Goal: Task Accomplishment & Management: Complete application form

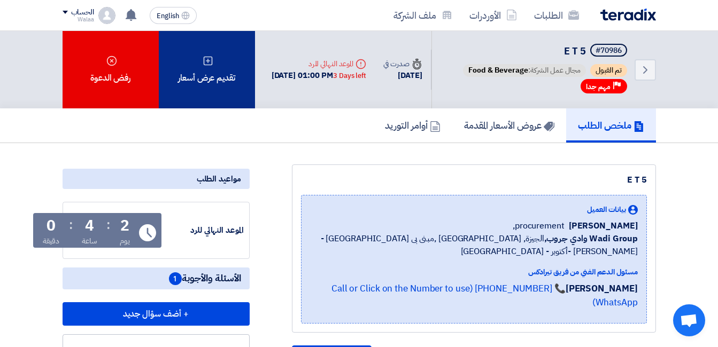
click at [200, 58] on div "تقديم عرض أسعار" at bounding box center [207, 69] width 96 height 77
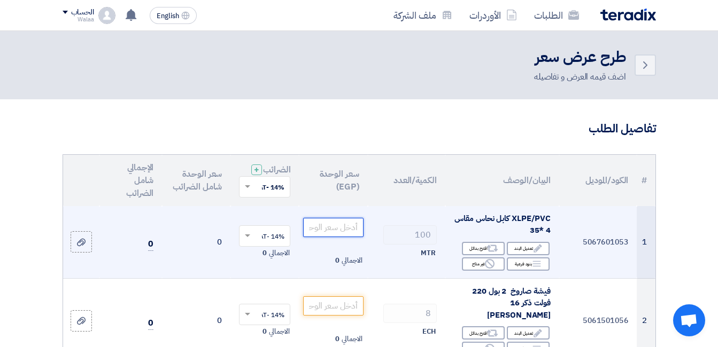
click at [347, 233] on input "number" at bounding box center [333, 227] width 60 height 19
paste input "1145"
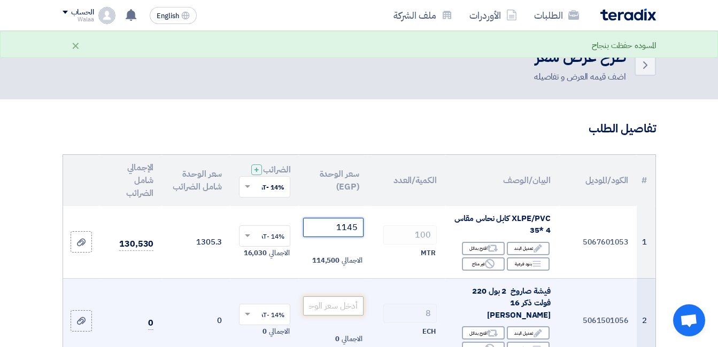
type input "1145"
click at [341, 313] on input "number" at bounding box center [333, 306] width 60 height 19
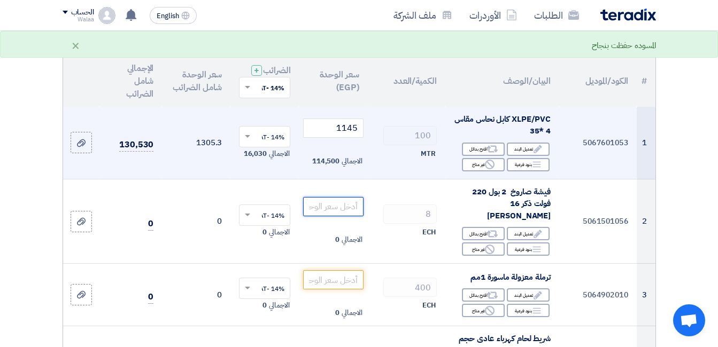
scroll to position [107, 0]
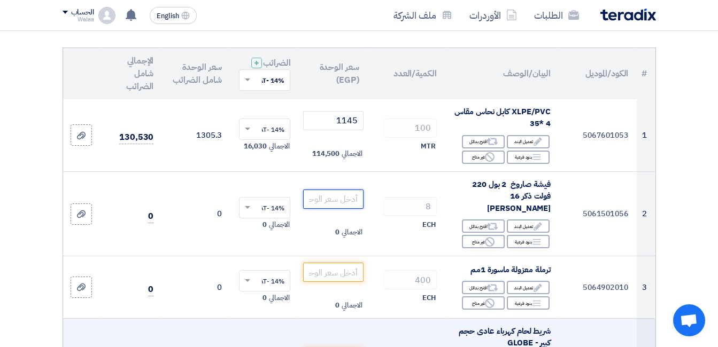
paste input "35"
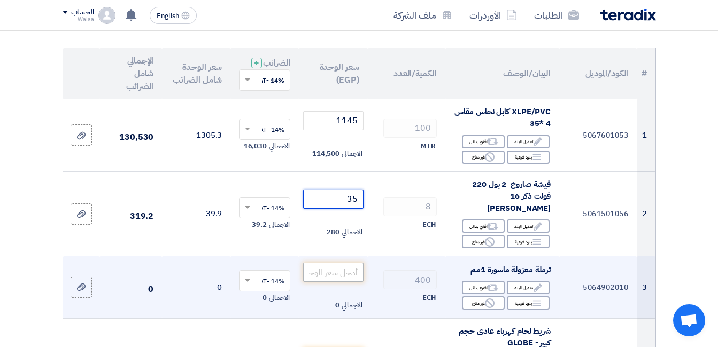
type input "35"
click at [332, 269] on input "number" at bounding box center [333, 272] width 60 height 19
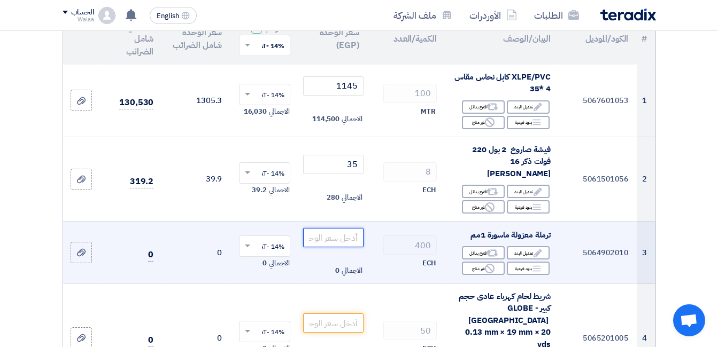
scroll to position [160, 0]
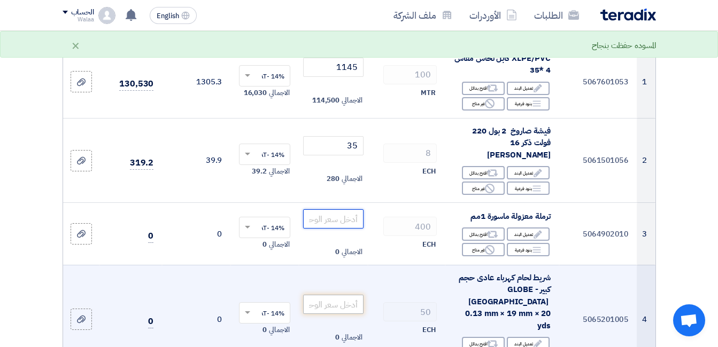
paste input "0.41"
type input "0.41"
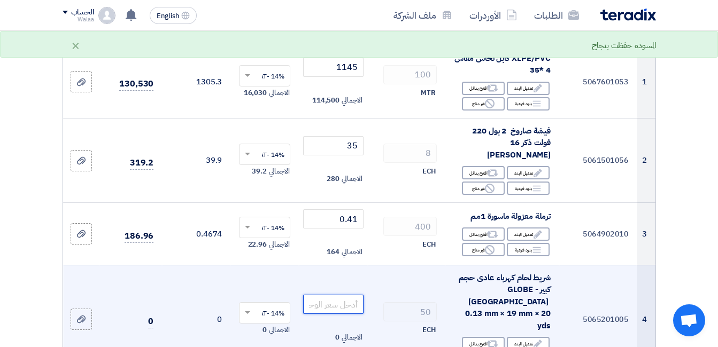
click at [338, 295] on input "number" at bounding box center [333, 304] width 60 height 19
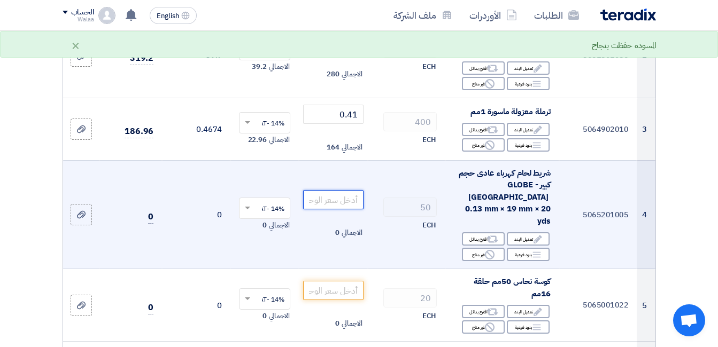
scroll to position [267, 0]
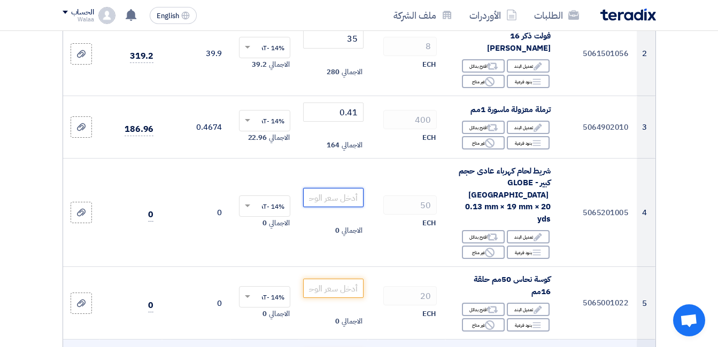
paste input "34"
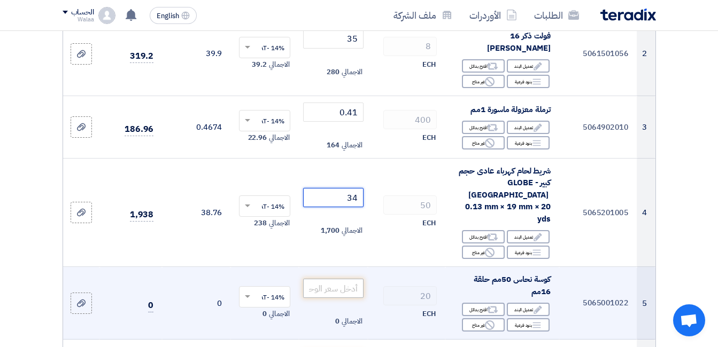
type input "34"
click at [352, 279] on input "number" at bounding box center [333, 288] width 60 height 19
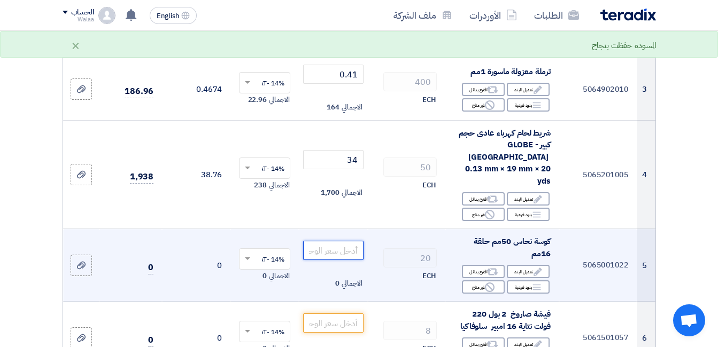
scroll to position [321, 0]
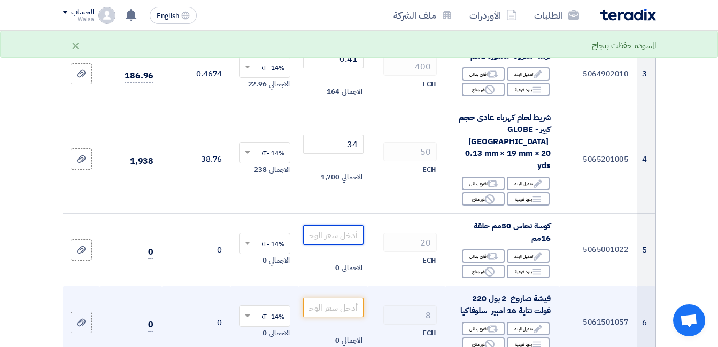
paste input "41"
type input "41"
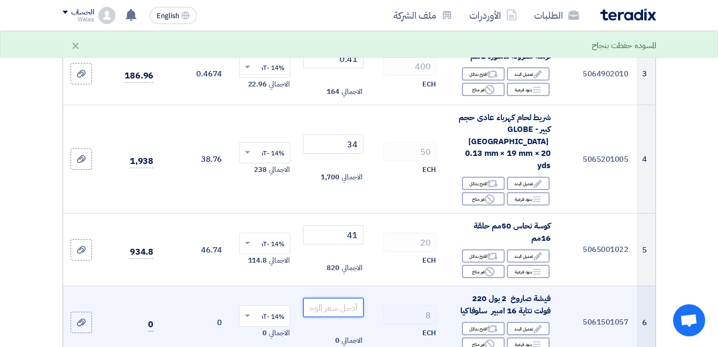
click at [340, 298] on input "number" at bounding box center [333, 307] width 60 height 19
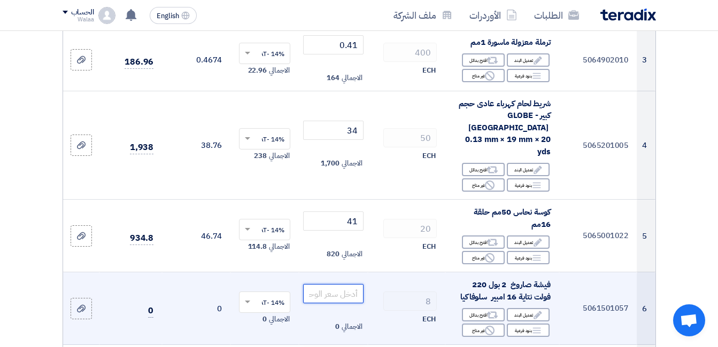
scroll to position [427, 0]
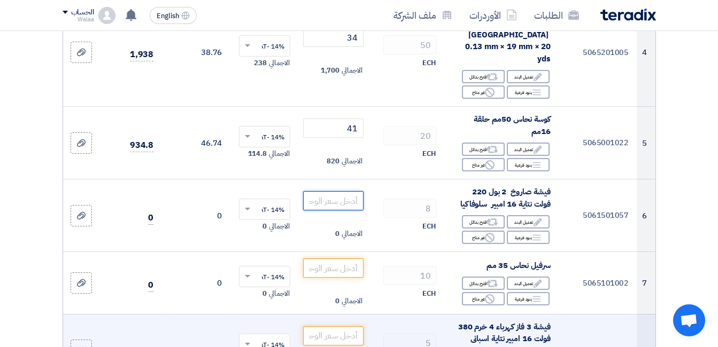
paste input "48"
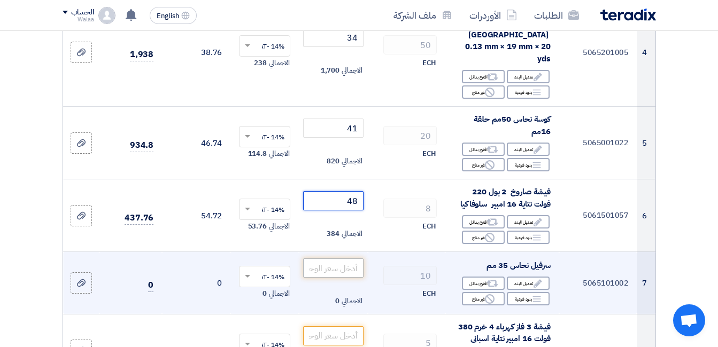
type input "48"
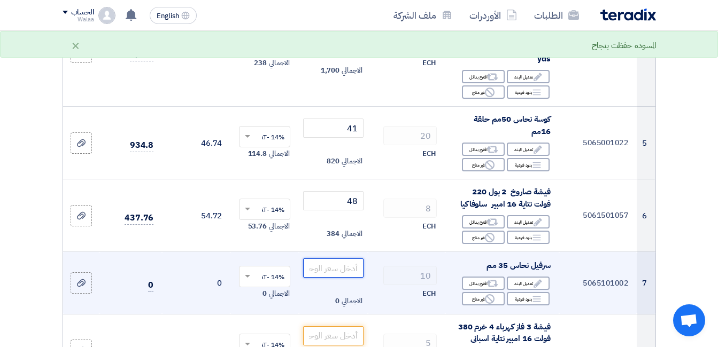
click at [333, 259] on input "number" at bounding box center [333, 268] width 60 height 19
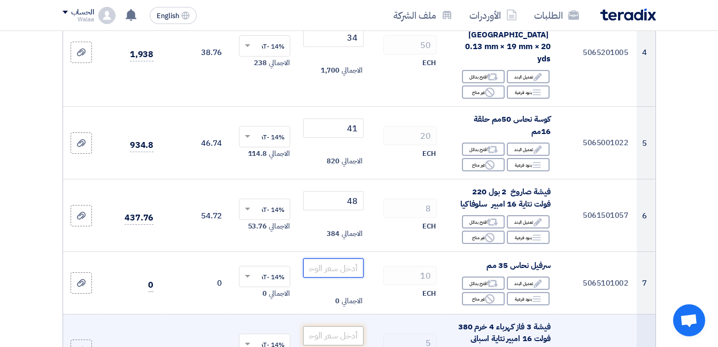
paste input "35"
type input "35"
click at [337, 326] on input "number" at bounding box center [333, 335] width 60 height 19
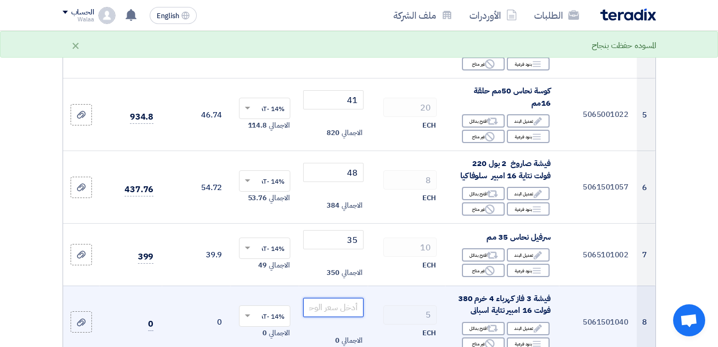
scroll to position [481, 0]
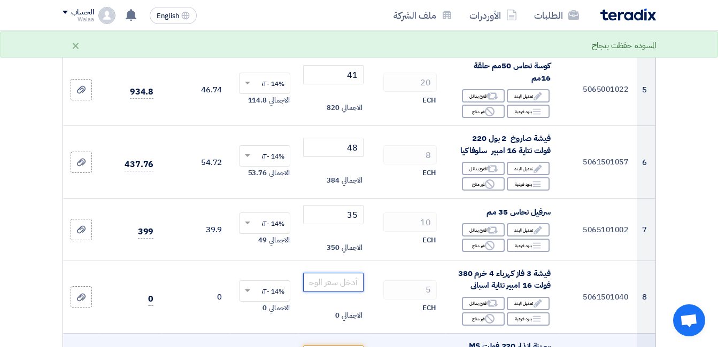
paste input "475"
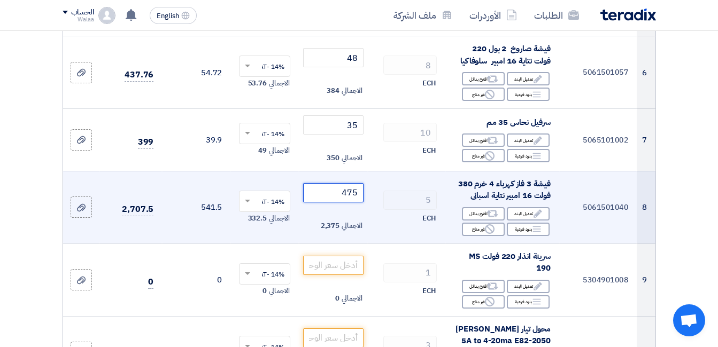
scroll to position [588, 0]
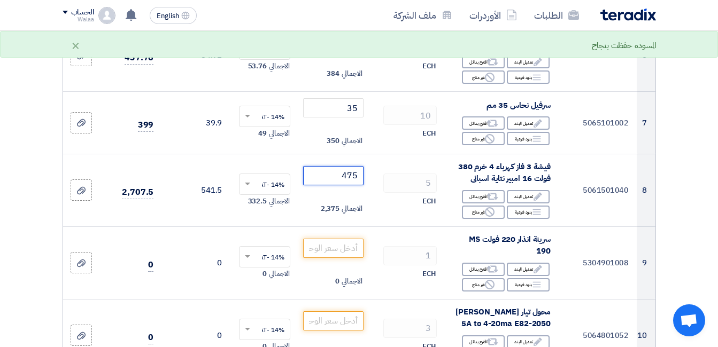
type input "475"
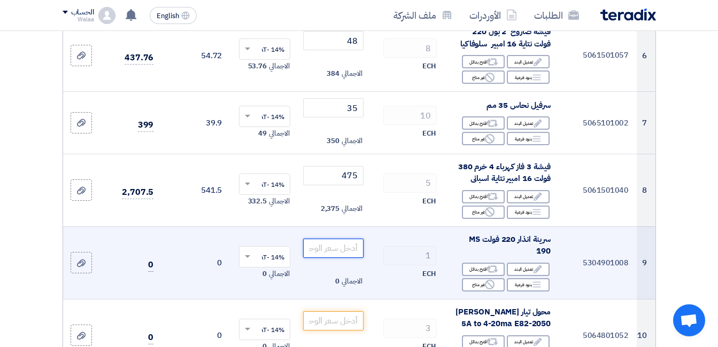
click at [343, 239] on input "number" at bounding box center [333, 248] width 60 height 19
paste input "450"
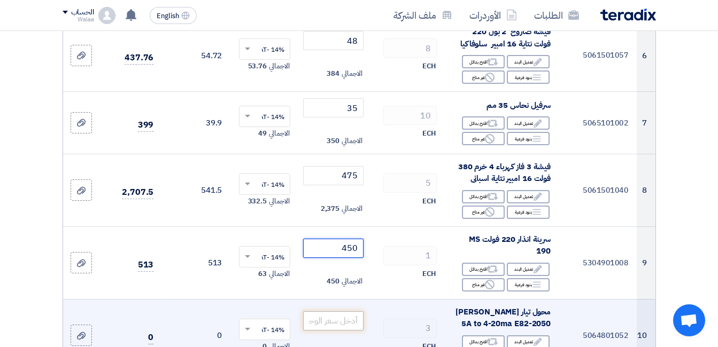
type input "450"
click at [340, 311] on input "number" at bounding box center [333, 320] width 60 height 19
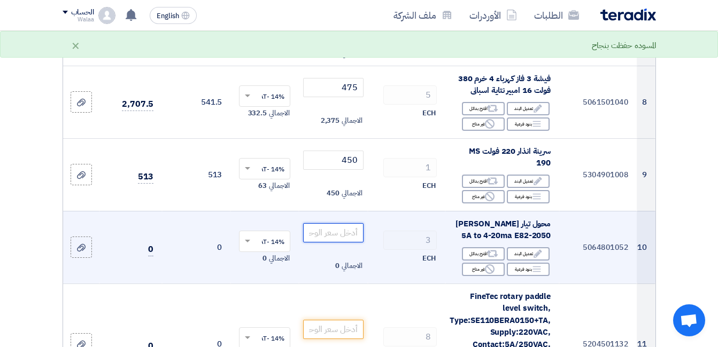
scroll to position [695, 0]
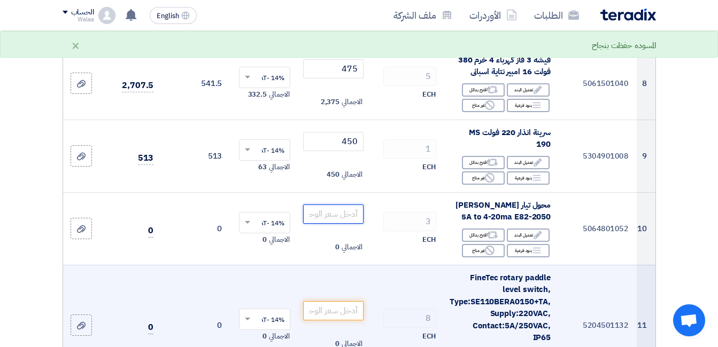
paste input "10250"
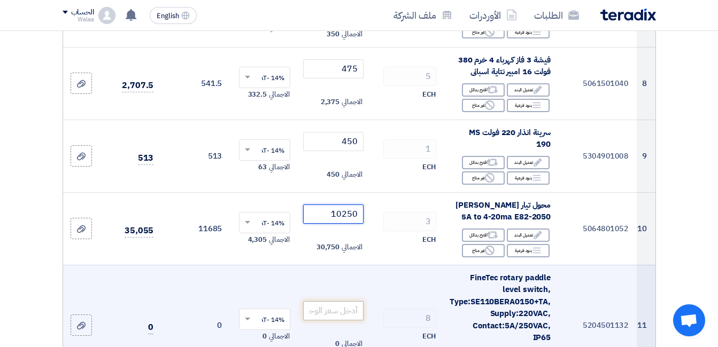
type input "10250"
click at [345, 301] on input "number" at bounding box center [333, 310] width 60 height 19
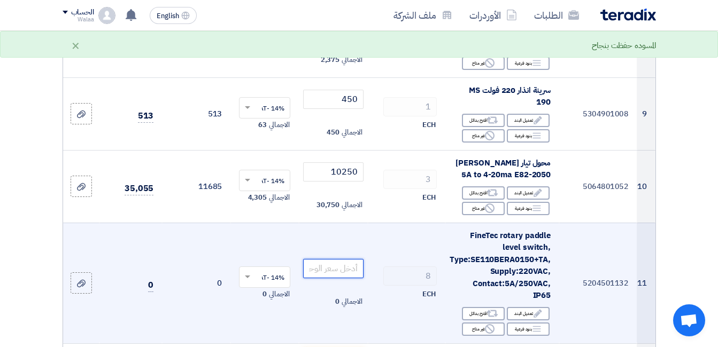
scroll to position [801, 0]
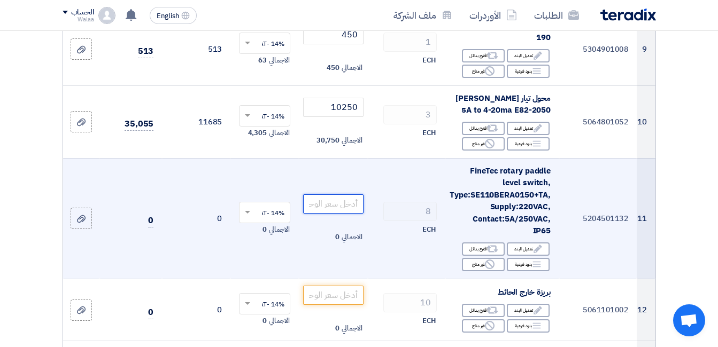
paste input "11650"
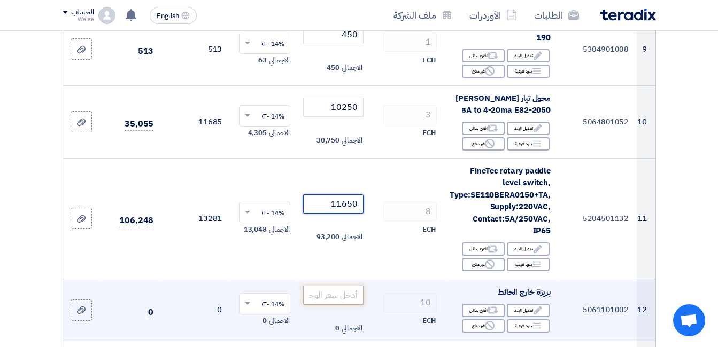
type input "11650"
click at [353, 286] on input "number" at bounding box center [333, 295] width 60 height 19
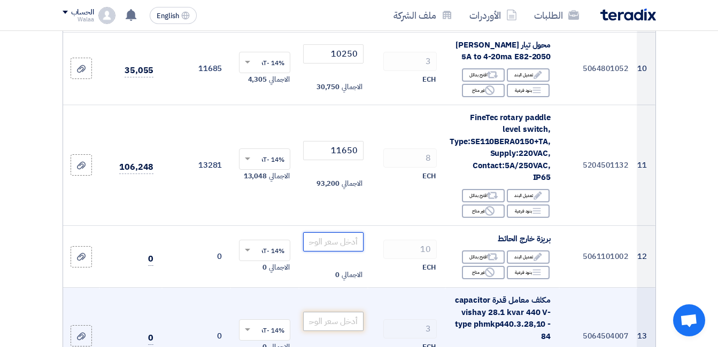
paste input "65"
type input "65"
click at [336, 312] on input "number" at bounding box center [333, 321] width 60 height 19
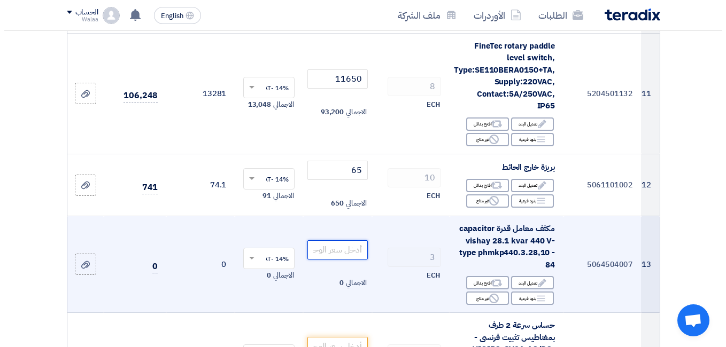
scroll to position [962, 0]
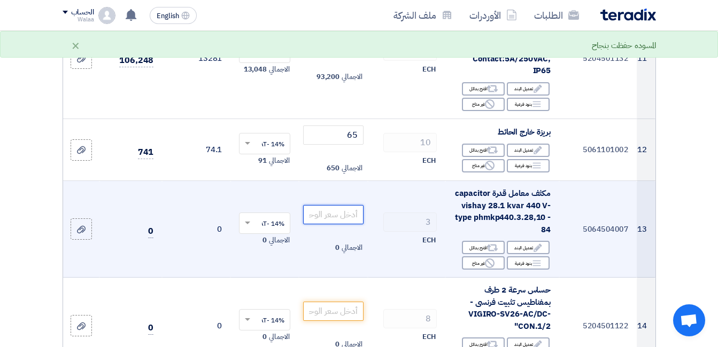
paste input "6850"
drag, startPoint x: 347, startPoint y: 187, endPoint x: 338, endPoint y: 191, distance: 10.0
click at [338, 205] on input "6850" at bounding box center [333, 214] width 60 height 19
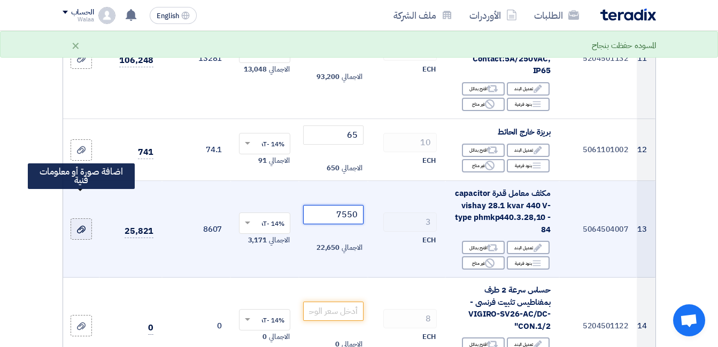
type input "7550"
click at [79, 225] on icon at bounding box center [81, 229] width 9 height 9
click at [0, 0] on input "file" at bounding box center [0, 0] width 0 height 0
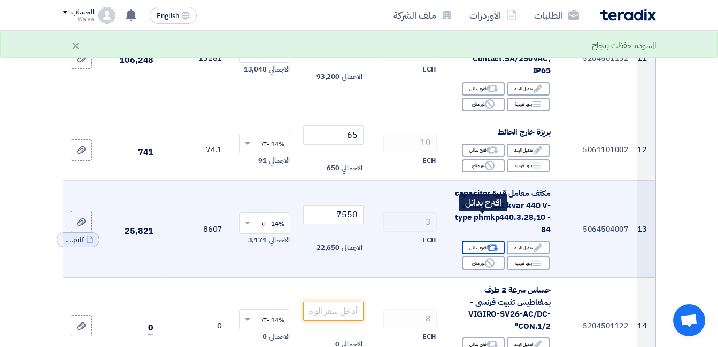
click at [481, 241] on div "Alternative اقترح بدائل" at bounding box center [483, 247] width 43 height 13
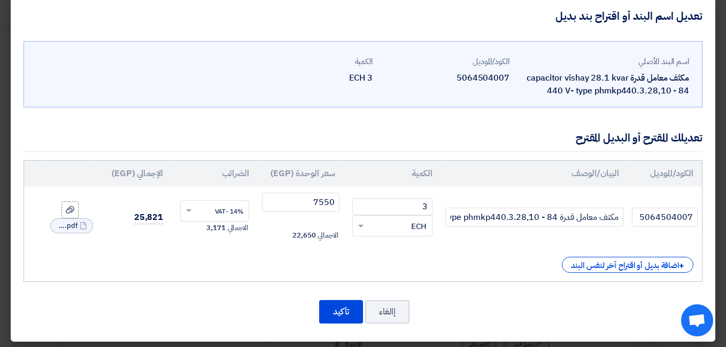
scroll to position [17, 0]
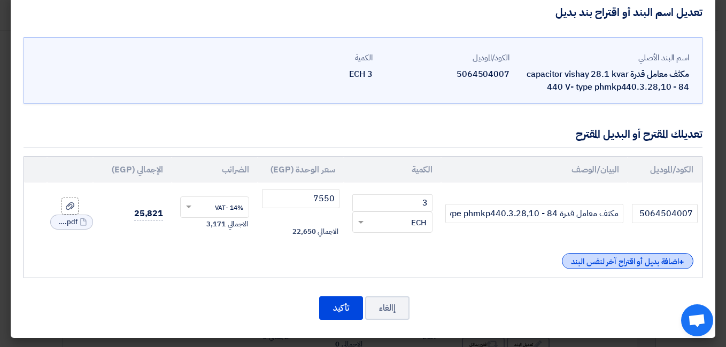
click at [625, 264] on div "+ اضافة بديل أو اقتراح آخر لنفس البند" at bounding box center [627, 261] width 131 height 16
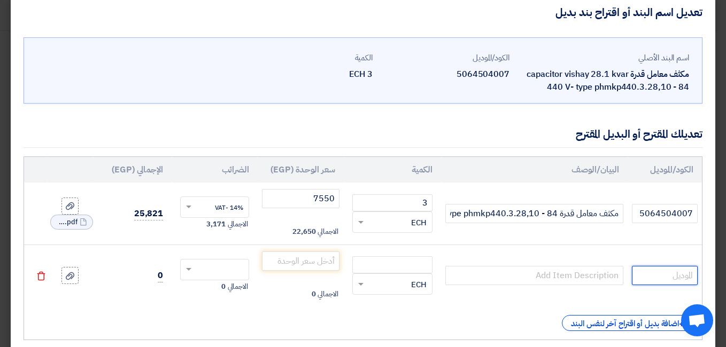
click at [638, 276] on input "text" at bounding box center [664, 275] width 66 height 19
paste input "BLRCH250A300B40"
type input "BLRCH250A300B40"
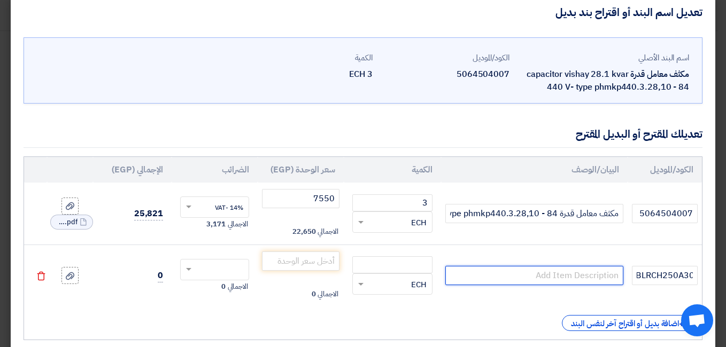
click at [512, 271] on input "text" at bounding box center [533, 275] width 177 height 19
type input "schneider capacitor"
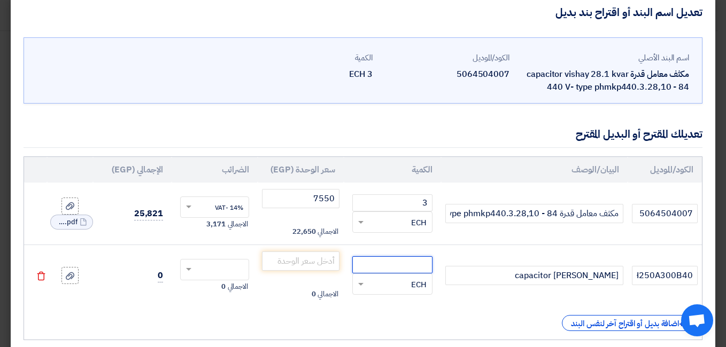
click at [390, 265] on input "number" at bounding box center [392, 264] width 80 height 17
type input "3"
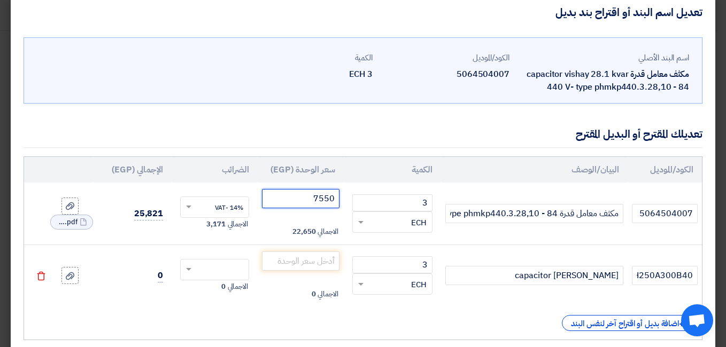
click at [328, 198] on input "7550" at bounding box center [300, 198] width 77 height 19
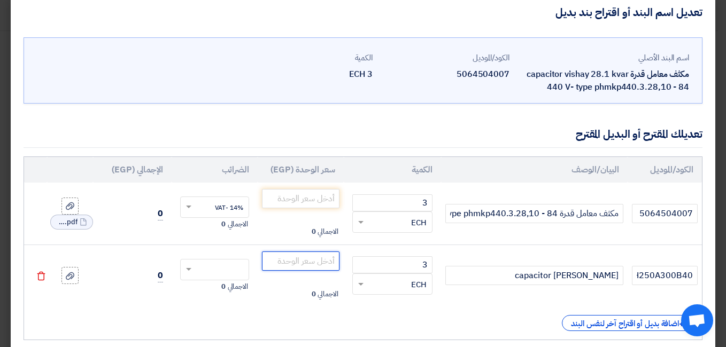
click at [328, 263] on input "number" at bounding box center [300, 261] width 77 height 19
paste input "7550"
type input "7550"
click at [138, 198] on td "0" at bounding box center [132, 214] width 79 height 62
click at [74, 275] on use at bounding box center [70, 275] width 9 height 7
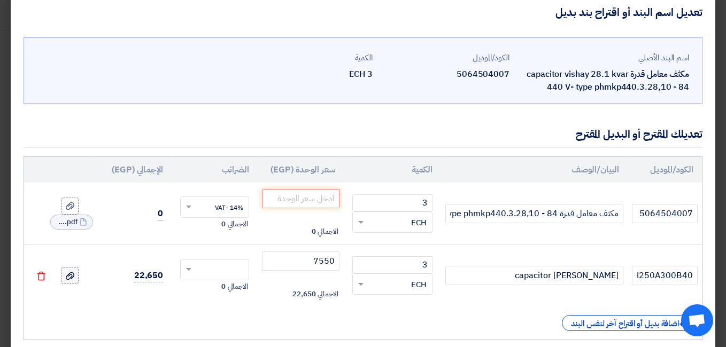
click at [0, 0] on input "file" at bounding box center [0, 0] width 0 height 0
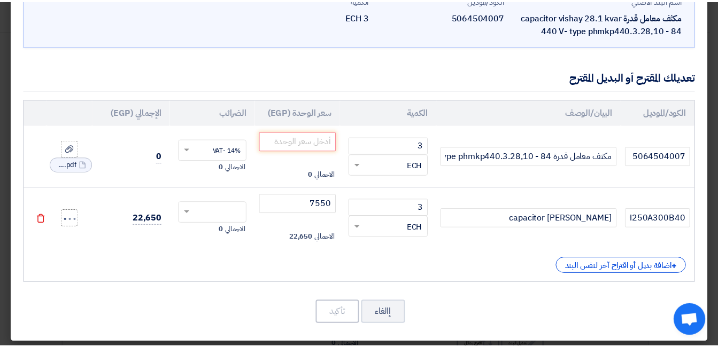
scroll to position [80, 0]
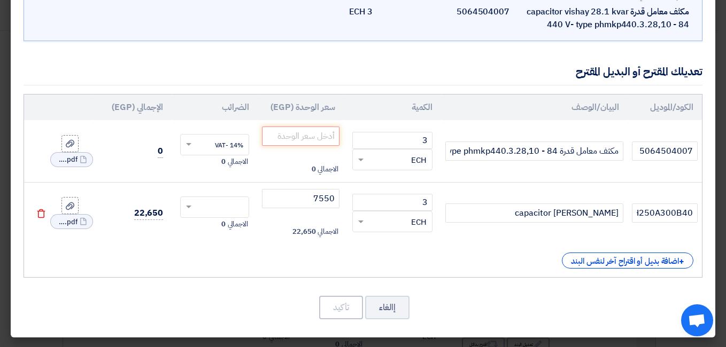
click at [248, 259] on div "+ اضافة بديل أو اقتراح آخر لنفس البند" at bounding box center [363, 261] width 660 height 16
click at [192, 208] on span at bounding box center [187, 207] width 13 height 10
click at [231, 227] on span "14% -VAT" at bounding box center [229, 227] width 28 height 10
click at [310, 261] on div "+ اضافة بديل أو اقتراح آخر لنفس البند" at bounding box center [363, 261] width 660 height 16
click at [320, 198] on input "7550" at bounding box center [300, 198] width 77 height 19
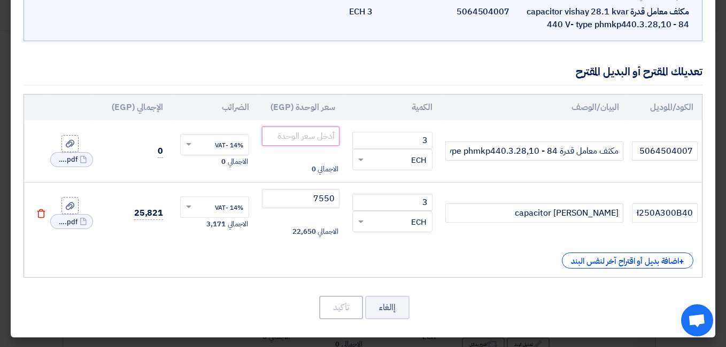
click at [332, 138] on input "number" at bounding box center [300, 136] width 77 height 19
click at [291, 255] on div "+ اضافة بديل أو اقتراح آخر لنفس البند" at bounding box center [363, 261] width 660 height 16
click at [332, 197] on input "7550" at bounding box center [300, 198] width 77 height 19
click at [331, 139] on input "0" at bounding box center [300, 136] width 77 height 19
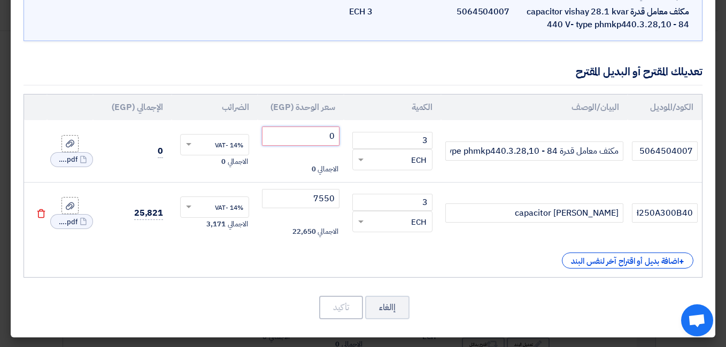
click at [331, 139] on input "0" at bounding box center [300, 136] width 77 height 19
drag, startPoint x: 331, startPoint y: 139, endPoint x: 345, endPoint y: 138, distance: 14.5
click at [344, 138] on td "0 الاجمالي 0" at bounding box center [301, 151] width 86 height 62
paste input "755"
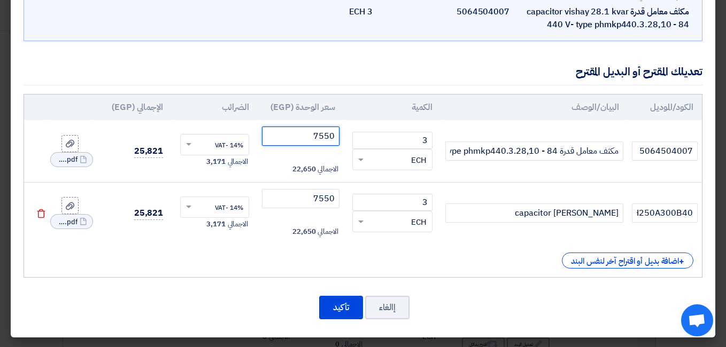
type input "7550"
click at [241, 264] on div "+ اضافة بديل أو اقتراح آخر لنفس البند" at bounding box center [363, 261] width 660 height 16
drag, startPoint x: 641, startPoint y: 153, endPoint x: 727, endPoint y: 168, distance: 87.3
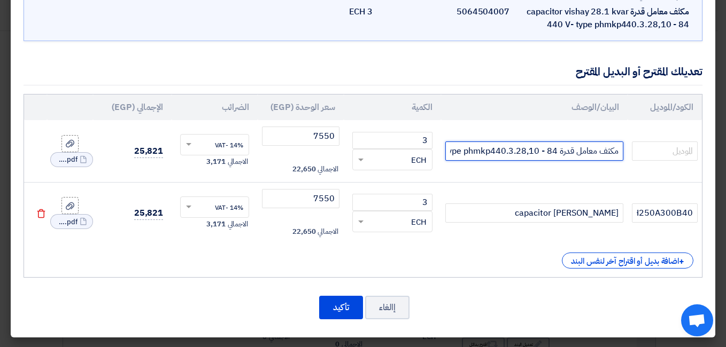
click at [581, 149] on input "مكثف معامل قدرة capacitor vishay 28.1 kvar 440 V- type phmkp440.3.28,10 - 84" at bounding box center [533, 151] width 177 height 19
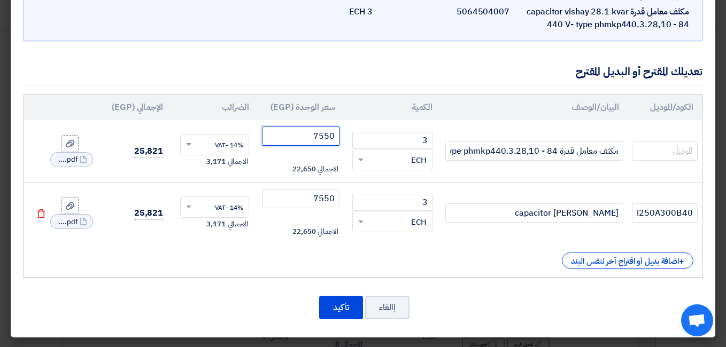
click at [325, 135] on input "7550" at bounding box center [300, 136] width 77 height 19
click at [47, 144] on td at bounding box center [35, 151] width 23 height 62
click at [152, 254] on div "+ اضافة بديل أو اقتراح آخر لنفس البند" at bounding box center [363, 261] width 660 height 16
click at [327, 308] on button "تأكيد" at bounding box center [341, 308] width 44 height 24
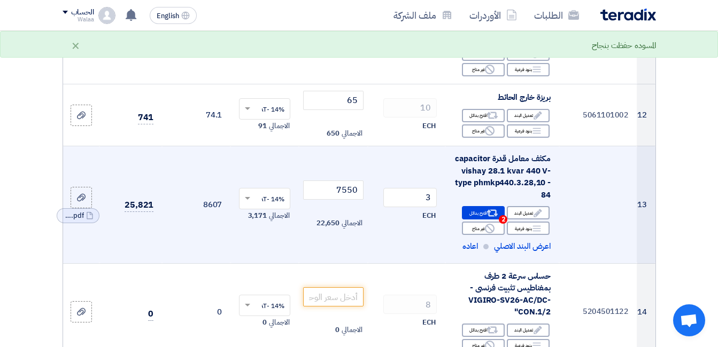
scroll to position [1015, 0]
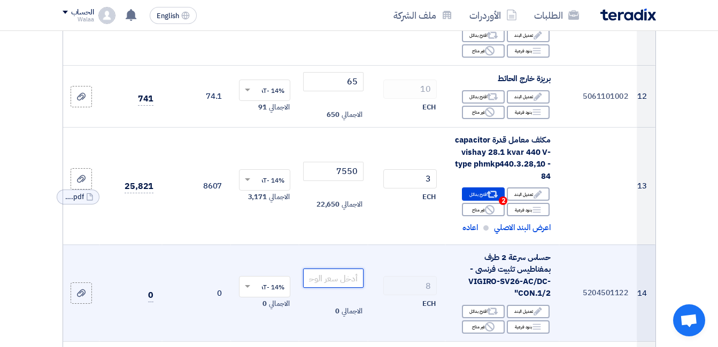
click at [340, 269] on input "number" at bounding box center [333, 278] width 60 height 19
paste input "25550"
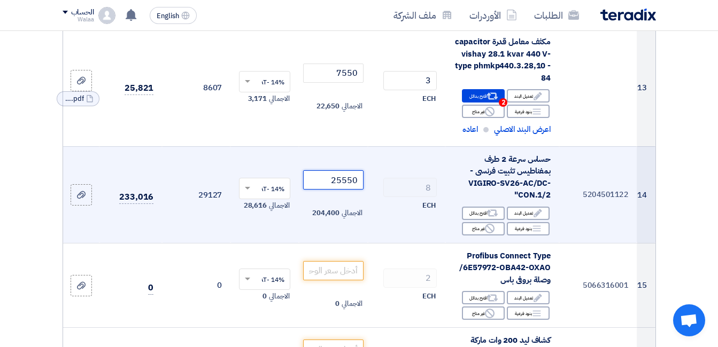
scroll to position [1122, 0]
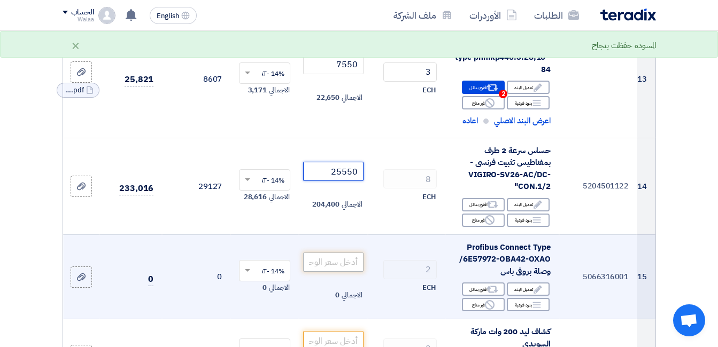
type input "25550"
click at [350, 253] on input "number" at bounding box center [333, 262] width 60 height 19
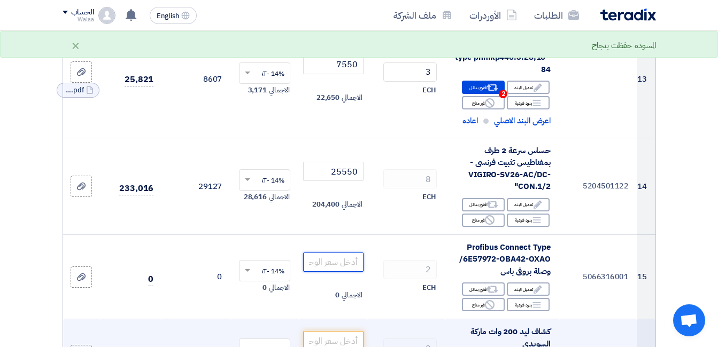
paste input "2550"
type input "2550"
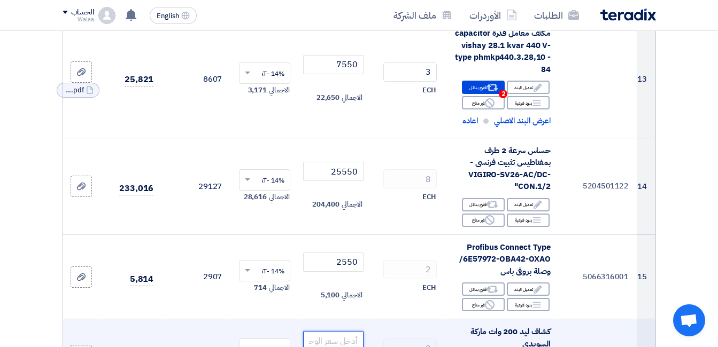
click at [327, 331] on input "number" at bounding box center [333, 340] width 60 height 19
paste input "4900"
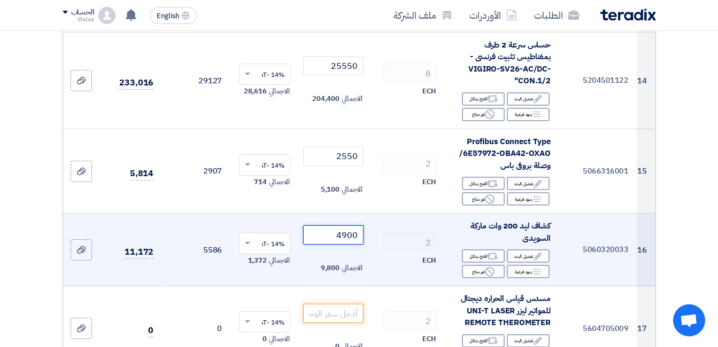
scroll to position [1229, 0]
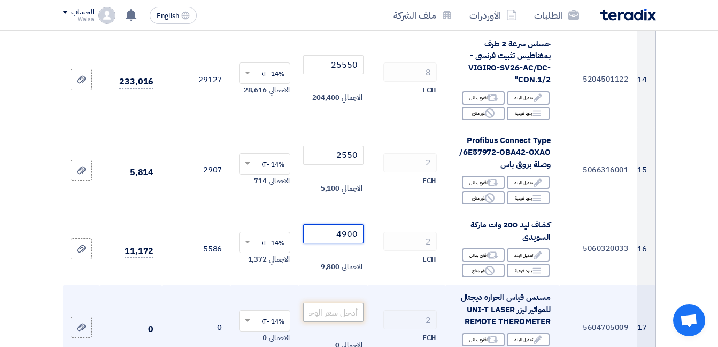
type input "4900"
click at [347, 303] on input "number" at bounding box center [333, 312] width 60 height 19
paste input "800"
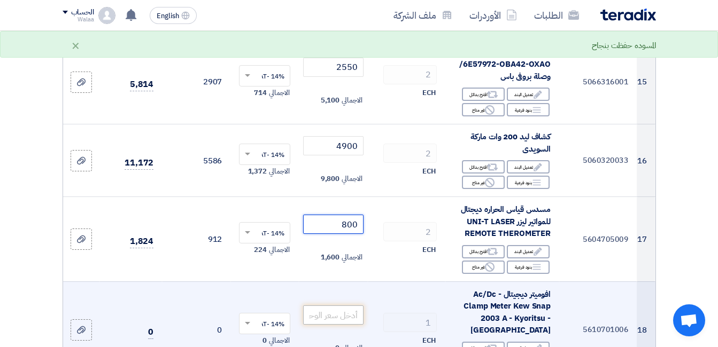
scroll to position [1336, 0]
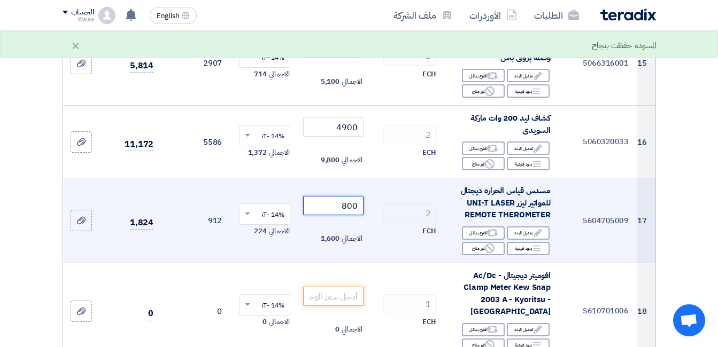
click at [349, 196] on input "800" at bounding box center [333, 205] width 60 height 19
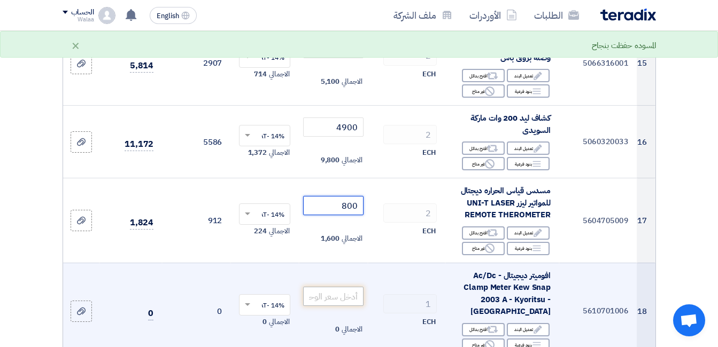
type input "800"
click at [340, 287] on input "number" at bounding box center [333, 296] width 60 height 19
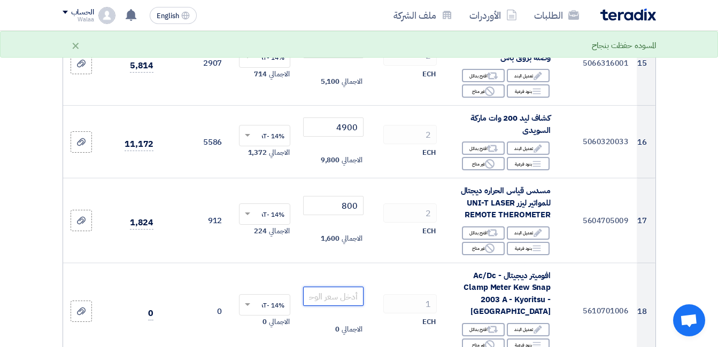
paste input "16750"
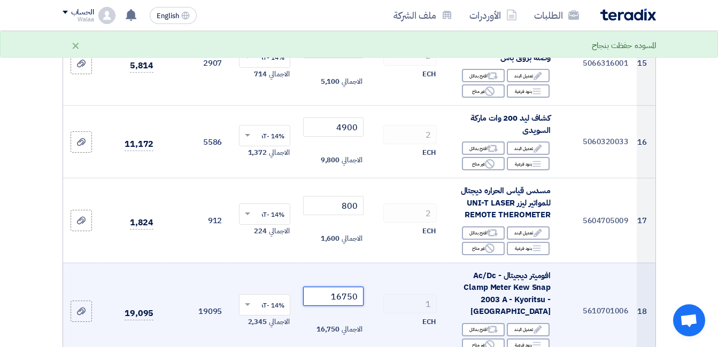
click at [338, 287] on input "16750" at bounding box center [333, 296] width 60 height 19
click at [342, 287] on input "16750" at bounding box center [333, 296] width 60 height 19
drag, startPoint x: 342, startPoint y: 270, endPoint x: 338, endPoint y: 274, distance: 5.8
click at [338, 287] on input "16750" at bounding box center [333, 296] width 60 height 19
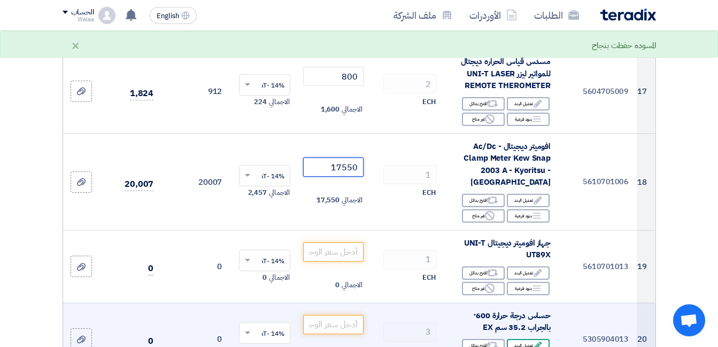
scroll to position [1496, 0]
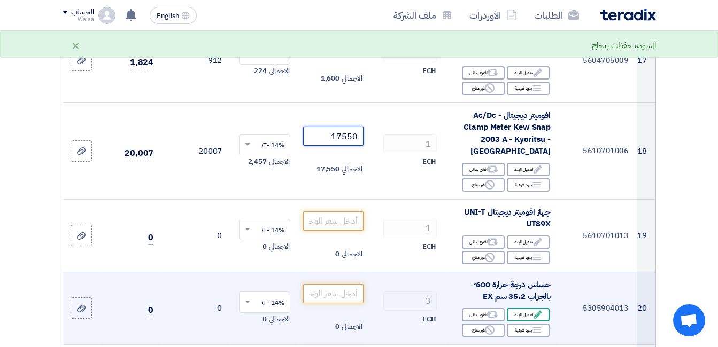
type input "17550"
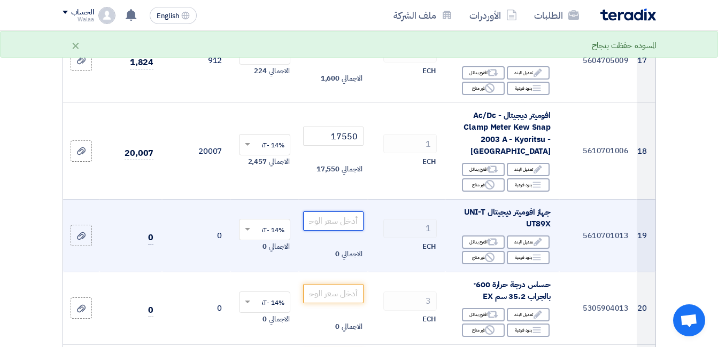
click at [337, 212] on input "number" at bounding box center [333, 221] width 60 height 19
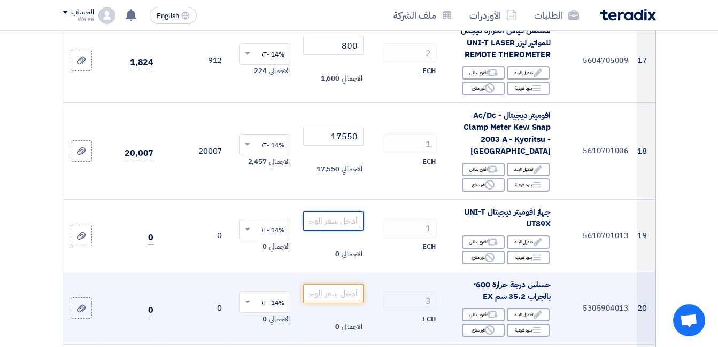
paste input "1300"
type input "1300"
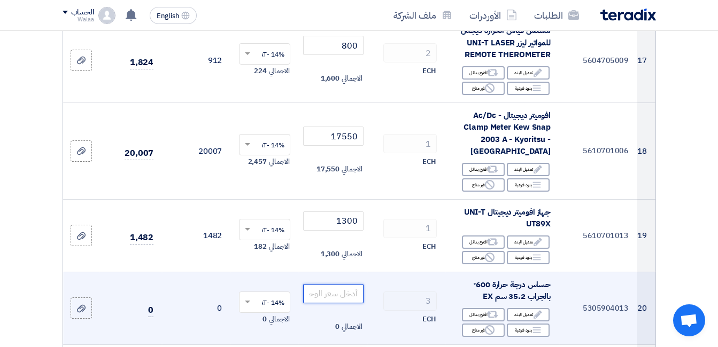
click at [347, 284] on input "number" at bounding box center [333, 293] width 60 height 19
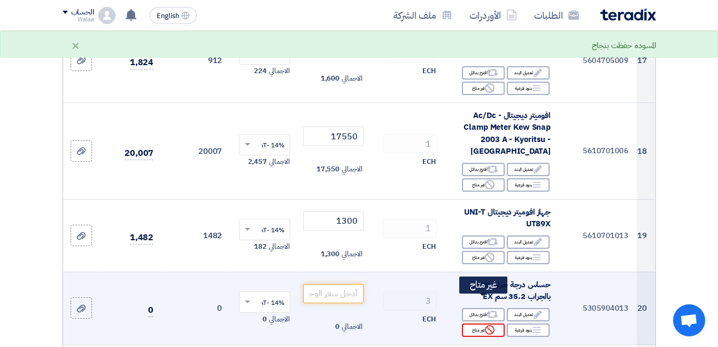
click at [485, 325] on icon "Reject" at bounding box center [490, 330] width 10 height 10
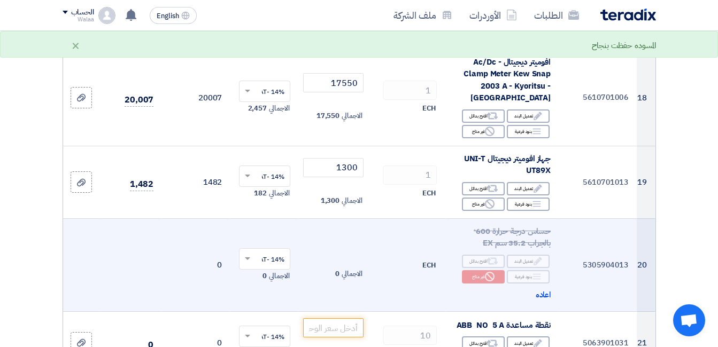
scroll to position [1656, 0]
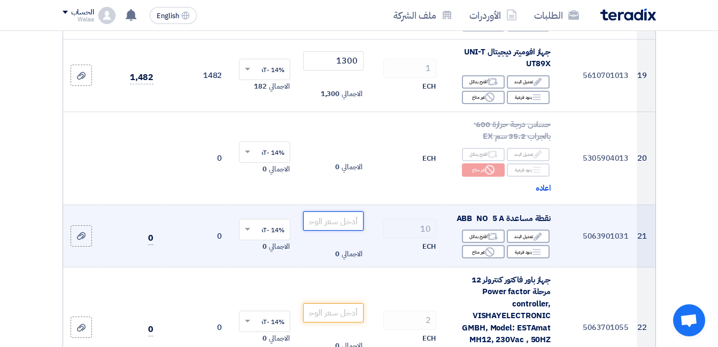
click at [342, 212] on input "number" at bounding box center [333, 221] width 60 height 19
paste input "850"
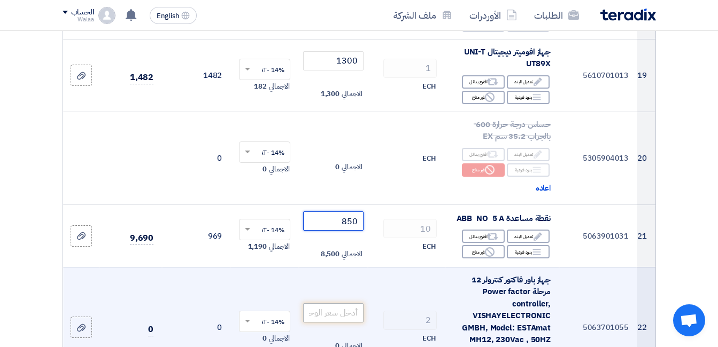
type input "850"
click at [344, 303] on input "number" at bounding box center [333, 312] width 60 height 19
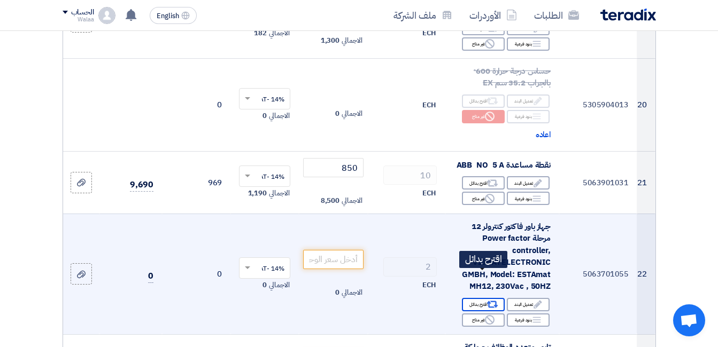
click at [483, 298] on div "Alternative اقترح بدائل" at bounding box center [483, 304] width 43 height 13
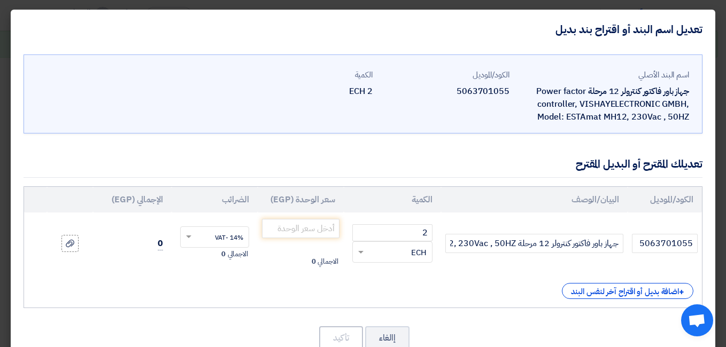
scroll to position [30, 0]
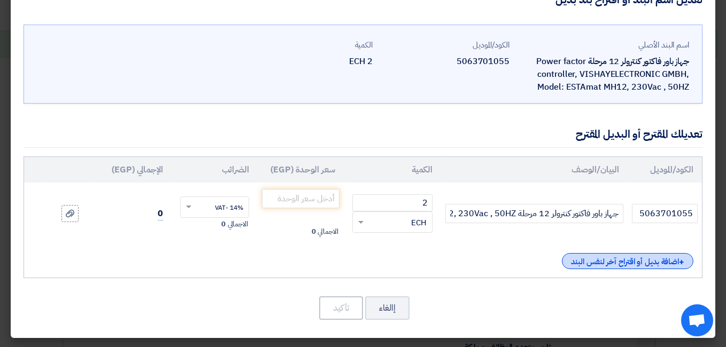
click at [629, 267] on div "+ اضافة بديل أو اقتراح آخر لنفس البند" at bounding box center [627, 261] width 131 height 16
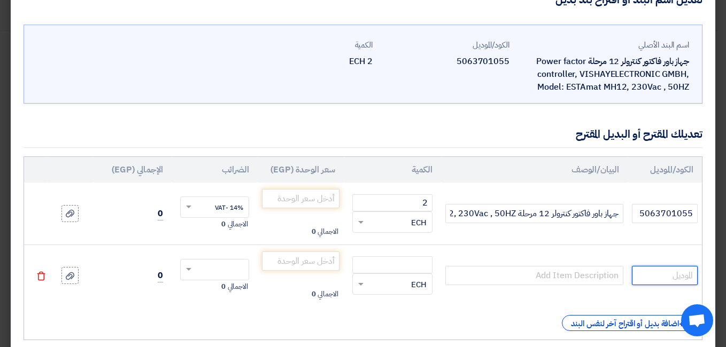
click at [668, 280] on input "text" at bounding box center [664, 275] width 66 height 19
paste input "850"
type input "850"
click at [683, 276] on input "850" at bounding box center [664, 275] width 66 height 19
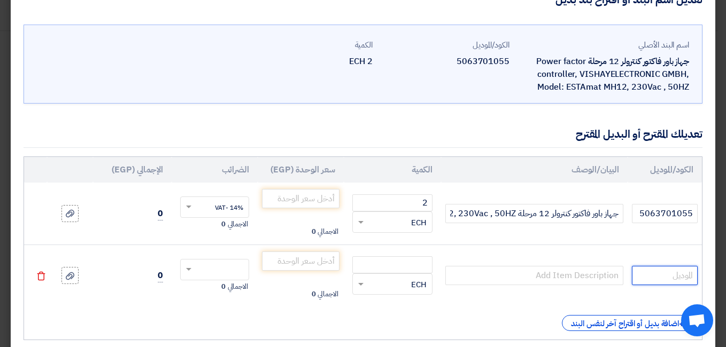
paste input "PL12N"
type input "PL12N"
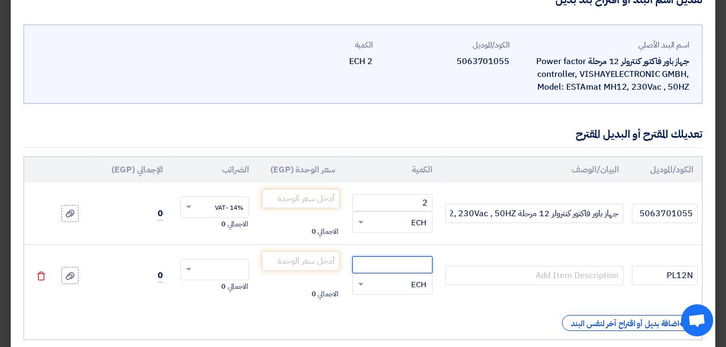
click at [418, 265] on input "number" at bounding box center [392, 264] width 80 height 17
type input "2"
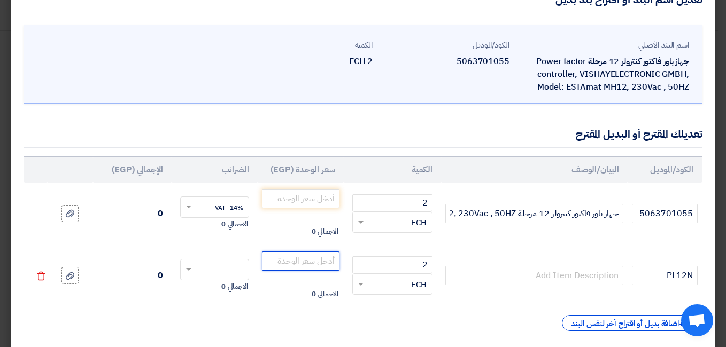
click at [317, 260] on input "number" at bounding box center [300, 261] width 77 height 19
click at [191, 270] on span at bounding box center [188, 270] width 5 height 4
type input "41650"
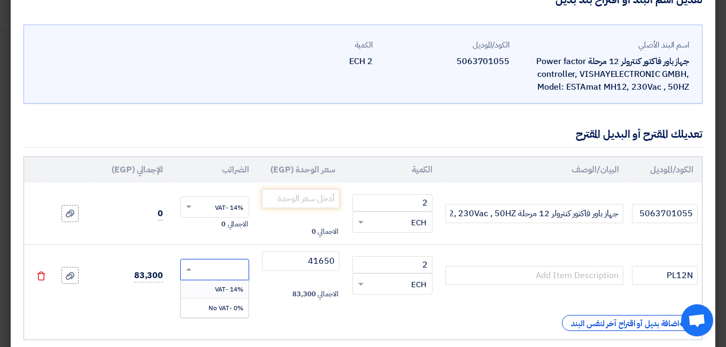
click at [217, 286] on div "14% -VAT" at bounding box center [215, 289] width 68 height 19
click at [74, 279] on icon at bounding box center [70, 276] width 9 height 9
click at [0, 0] on input "file" at bounding box center [0, 0] width 0 height 0
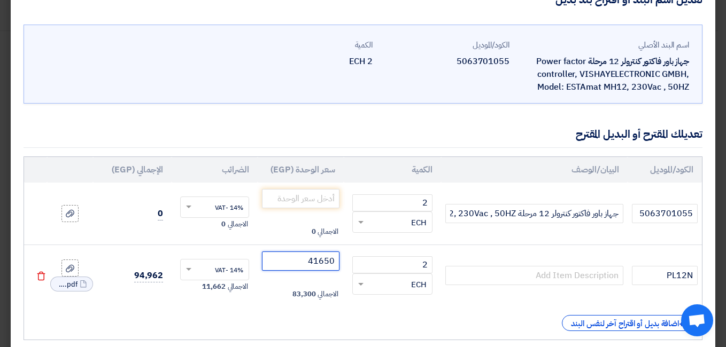
click at [331, 260] on input "41650" at bounding box center [300, 261] width 77 height 19
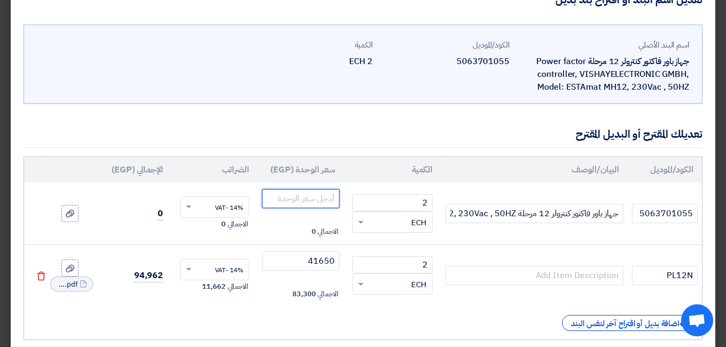
click at [326, 198] on input "number" at bounding box center [300, 198] width 77 height 19
paste input "41650"
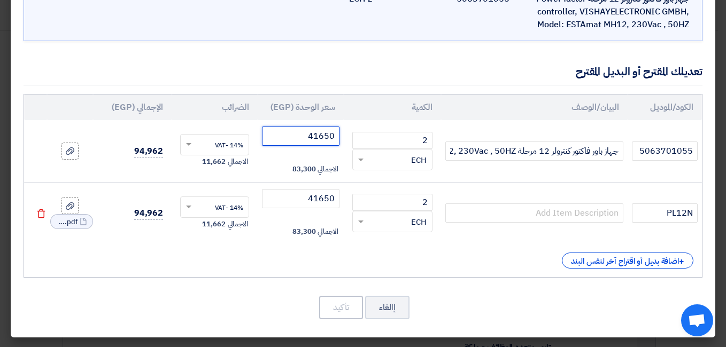
type input "41650"
click at [342, 258] on div "+ اضافة بديل أو اقتراح آخر لنفس البند" at bounding box center [363, 261] width 660 height 16
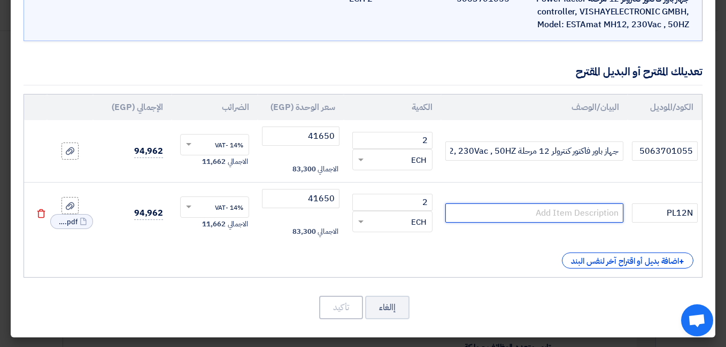
click at [567, 215] on input "text" at bounding box center [533, 213] width 177 height 19
type input "schneider"
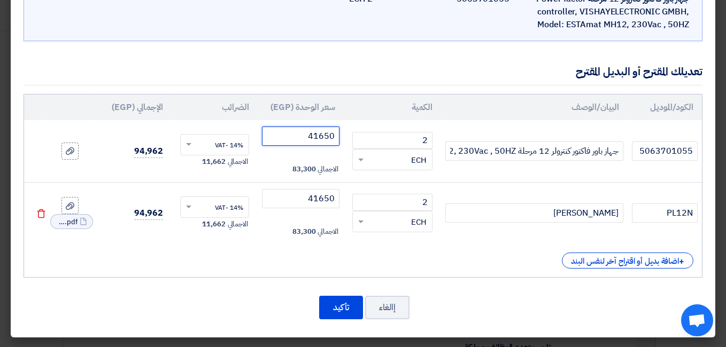
click at [327, 136] on input "41650" at bounding box center [300, 136] width 77 height 19
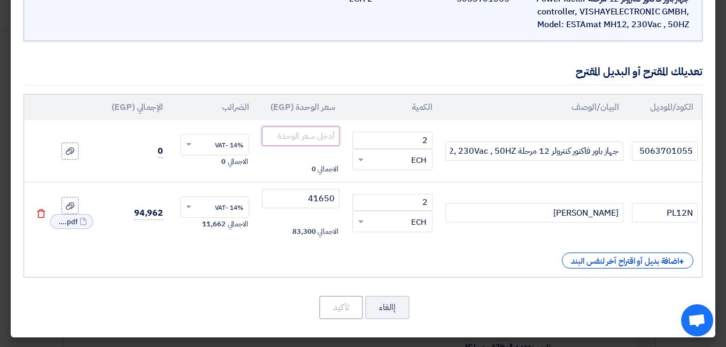
paste input "41650"
type input "41650"
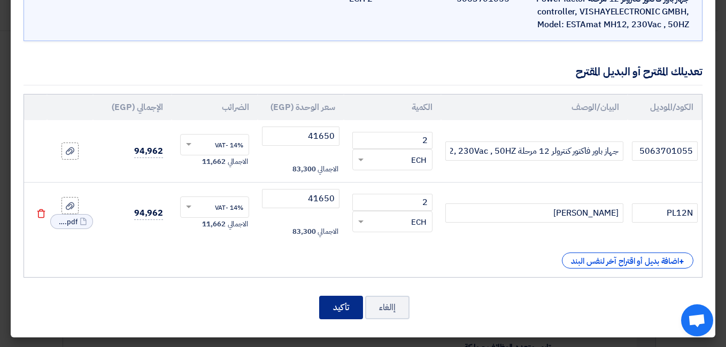
click at [340, 309] on button "تأكيد" at bounding box center [341, 308] width 44 height 24
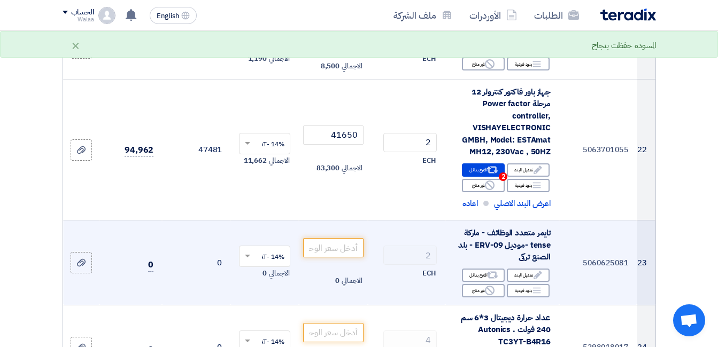
scroll to position [1870, 0]
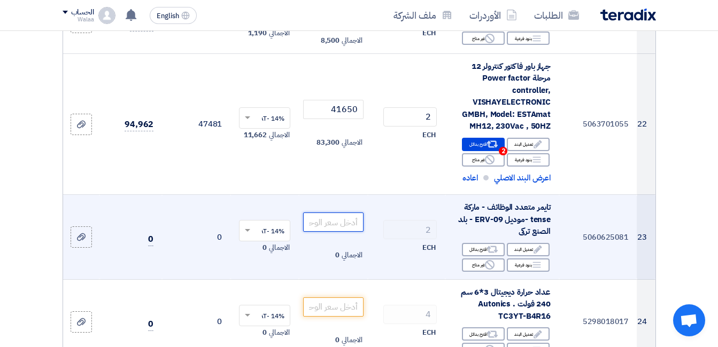
click at [353, 213] on input "number" at bounding box center [333, 222] width 60 height 19
paste input "750"
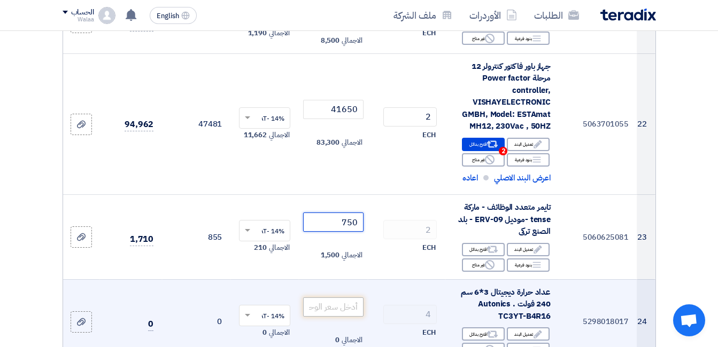
type input "750"
click at [344, 298] on input "number" at bounding box center [333, 307] width 60 height 19
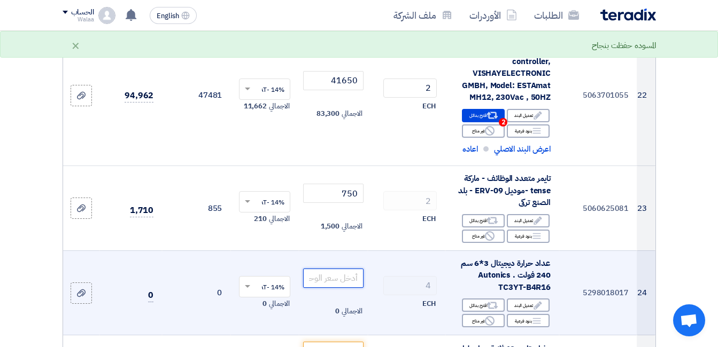
scroll to position [1977, 0]
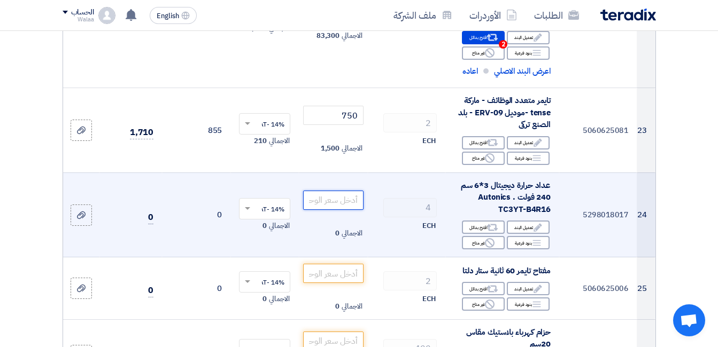
paste input "2850"
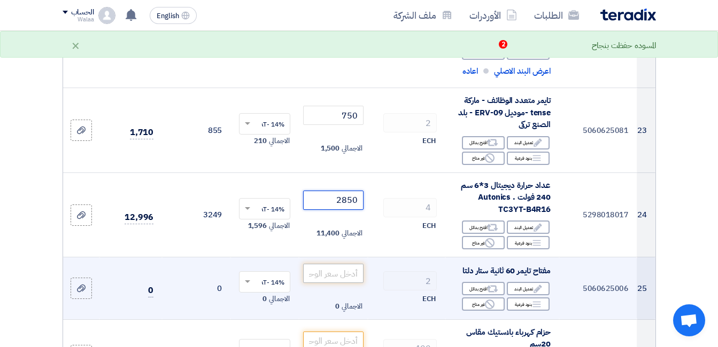
type input "2850"
click at [344, 264] on input "number" at bounding box center [333, 273] width 60 height 19
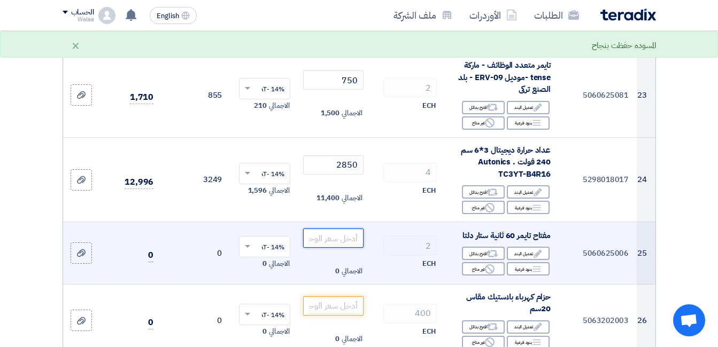
scroll to position [2030, 0]
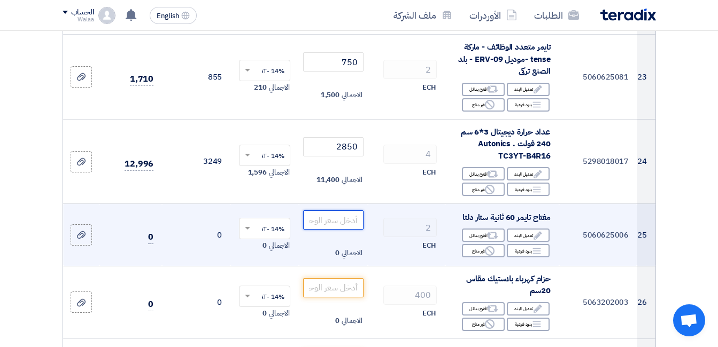
paste input "720"
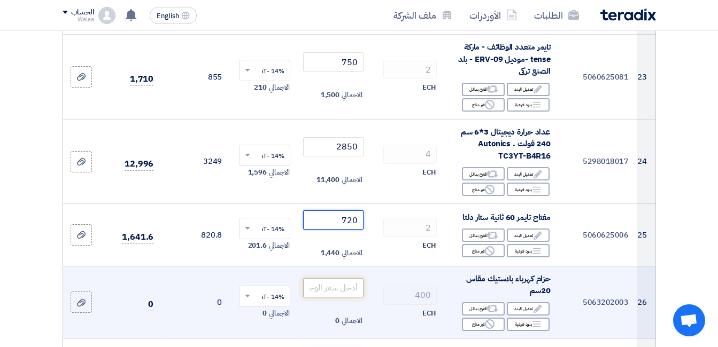
type input "720"
click at [343, 278] on input "number" at bounding box center [333, 287] width 60 height 19
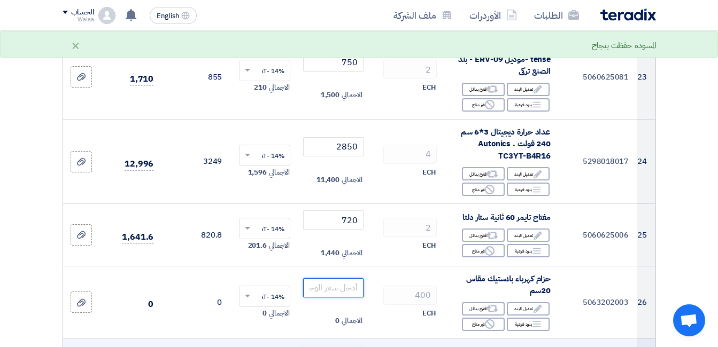
paste input "0.65"
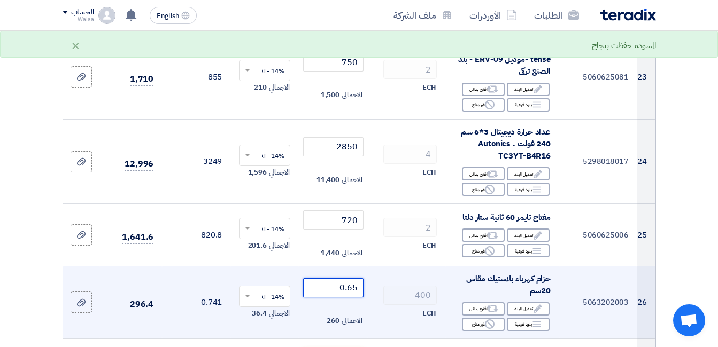
click at [347, 278] on input "0.65" at bounding box center [333, 287] width 60 height 19
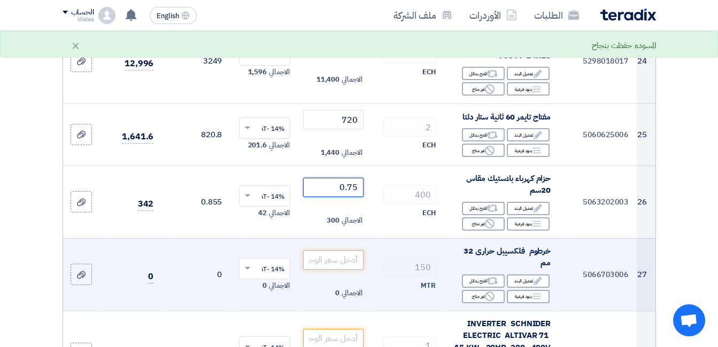
scroll to position [2137, 0]
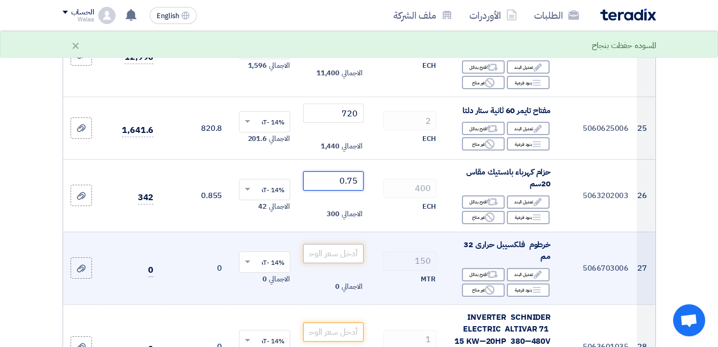
type input "0.75"
click at [340, 244] on input "number" at bounding box center [333, 253] width 60 height 19
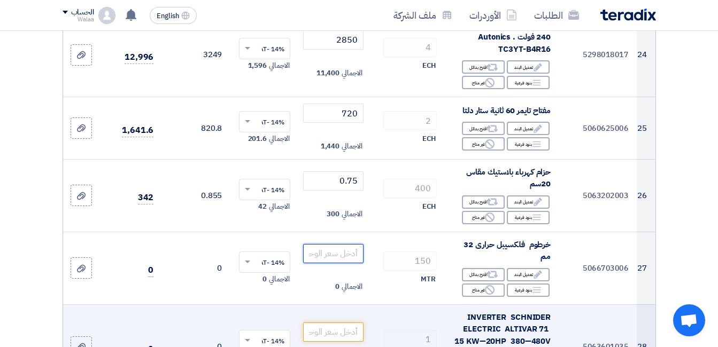
paste input "18"
type input "18"
click at [345, 323] on input "number" at bounding box center [333, 332] width 60 height 19
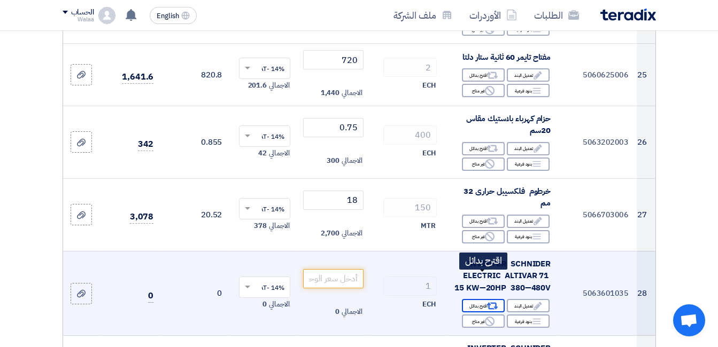
click at [486, 299] on div "Alternative اقترح بدائل" at bounding box center [483, 305] width 43 height 13
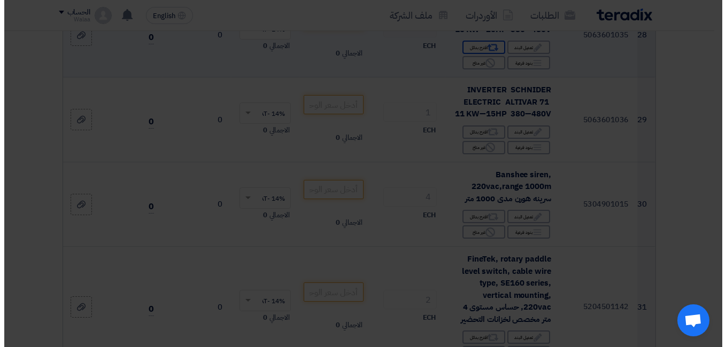
scroll to position [1932, 0]
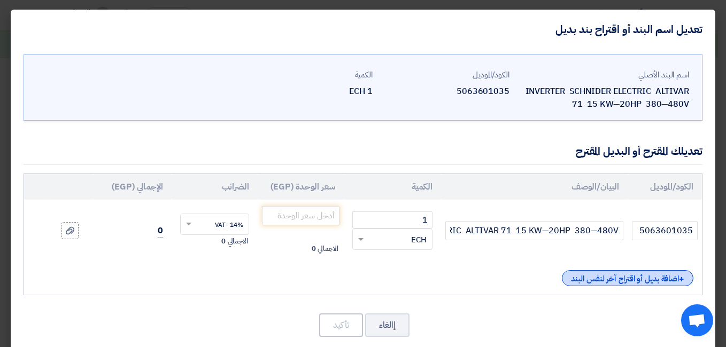
click at [622, 278] on div "+ اضافة بديل أو اقتراح آخر لنفس البند" at bounding box center [627, 278] width 131 height 16
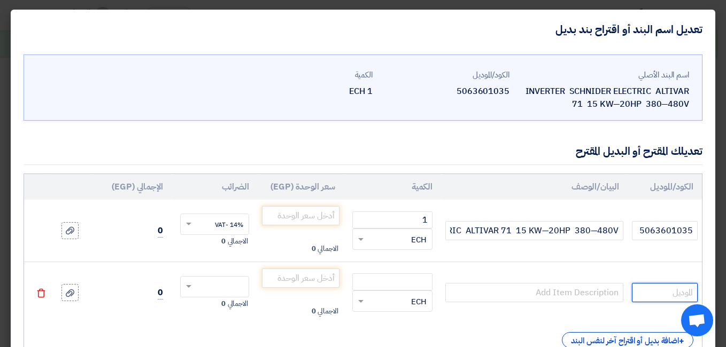
click at [653, 295] on input "text" at bounding box center [664, 292] width 66 height 19
paste input "atv320"
drag, startPoint x: 652, startPoint y: 293, endPoint x: 727, endPoint y: 288, distance: 75.5
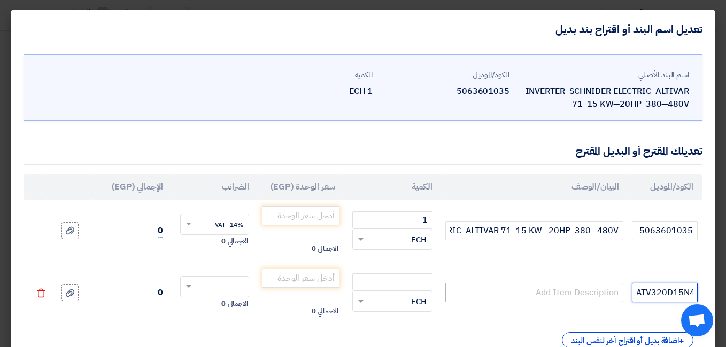
type input "ATV320D15N4C"
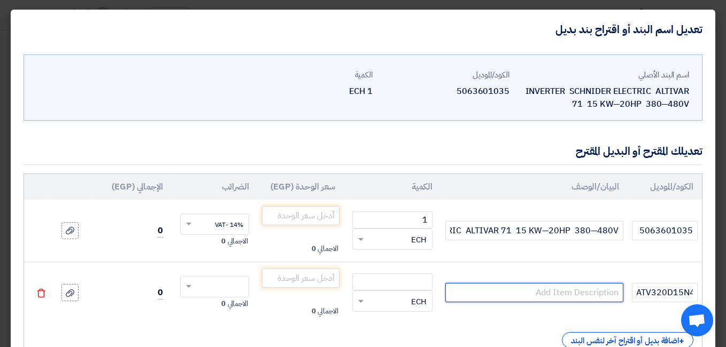
click at [578, 294] on input "text" at bounding box center [533, 292] width 177 height 19
type input "ATV320 SCHNEIDER"
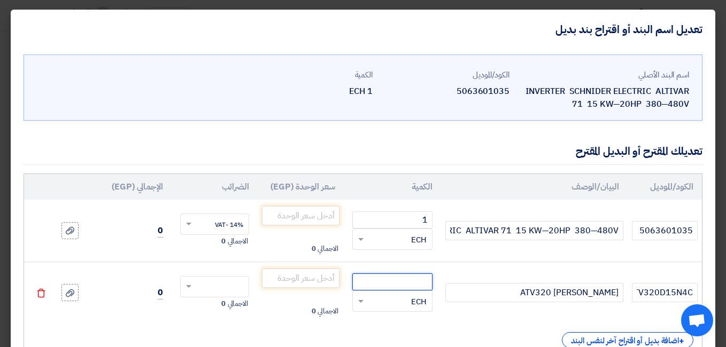
click at [408, 283] on input "number" at bounding box center [392, 282] width 80 height 17
paste input "320"
type input "3"
paste input "52750"
type input "52750"
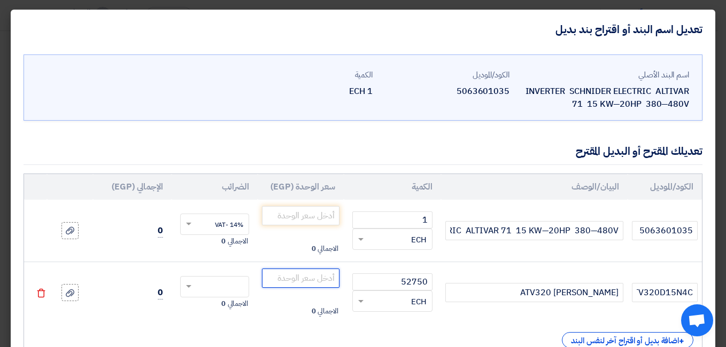
click at [305, 282] on input "number" at bounding box center [300, 278] width 77 height 19
paste input "52750"
type input "52750"
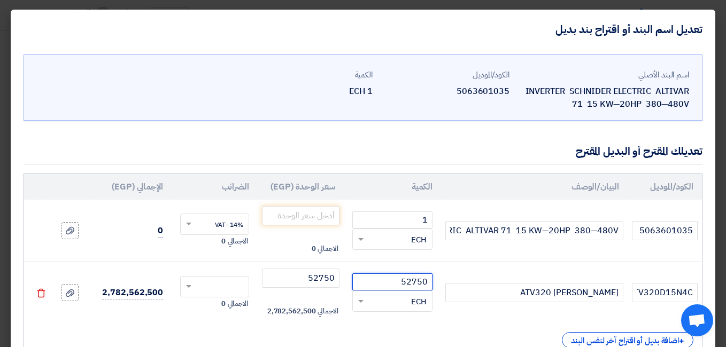
click at [417, 281] on input "52750" at bounding box center [392, 282] width 80 height 17
click at [220, 287] on input "text" at bounding box center [221, 287] width 45 height 17
type input "1"
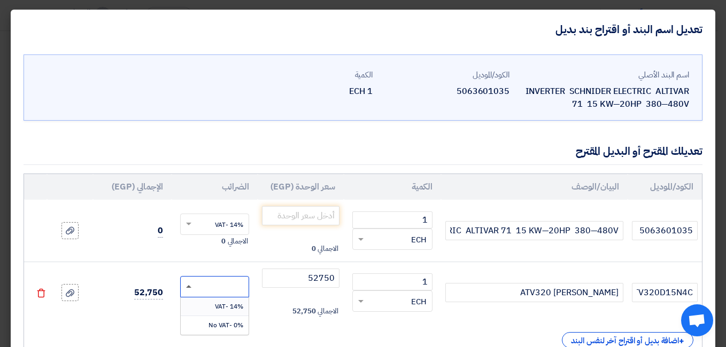
click at [191, 285] on span at bounding box center [188, 286] width 5 height 3
click at [194, 287] on span at bounding box center [187, 287] width 13 height 10
click at [221, 307] on span "14% -VAT" at bounding box center [229, 307] width 28 height 10
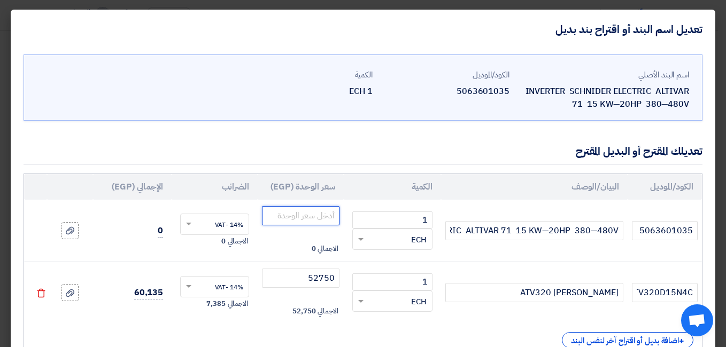
click at [312, 218] on input "number" at bounding box center [300, 215] width 77 height 19
paste input "52750"
type input "52750"
click at [74, 293] on icon at bounding box center [70, 293] width 9 height 9
click at [0, 0] on input "file" at bounding box center [0, 0] width 0 height 0
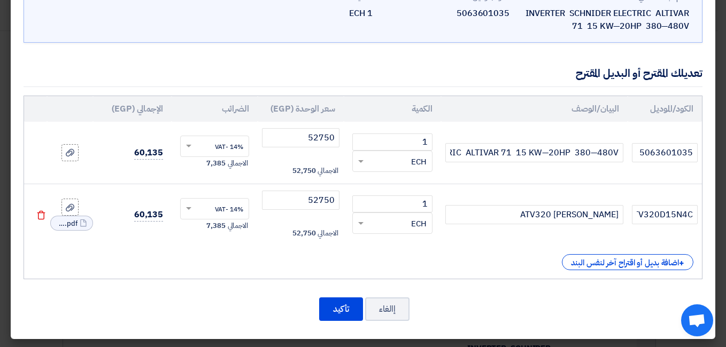
scroll to position [80, 0]
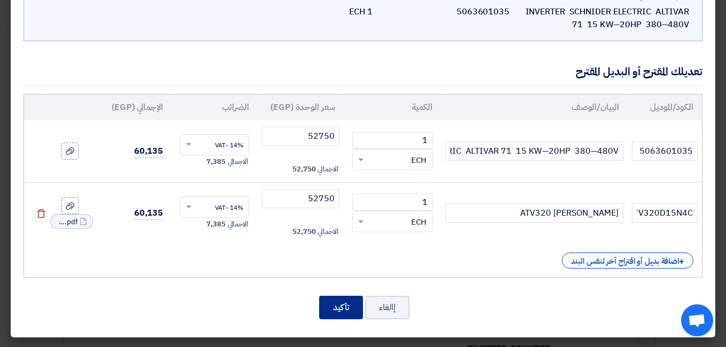
click at [342, 305] on button "تأكيد" at bounding box center [341, 308] width 44 height 24
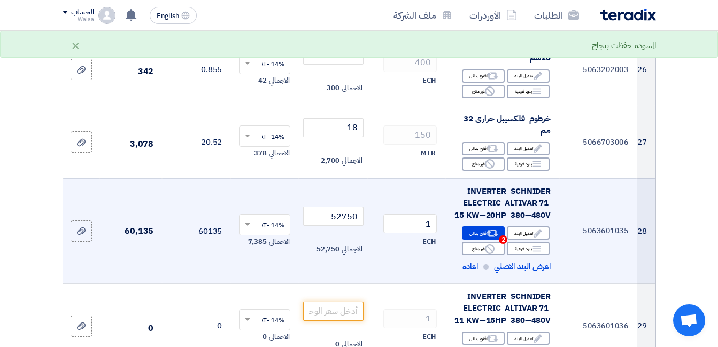
scroll to position [2351, 0]
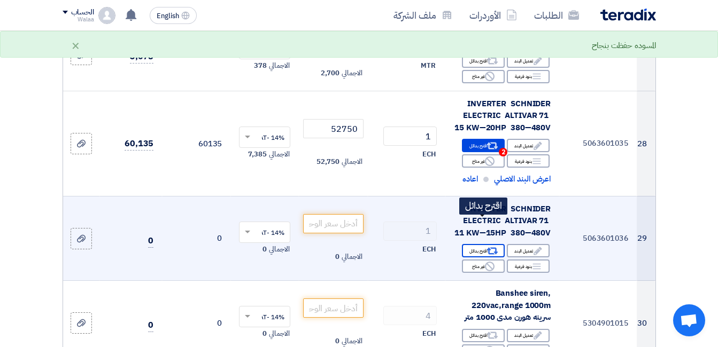
click at [478, 244] on div "Alternative اقترح بدائل" at bounding box center [483, 250] width 43 height 13
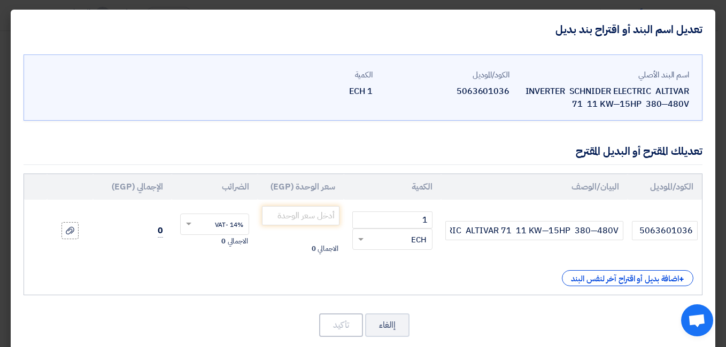
scroll to position [17, 0]
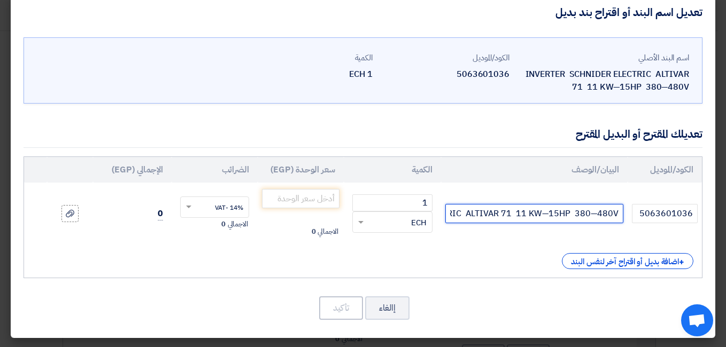
drag, startPoint x: 509, startPoint y: 215, endPoint x: 501, endPoint y: 217, distance: 8.4
click at [501, 217] on input "INVERTER SCHNIDER ELECTRIC ALTIVAR 71 11 KW—15HP 380—480V" at bounding box center [533, 213] width 177 height 19
type input "INVERTER SCHNIDER ELECTRIC ALTIVAR320 11 KW—15HP 380—480V"
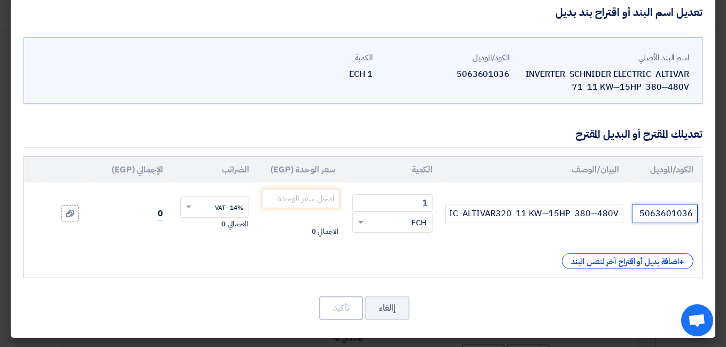
click at [656, 216] on input "5063601036" at bounding box center [664, 213] width 66 height 19
type input "ATV32011KW"
click at [315, 196] on input "number" at bounding box center [300, 198] width 77 height 19
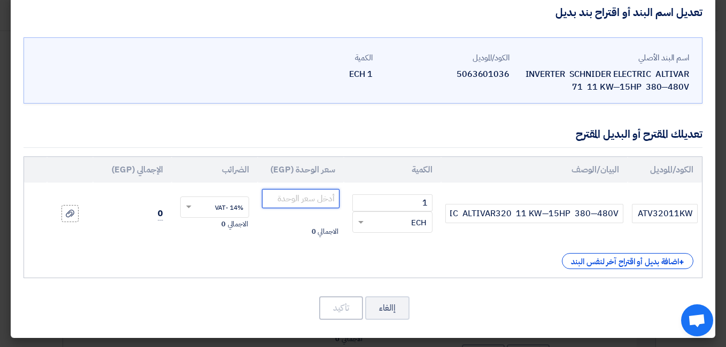
paste input "41650"
type input "41650"
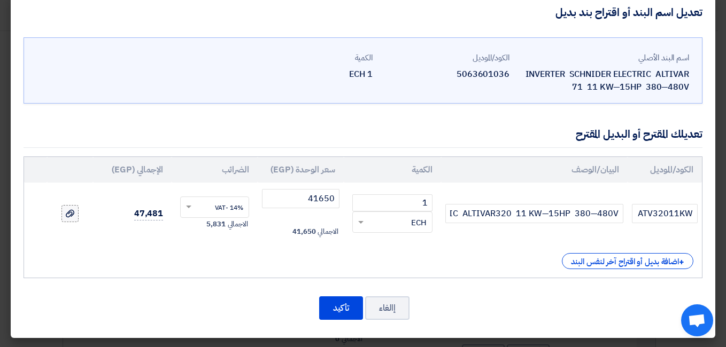
click at [74, 216] on icon at bounding box center [70, 213] width 9 height 9
click at [0, 0] on input "file" at bounding box center [0, 0] width 0 height 0
click at [336, 306] on button "تأكيد" at bounding box center [341, 309] width 44 height 24
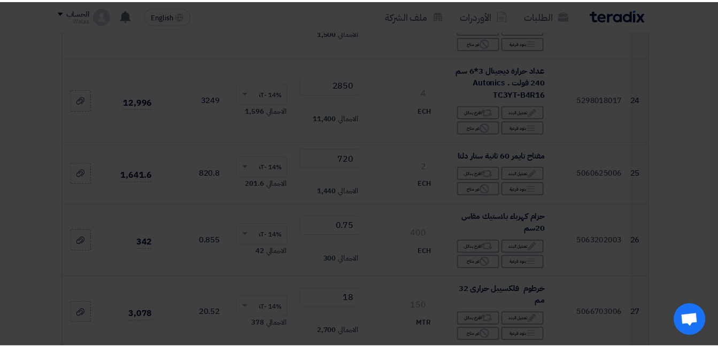
scroll to position [2351, 0]
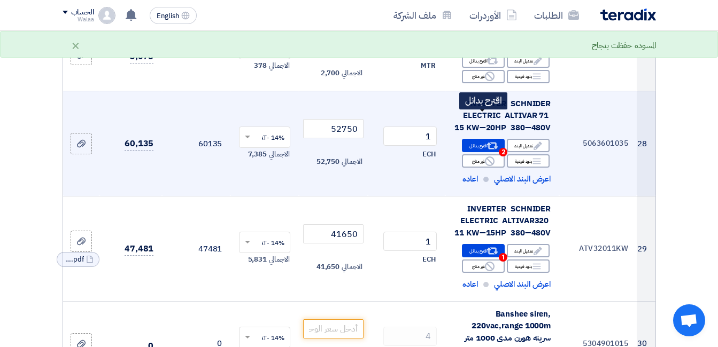
click at [484, 139] on div "Alternative اقترح بدائل 2" at bounding box center [483, 145] width 43 height 13
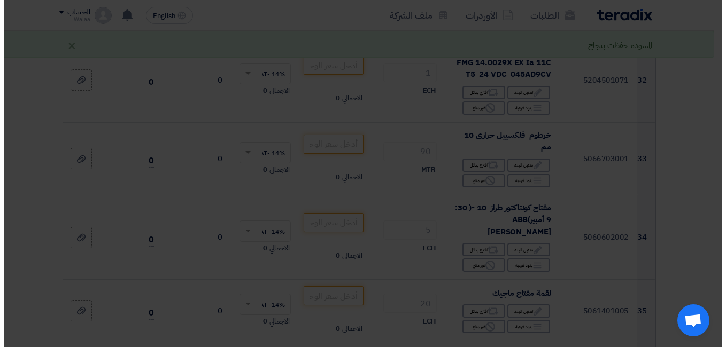
scroll to position [2092, 0]
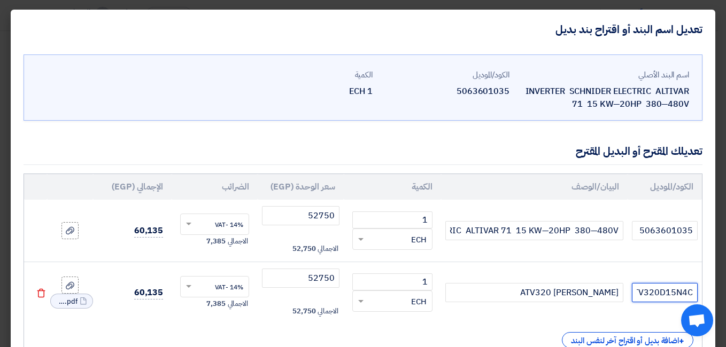
click at [672, 291] on input "ATV320D15N4C" at bounding box center [664, 292] width 66 height 19
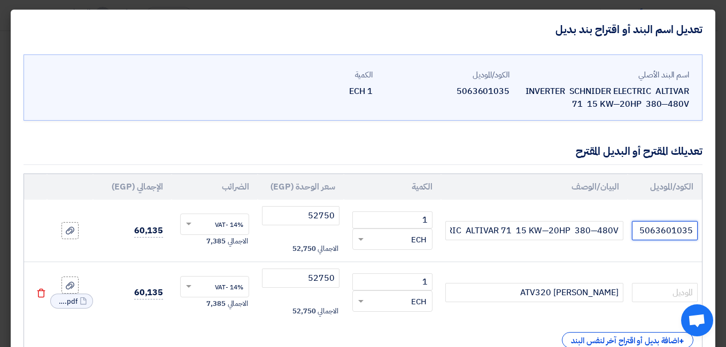
click at [653, 230] on input "5063601035" at bounding box center [664, 230] width 66 height 19
paste input "ATV320D15N4C"
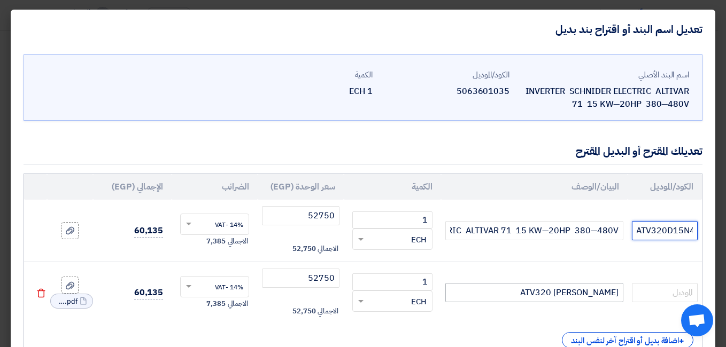
type input "ATV320D15N4C"
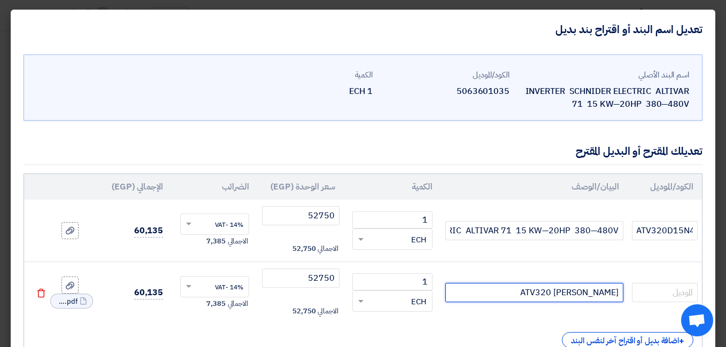
click at [570, 293] on input "ATV320 SCHNEIDER" at bounding box center [533, 292] width 177 height 19
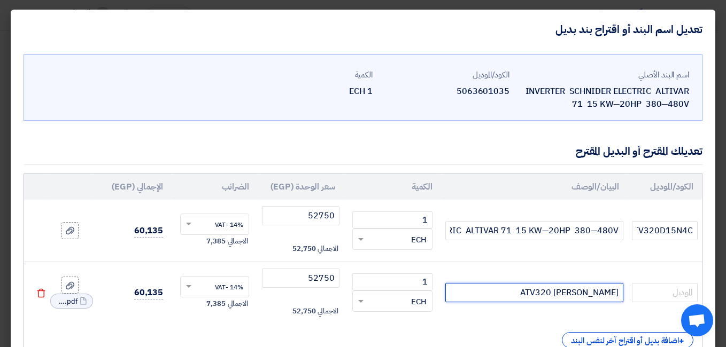
drag, startPoint x: 570, startPoint y: 293, endPoint x: 556, endPoint y: 294, distance: 13.4
click at [556, 294] on input "ATV320 SCHNEIDER" at bounding box center [533, 292] width 177 height 19
type input "ATV SCHNEIDER"
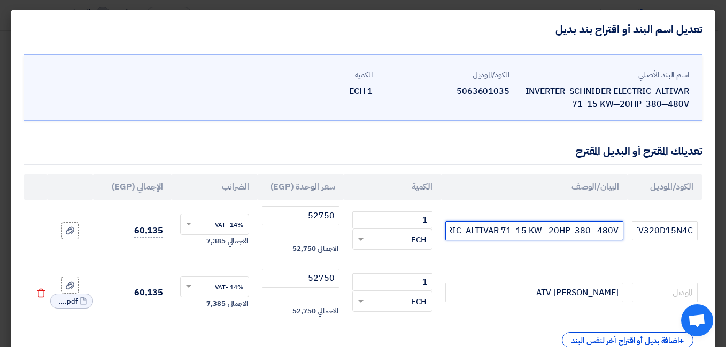
drag, startPoint x: 513, startPoint y: 229, endPoint x: 505, endPoint y: 234, distance: 9.3
click at [505, 234] on input "INVERTER SCHNIDER ELECTRIC ALTIVAR 71 15 KW—20HP 380—480V" at bounding box center [533, 230] width 177 height 19
paste input "320"
type input "INVERTER SCHNIDER ELECTRIC ALTIVAR 320 15 KW—20HP 380—480V"
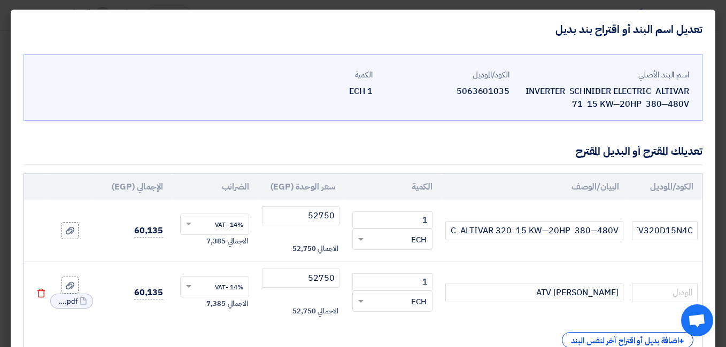
click at [45, 291] on use at bounding box center [41, 293] width 8 height 9
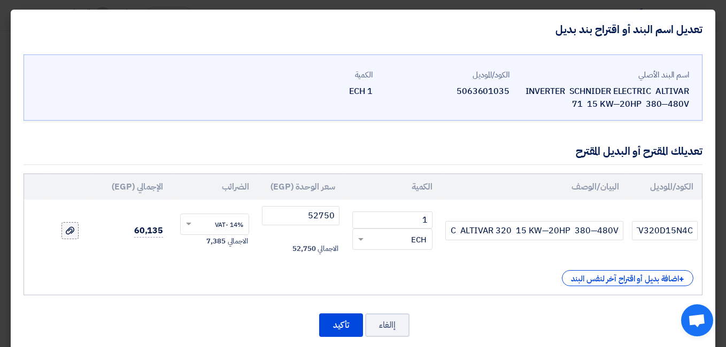
click at [74, 231] on icon at bounding box center [70, 231] width 9 height 9
click at [0, 0] on input "file" at bounding box center [0, 0] width 0 height 0
click at [338, 324] on button "تأكيد" at bounding box center [341, 326] width 44 height 24
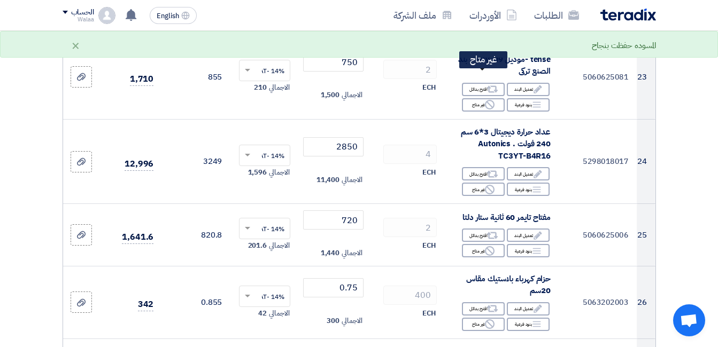
scroll to position [1870, 0]
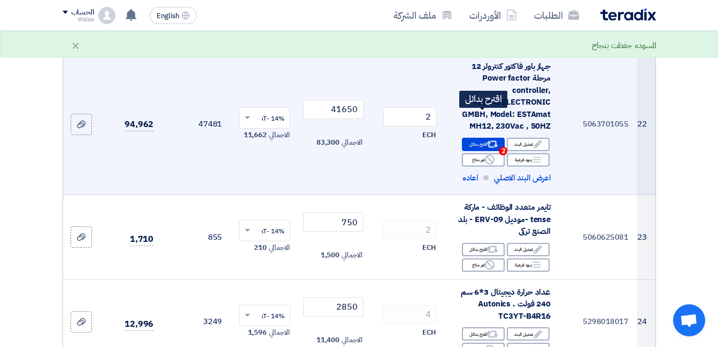
click at [472, 138] on div "Alternative اقترح بدائل 2" at bounding box center [483, 144] width 43 height 13
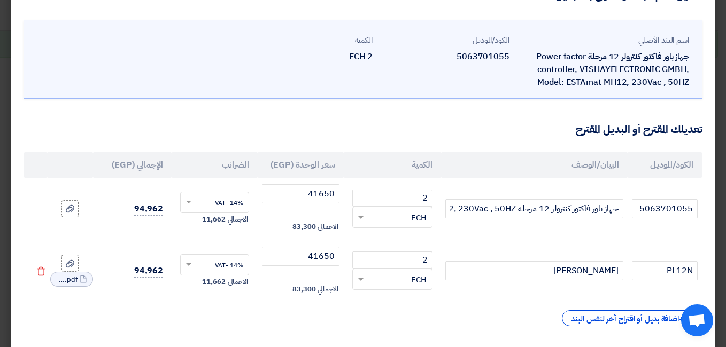
scroll to position [53, 0]
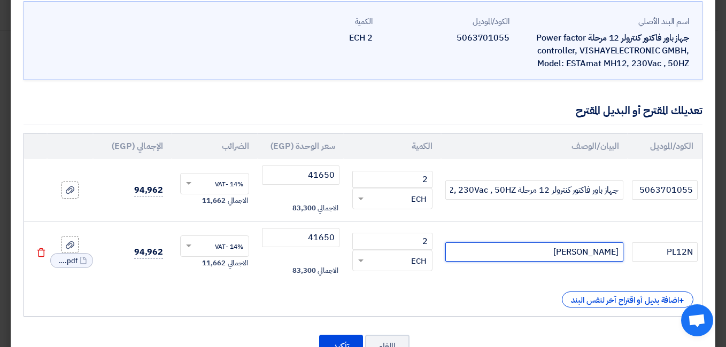
click at [606, 253] on input "schneider" at bounding box center [533, 252] width 177 height 19
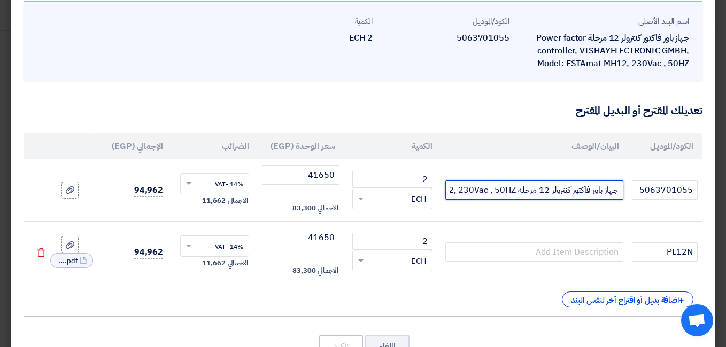
click at [476, 192] on input "جهاز باور فاكتور كنترولر 12 مرحلة Power factor controller, VISHAYELECTRONIC GMB…" at bounding box center [533, 190] width 177 height 19
click at [494, 191] on input "جهاز باور فاكتور كنترولر 12 مرحلة Power factor controller, VISHAYELECTRONIC GMB…" at bounding box center [533, 190] width 177 height 19
paste input "schneider"
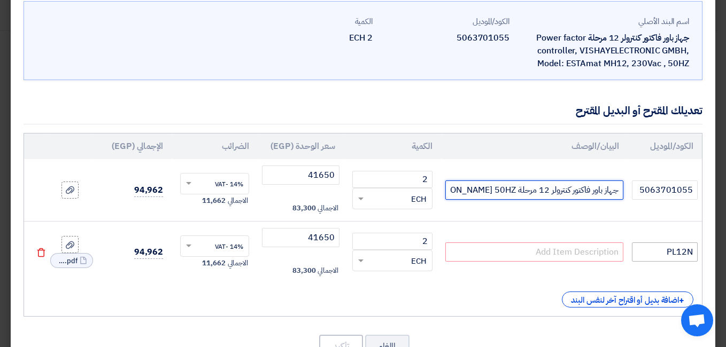
type input "جهاز باور فاكتور [PERSON_NAME] 12 مرحلة Power factor controller, VISHAYELECTRON…"
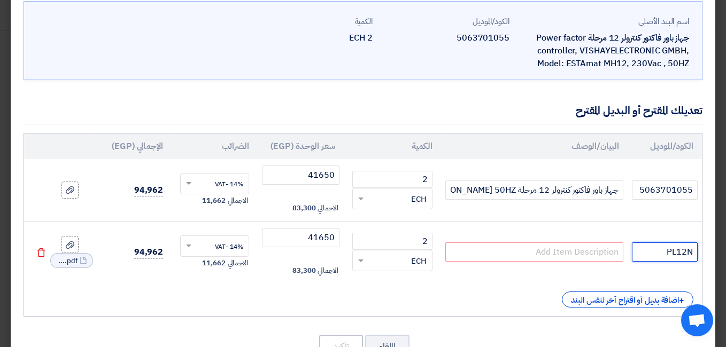
click at [678, 254] on input "PL12N" at bounding box center [664, 252] width 66 height 19
click at [679, 254] on input "PL12N" at bounding box center [664, 252] width 66 height 19
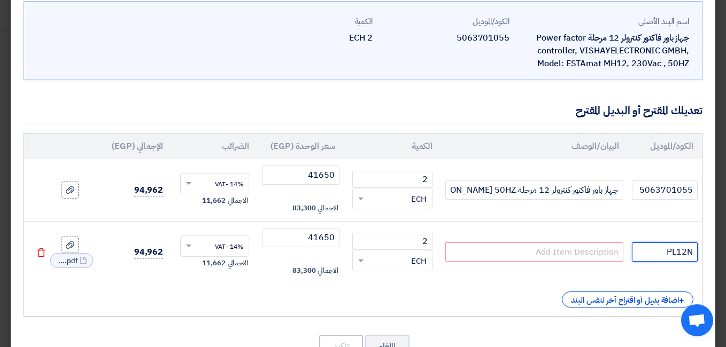
click at [679, 254] on input "PL12N" at bounding box center [664, 252] width 66 height 19
click at [664, 186] on input "5063701055" at bounding box center [664, 190] width 66 height 19
paste input "PL12N"
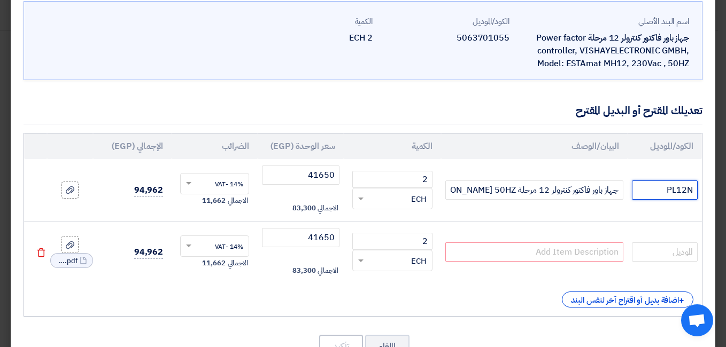
type input "PL12N"
click at [44, 255] on icon "Delete" at bounding box center [41, 253] width 10 height 10
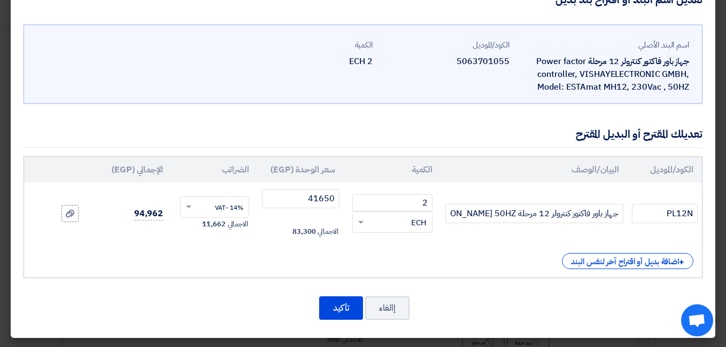
scroll to position [30, 0]
click at [74, 215] on icon at bounding box center [70, 213] width 9 height 9
click at [0, 0] on input "file" at bounding box center [0, 0] width 0 height 0
click at [335, 305] on button "تأكيد" at bounding box center [341, 309] width 44 height 24
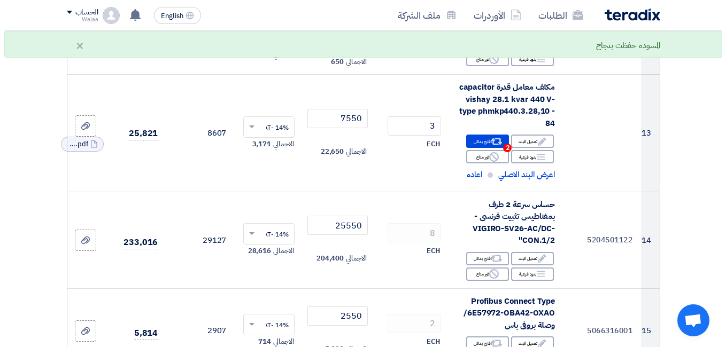
scroll to position [1015, 0]
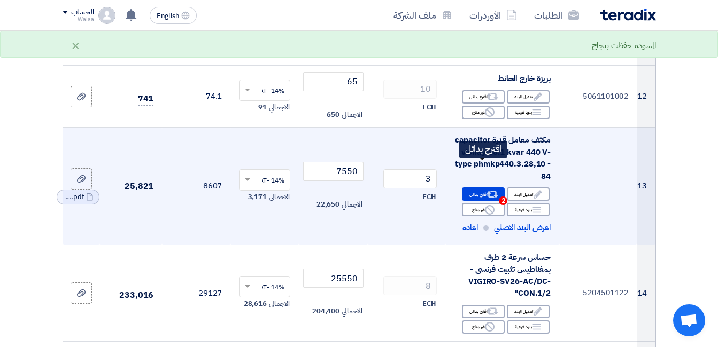
click at [479, 188] on div "Alternative اقترح بدائل 2" at bounding box center [483, 194] width 43 height 13
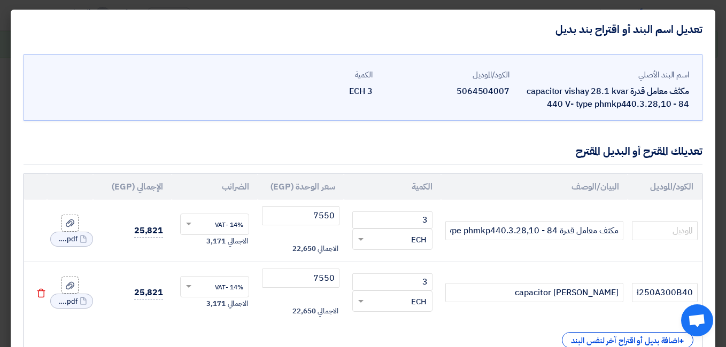
scroll to position [53, 0]
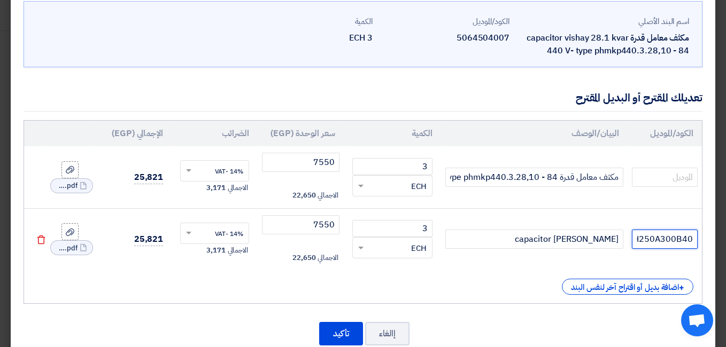
click at [670, 240] on input "BLRCH250A300B40" at bounding box center [664, 239] width 66 height 19
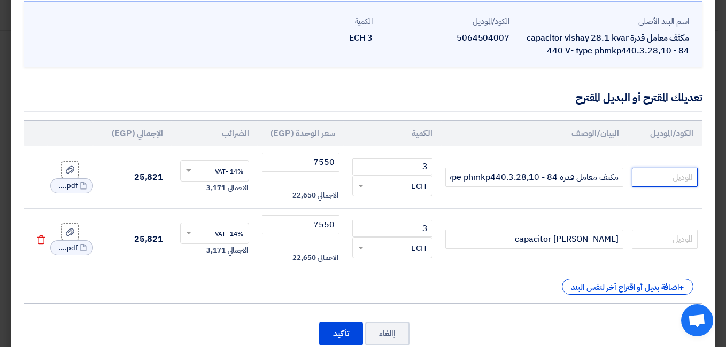
click at [671, 175] on input "text" at bounding box center [664, 177] width 66 height 19
paste input "BLRCH250A300B40"
type input "BLRCH250A300B40"
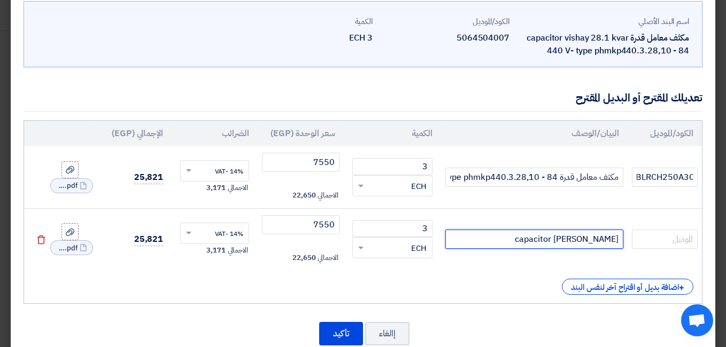
click at [579, 242] on input "schneider capacitor" at bounding box center [533, 239] width 177 height 19
type input "capacitor"
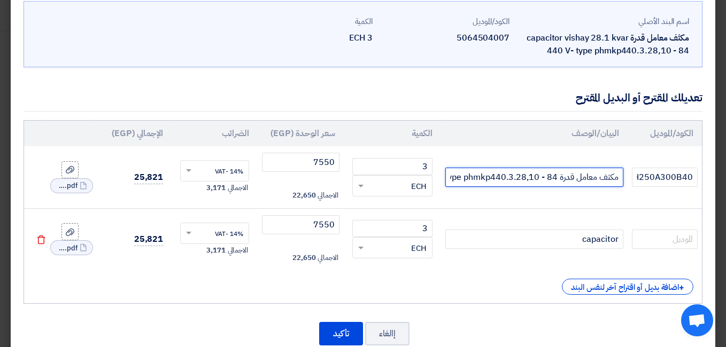
click at [559, 178] on input "مكثف معامل قدرة capacitor vishay 28.1 kvar 440 V- type phmkp440.3.28,10 - 84" at bounding box center [533, 177] width 177 height 19
paste input "schneider"
type input "مكثف معامل قدرة schneider capacitor vishay 28.1 kvar 440 V- type phmkp440.3.28,…"
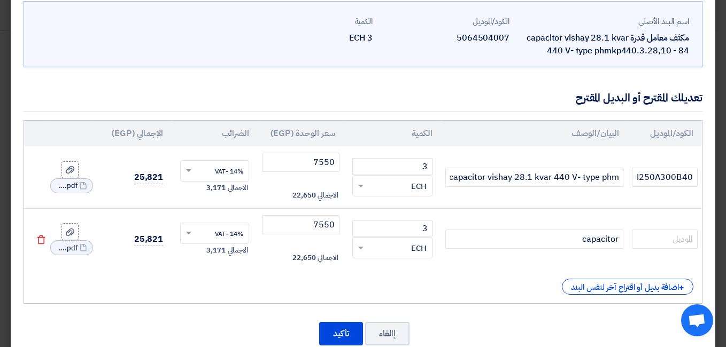
click at [46, 240] on icon "Delete" at bounding box center [41, 240] width 10 height 10
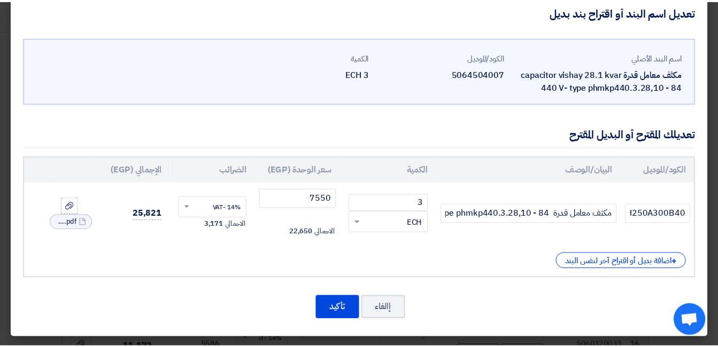
scroll to position [17, 0]
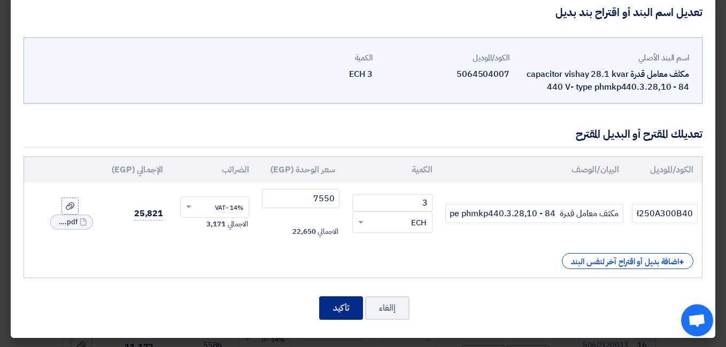
click at [336, 306] on button "تأكيد" at bounding box center [341, 309] width 44 height 24
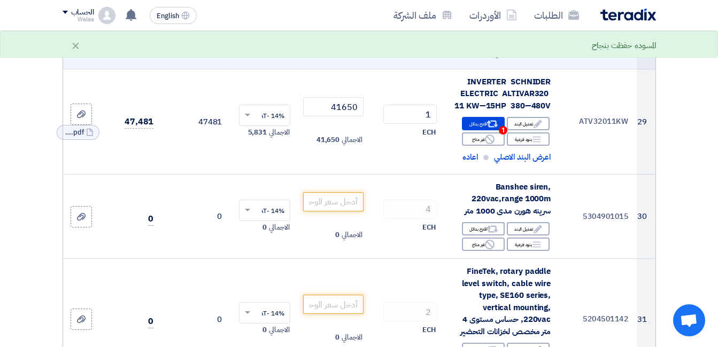
scroll to position [2511, 0]
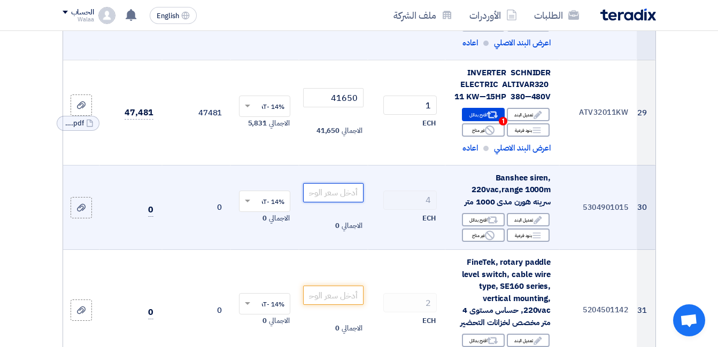
click at [337, 183] on input "number" at bounding box center [333, 192] width 60 height 19
paste input "850"
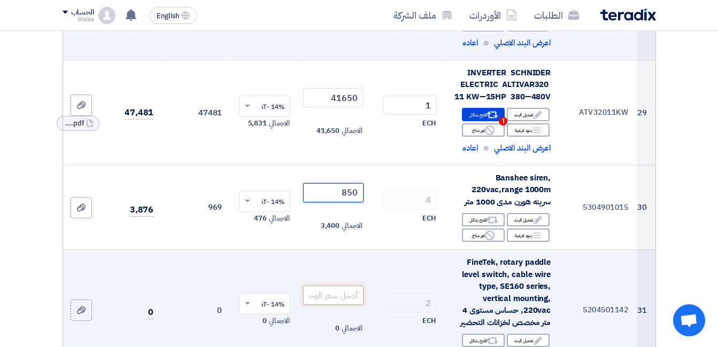
type input "850"
click at [341, 286] on input "number" at bounding box center [333, 295] width 60 height 19
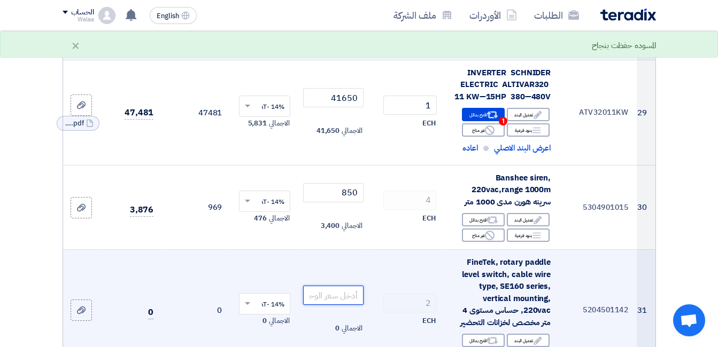
scroll to position [2564, 0]
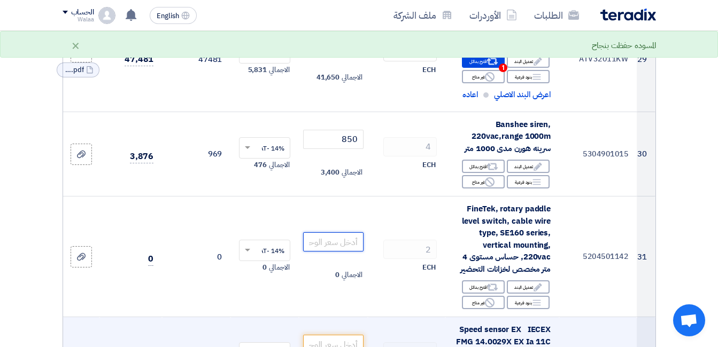
paste input "16500"
type input "16500"
click at [345, 335] on input "number" at bounding box center [333, 344] width 60 height 19
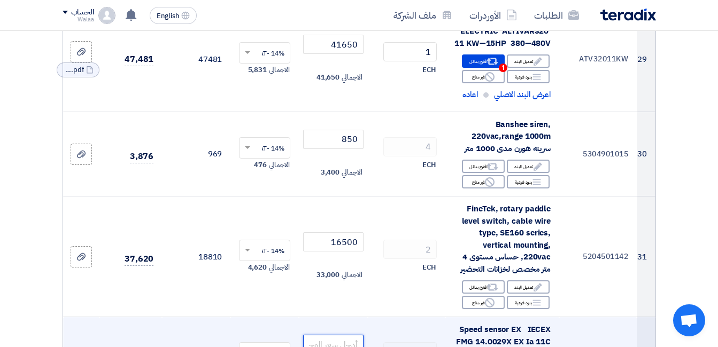
scroll to position [2618, 0]
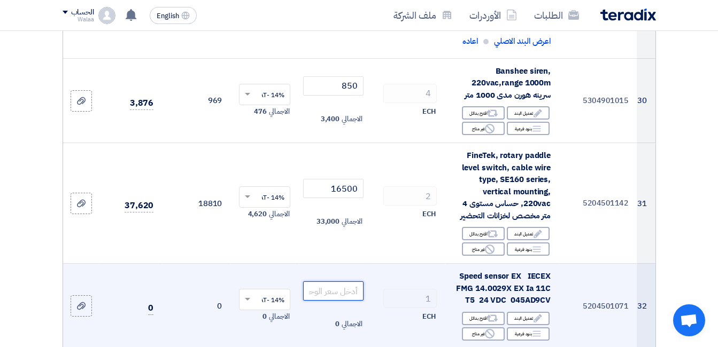
paste input "8550"
click at [338, 282] on input "8550" at bounding box center [333, 291] width 60 height 19
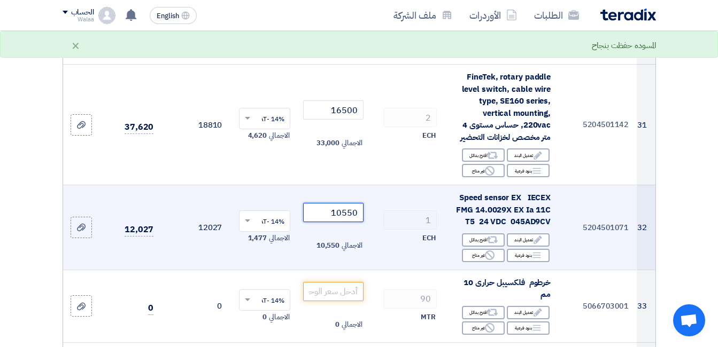
scroll to position [2725, 0]
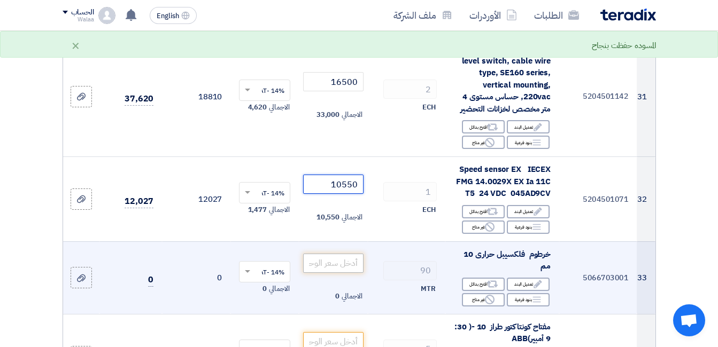
type input "10550"
click at [345, 254] on input "number" at bounding box center [333, 263] width 60 height 19
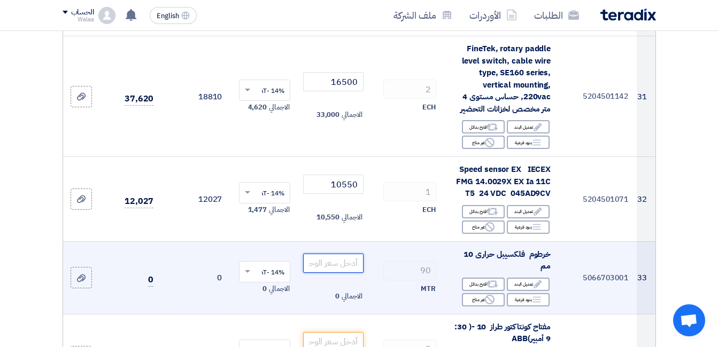
paste input "13"
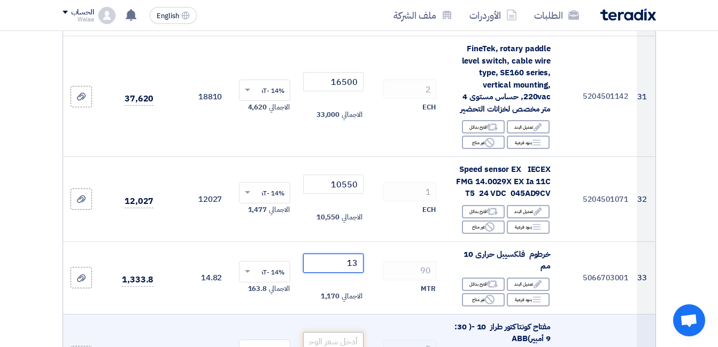
type input "13"
click at [346, 332] on input "number" at bounding box center [333, 341] width 60 height 19
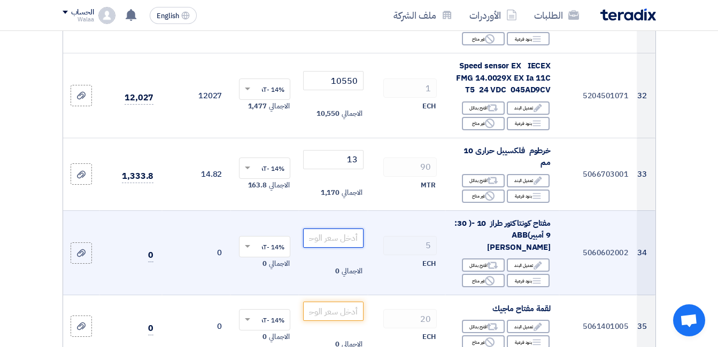
scroll to position [2832, 0]
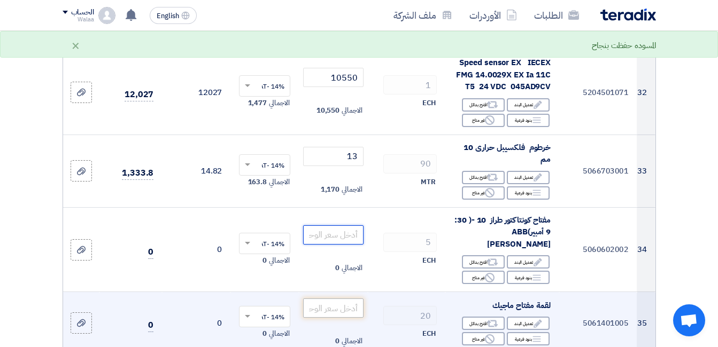
paste input "1450"
type input "1450"
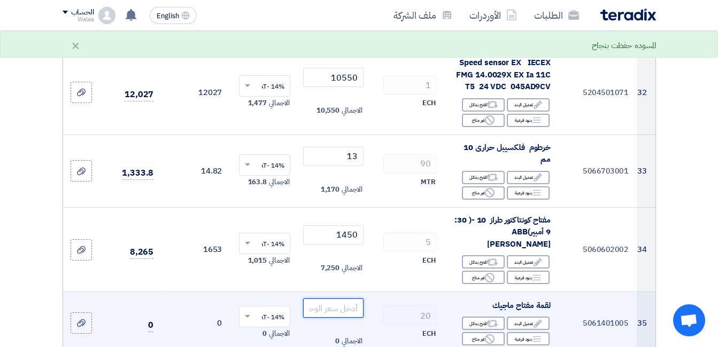
click at [352, 299] on input "number" at bounding box center [333, 308] width 60 height 19
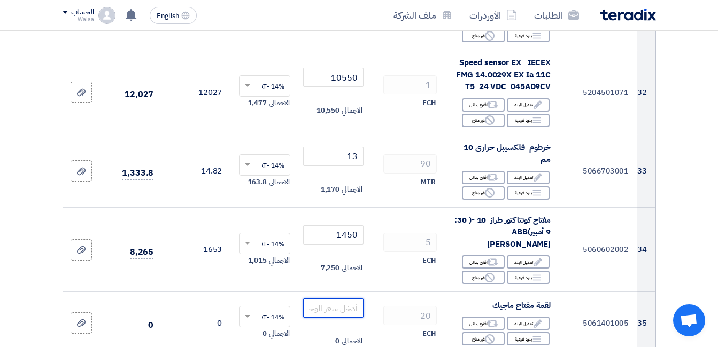
paste input "25"
type input "25"
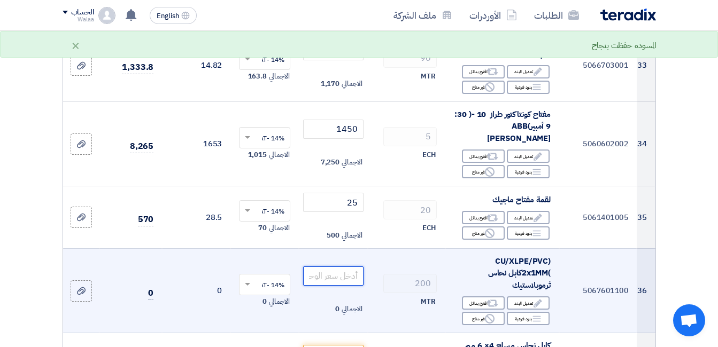
scroll to position [2938, 0]
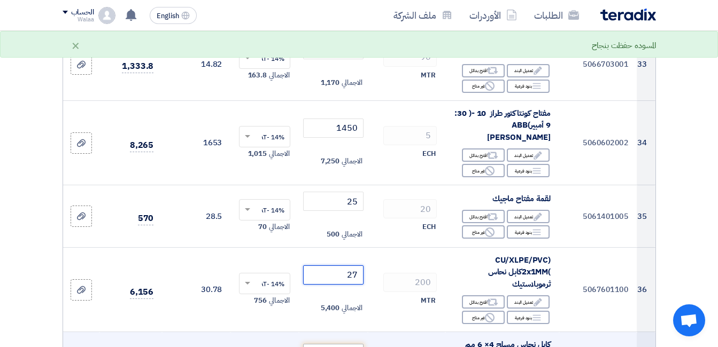
type input "27"
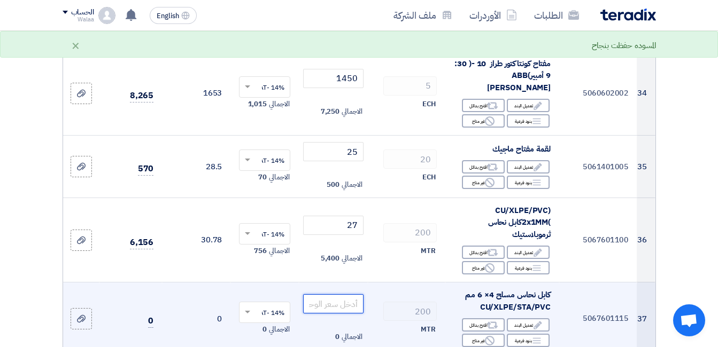
scroll to position [2992, 0]
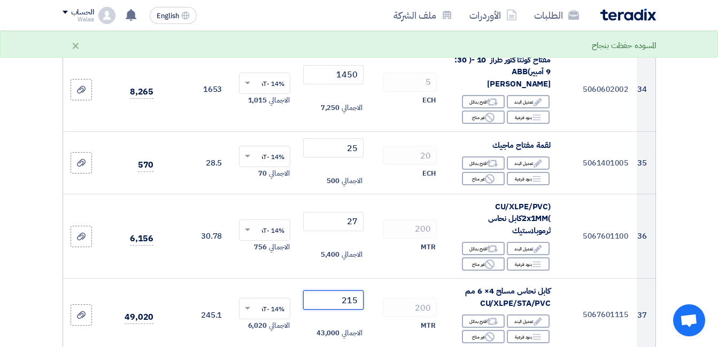
type input "215"
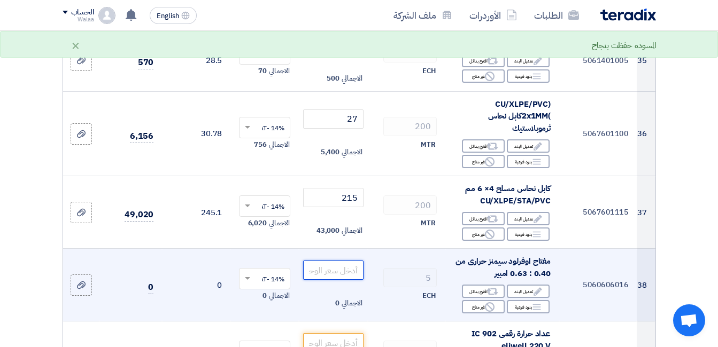
scroll to position [3099, 0]
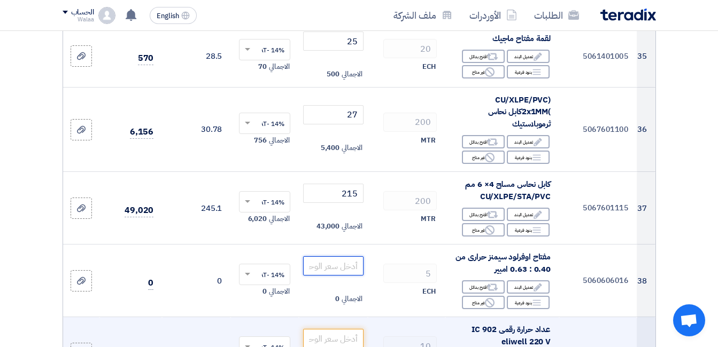
paste input "1750"
type input "1750"
click at [333, 329] on input "number" at bounding box center [333, 338] width 60 height 19
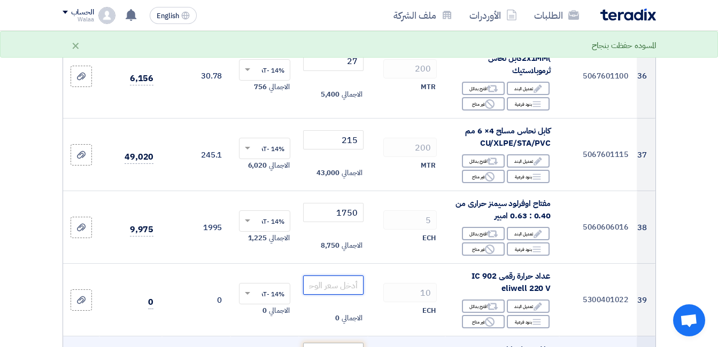
paste input "1550"
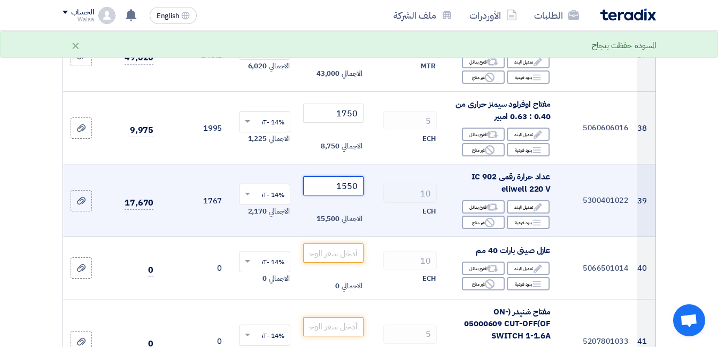
scroll to position [3259, 0]
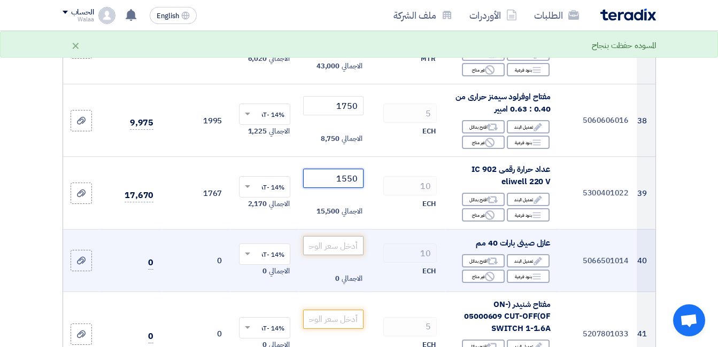
type input "1550"
click at [348, 236] on input "number" at bounding box center [333, 245] width 60 height 19
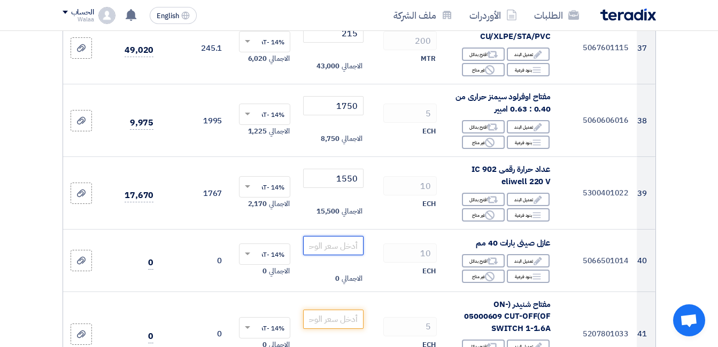
paste input "120"
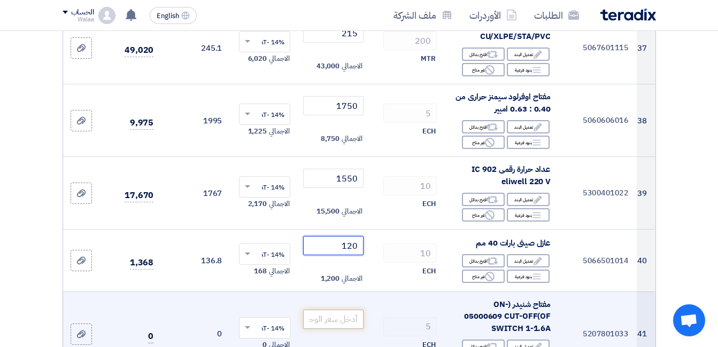
type input "120"
click at [340, 310] on input "number" at bounding box center [333, 319] width 60 height 19
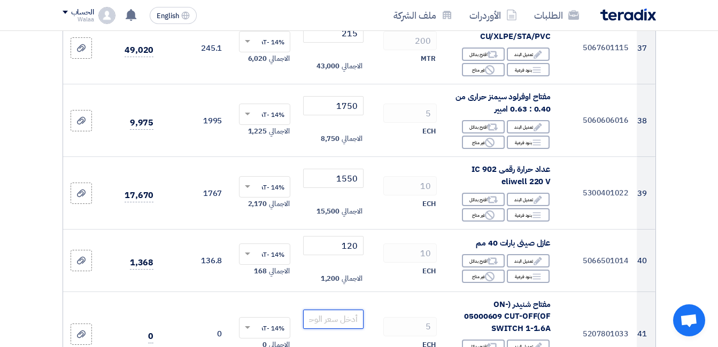
paste input "2310"
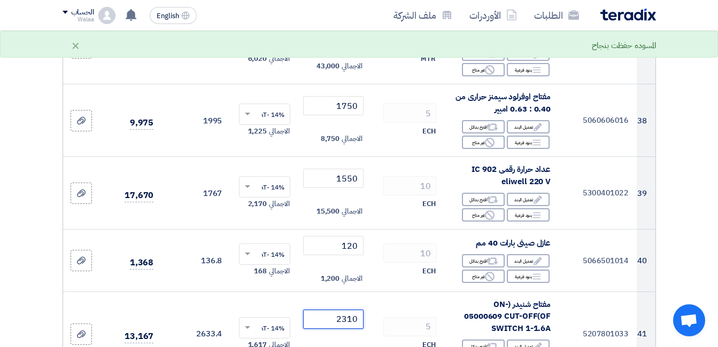
type input "2310"
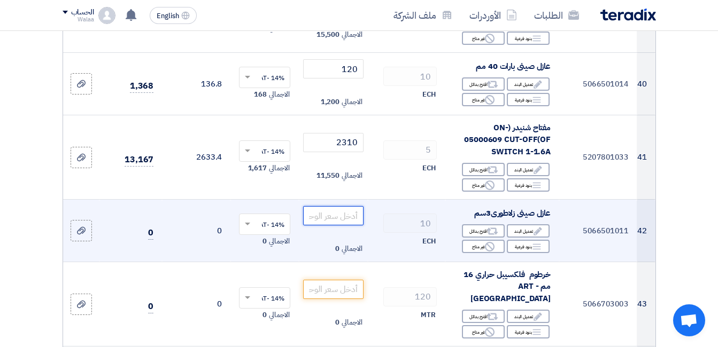
scroll to position [3473, 0]
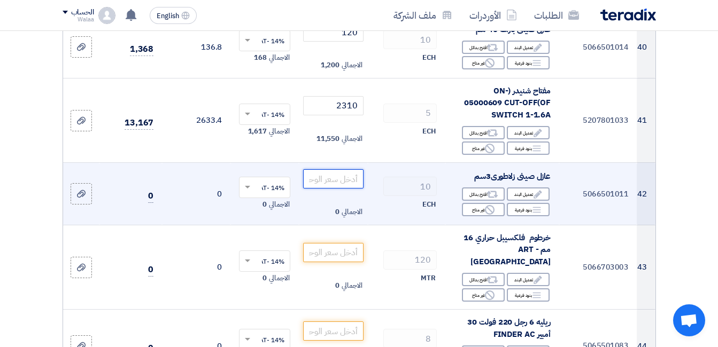
paste input "130"
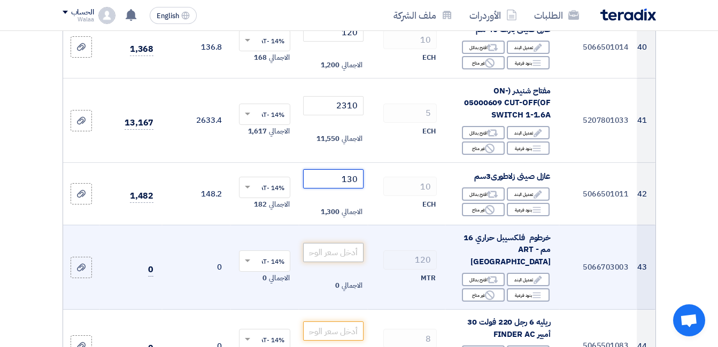
type input "130"
click at [339, 243] on input "number" at bounding box center [333, 252] width 60 height 19
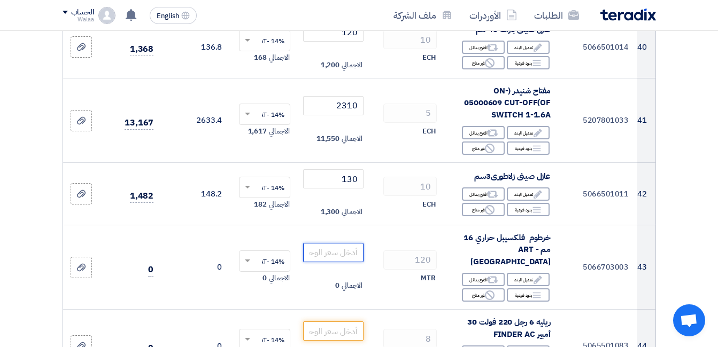
paste input "13"
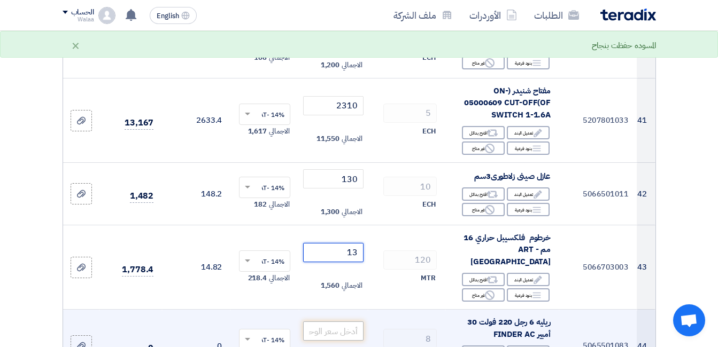
type input "13"
click at [352, 322] on input "number" at bounding box center [333, 331] width 60 height 19
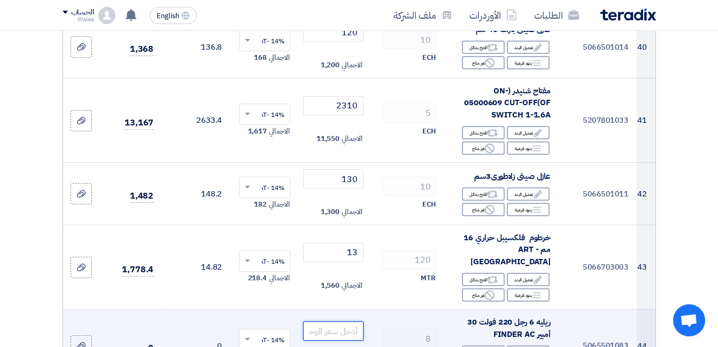
paste input "385"
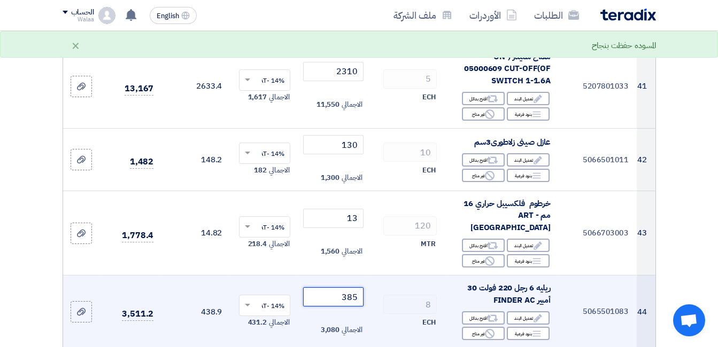
scroll to position [3526, 0]
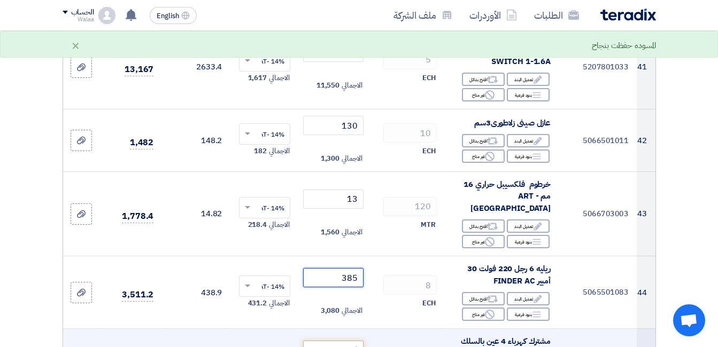
type input "385"
click at [346, 341] on input "number" at bounding box center [333, 350] width 60 height 19
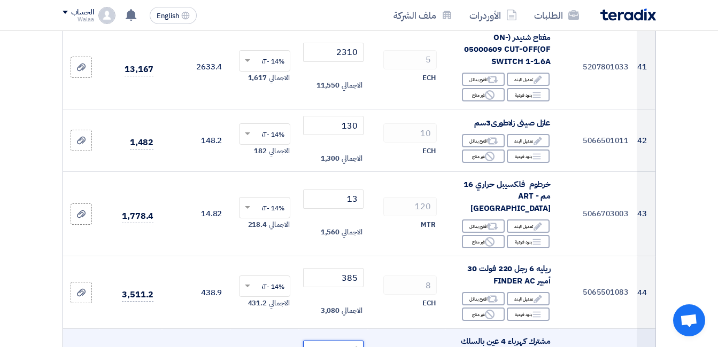
paste input "320"
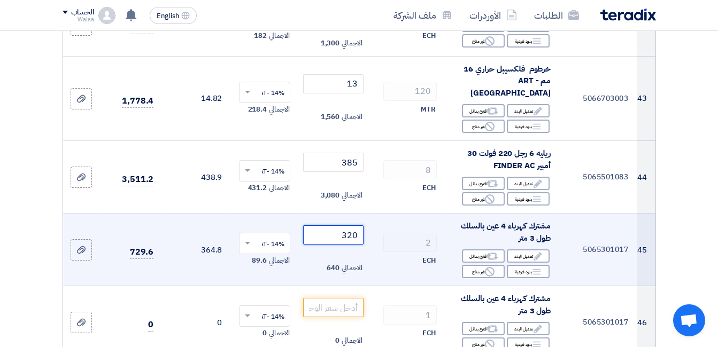
scroll to position [3686, 0]
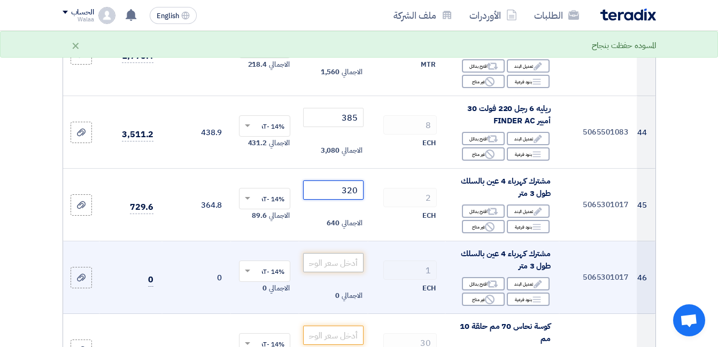
type input "320"
click at [349, 253] on input "number" at bounding box center [333, 262] width 60 height 19
paste input "320"
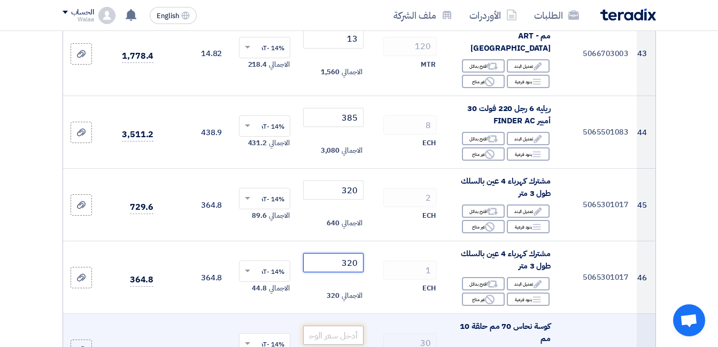
type input "320"
click at [333, 326] on input "number" at bounding box center [333, 335] width 60 height 19
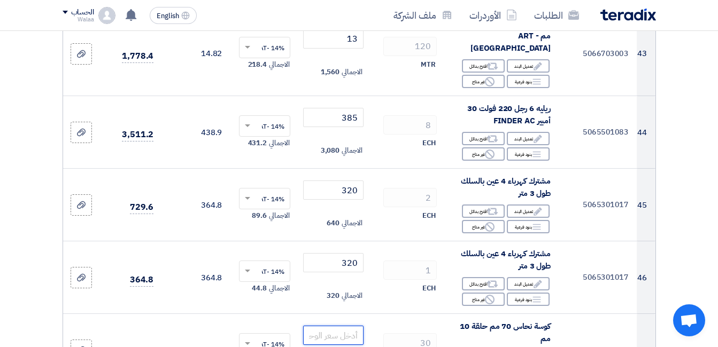
paste input "70"
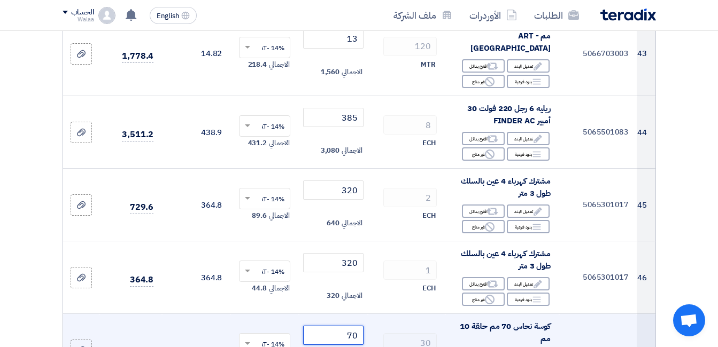
scroll to position [3740, 0]
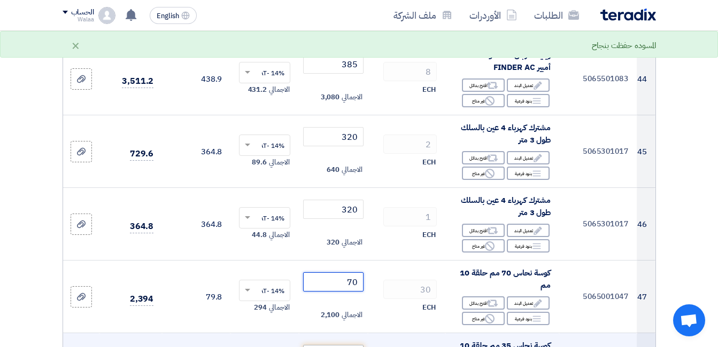
type input "70"
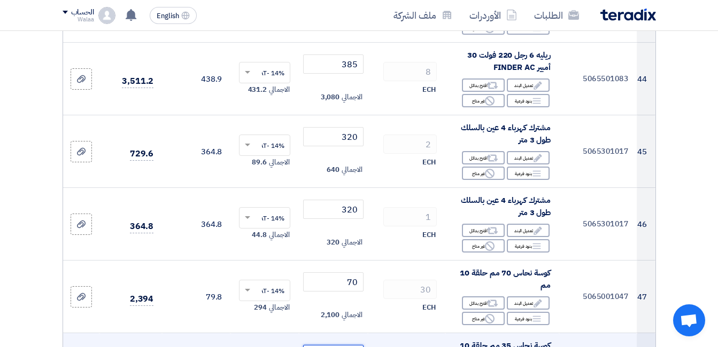
paste input "55"
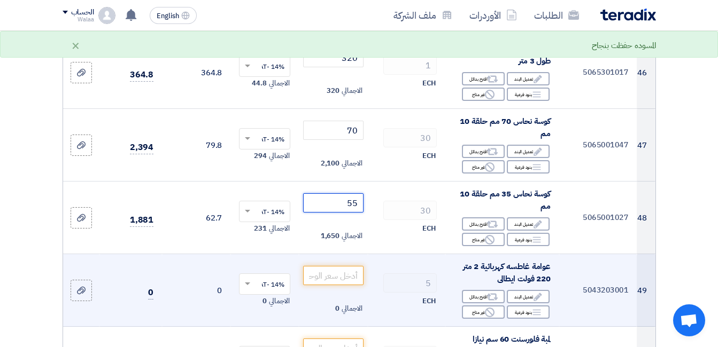
scroll to position [3900, 0]
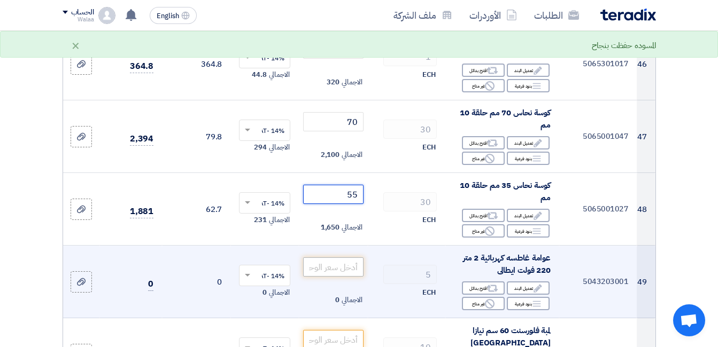
type input "55"
click at [342, 258] on input "number" at bounding box center [333, 267] width 60 height 19
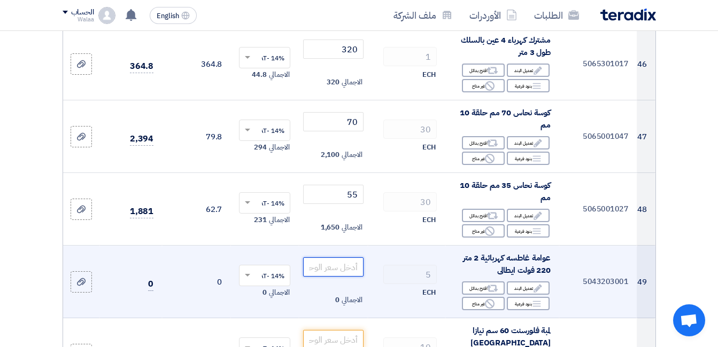
paste input "650"
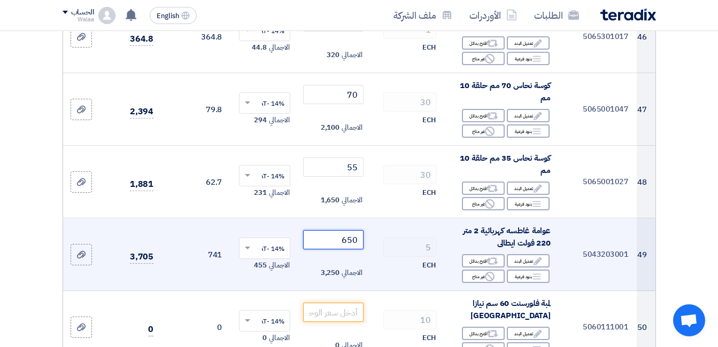
scroll to position [3954, 0]
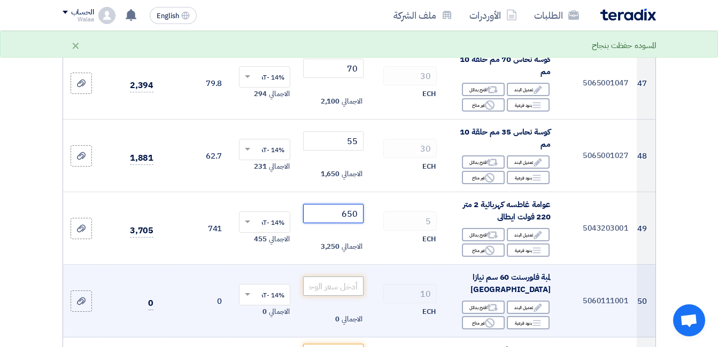
type input "650"
click at [351, 277] on input "number" at bounding box center [333, 286] width 60 height 19
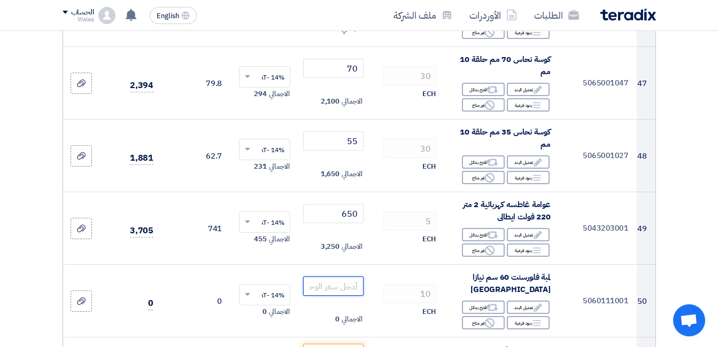
paste input "88"
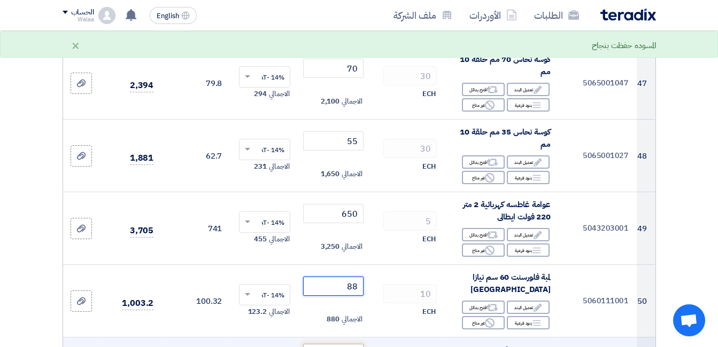
type input "88"
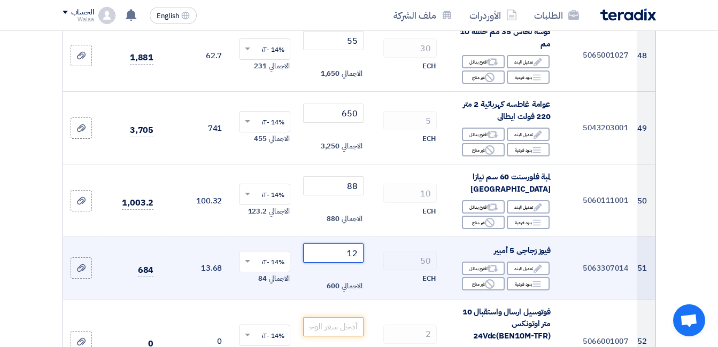
scroll to position [4060, 0]
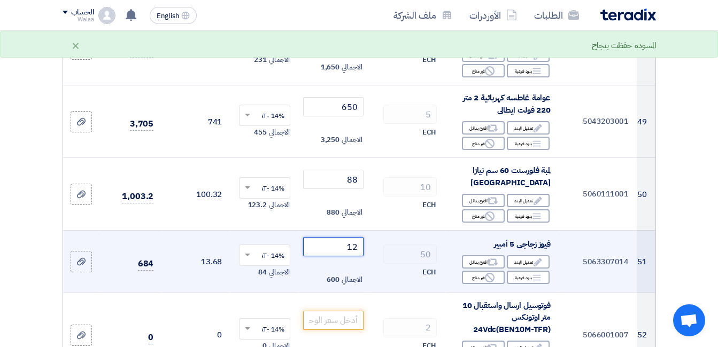
click at [352, 237] on input "12" at bounding box center [333, 246] width 60 height 19
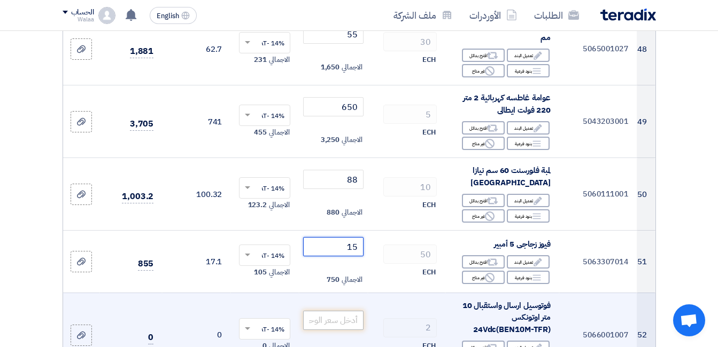
type input "15"
click at [347, 311] on input "number" at bounding box center [333, 320] width 60 height 19
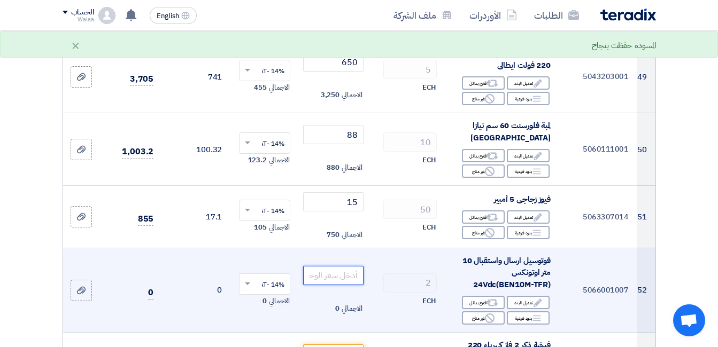
scroll to position [4114, 0]
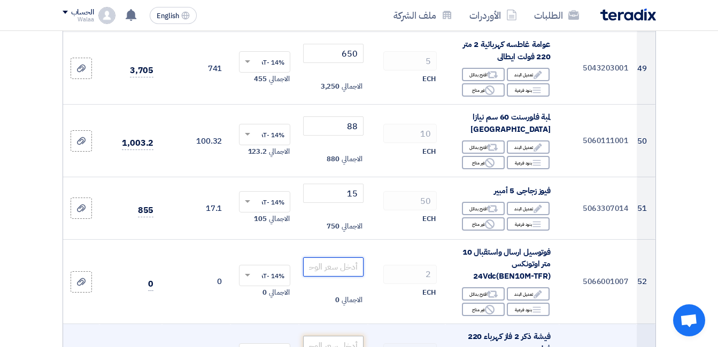
paste input "2500"
type input "2500"
click at [344, 336] on input "number" at bounding box center [333, 345] width 60 height 19
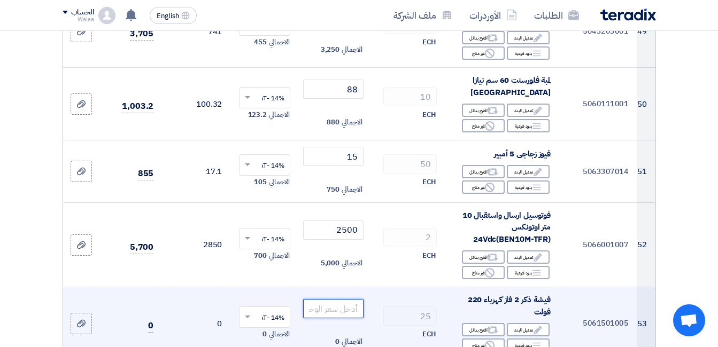
scroll to position [4167, 0]
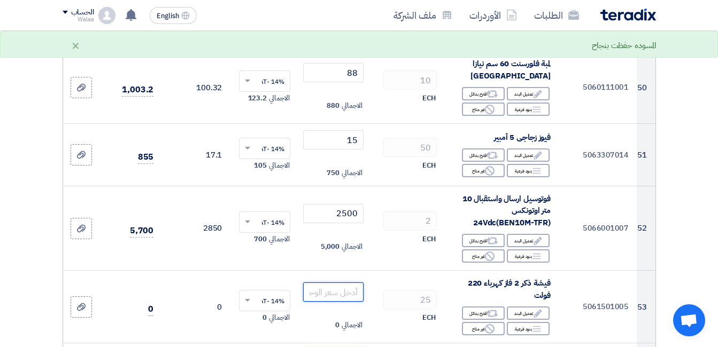
paste input "35"
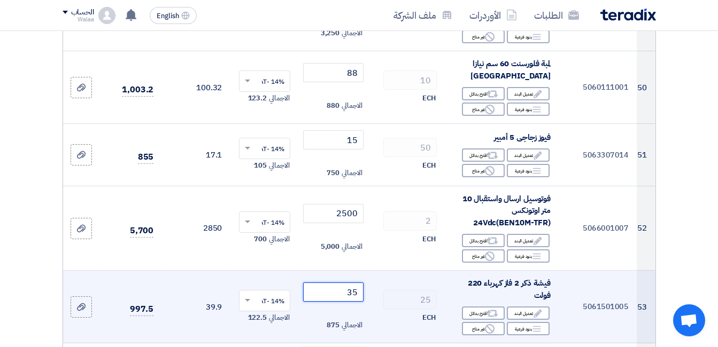
click at [357, 283] on input "35" at bounding box center [333, 292] width 60 height 19
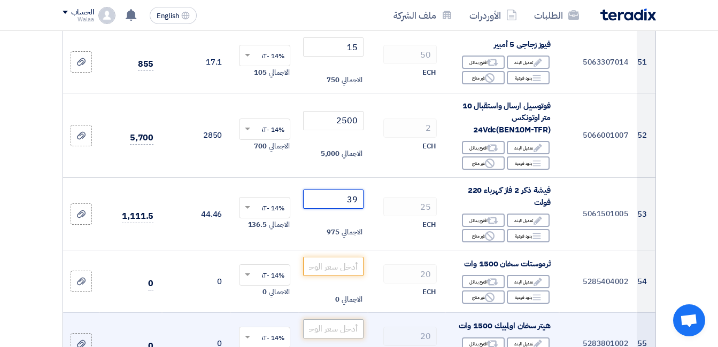
scroll to position [4274, 0]
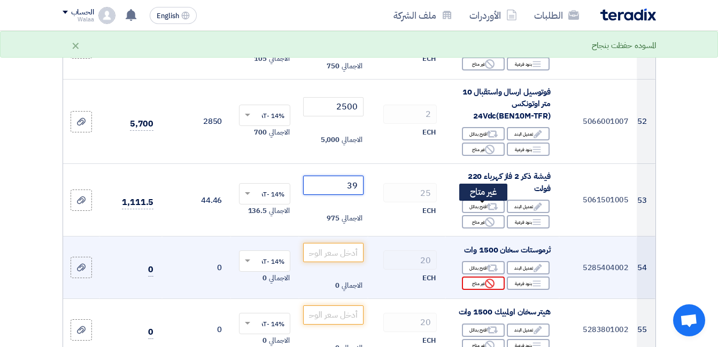
type input "39"
click at [484, 277] on div "Reject غير متاح" at bounding box center [483, 283] width 43 height 13
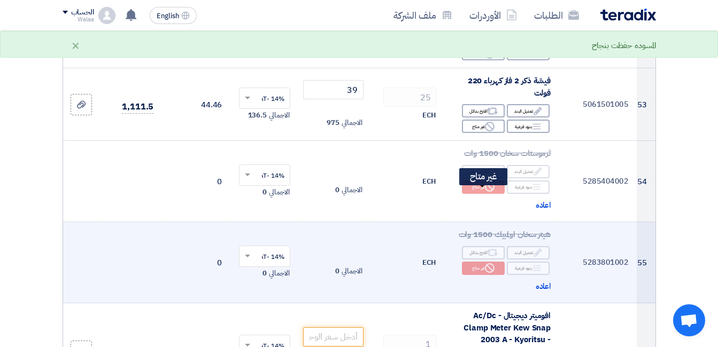
scroll to position [4381, 0]
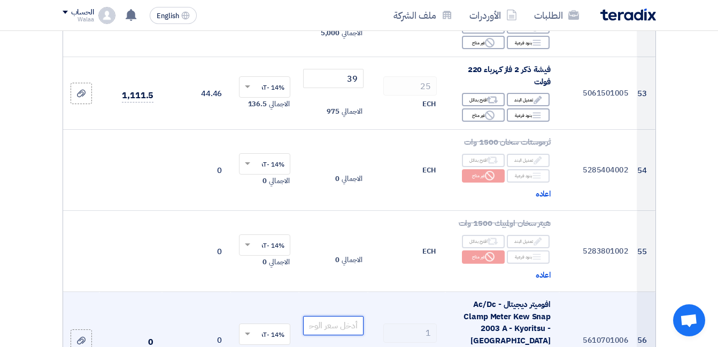
click at [344, 316] on input "number" at bounding box center [333, 325] width 60 height 19
paste input "17550"
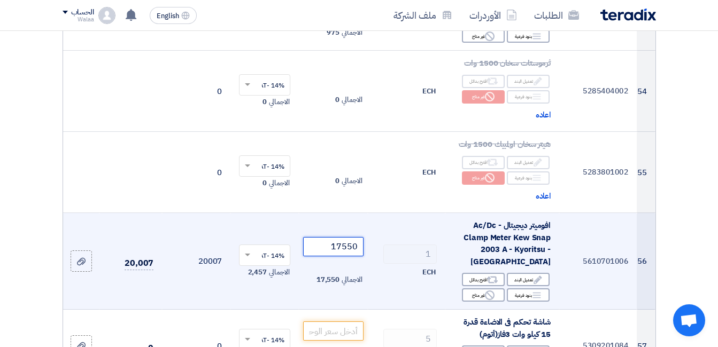
scroll to position [4488, 0]
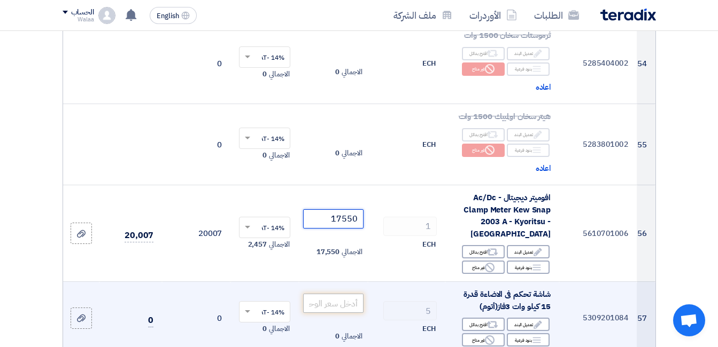
type input "17550"
click at [345, 294] on input "number" at bounding box center [333, 303] width 60 height 19
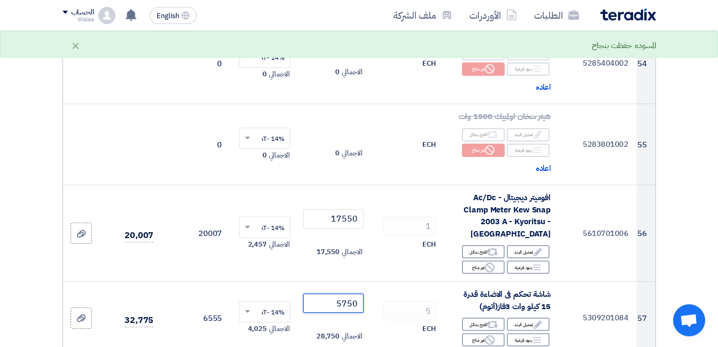
type input "5750"
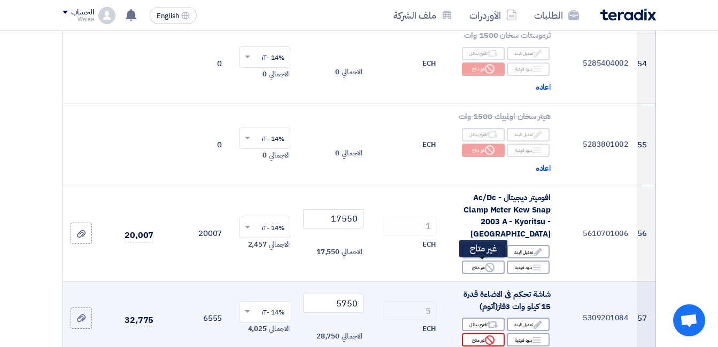
click at [475, 333] on div "Reject غير متاح" at bounding box center [483, 339] width 43 height 13
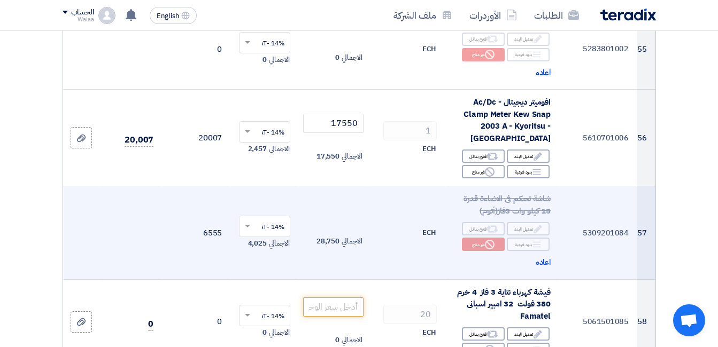
scroll to position [4595, 0]
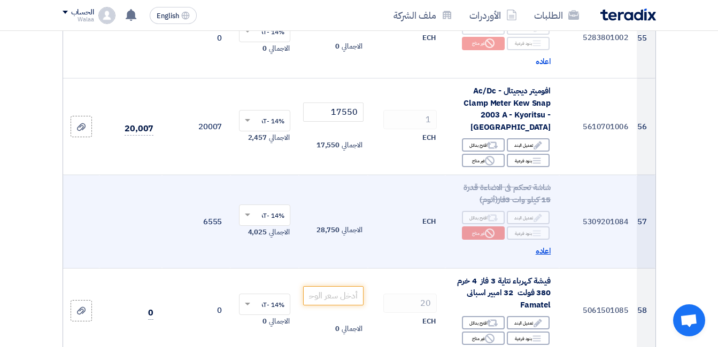
click at [550, 245] on span "اعاده" at bounding box center [542, 251] width 15 height 12
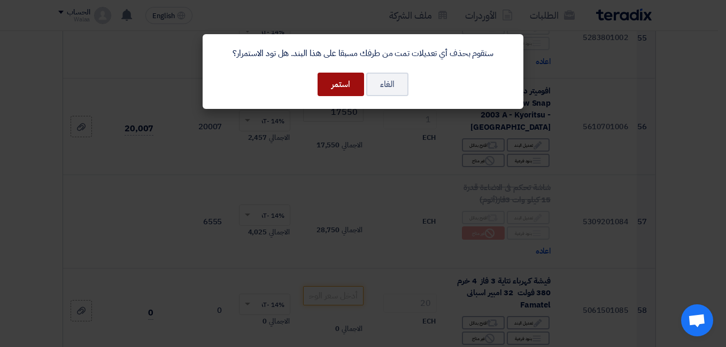
click at [340, 85] on button "استمر" at bounding box center [340, 85] width 46 height 24
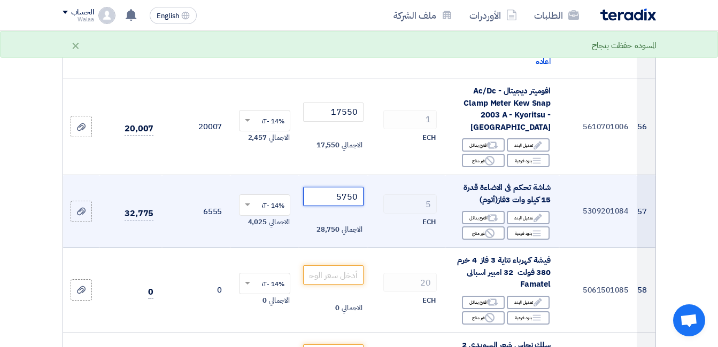
click at [395, 175] on tr "57 5309201084 شاشة تحكم فى الاضاءة قدرة 15 كيلو وات 3فاز(أتوم) Edit تعديل البند…" at bounding box center [359, 211] width 592 height 73
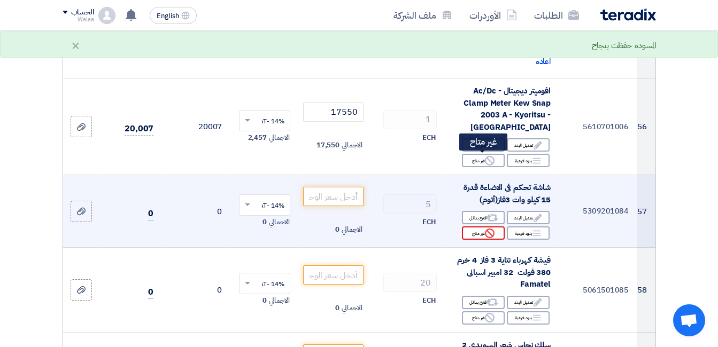
click at [485, 229] on icon "Reject" at bounding box center [490, 234] width 10 height 10
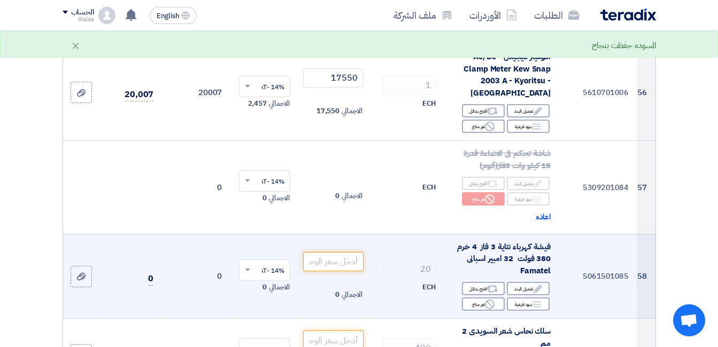
scroll to position [4648, 0]
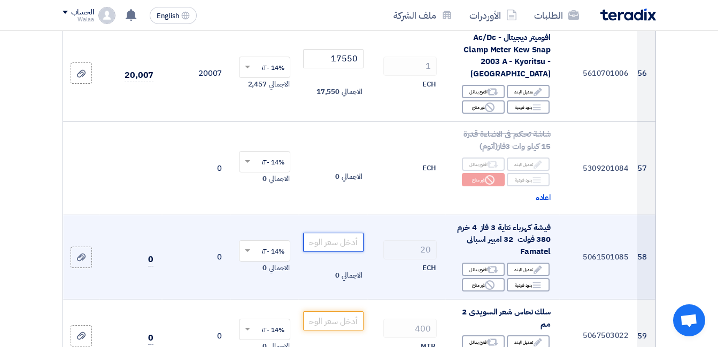
click at [345, 233] on input "number" at bounding box center [333, 242] width 60 height 19
paste input "450"
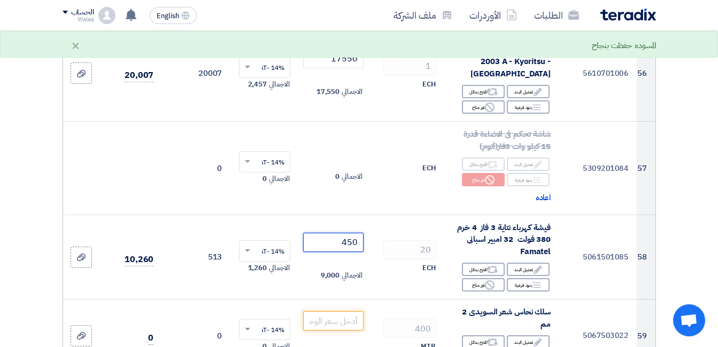
type input "450"
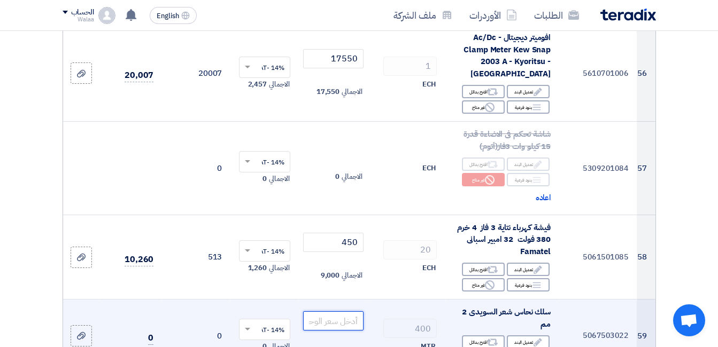
click at [329, 311] on input "number" at bounding box center [333, 320] width 60 height 19
paste input "18"
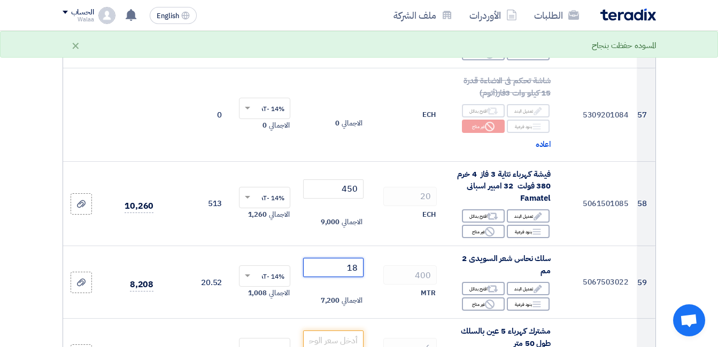
type input "18"
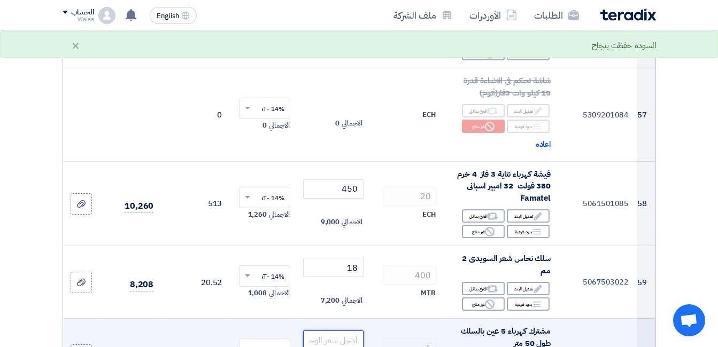
click at [349, 331] on input "number" at bounding box center [333, 340] width 60 height 19
paste input "1350"
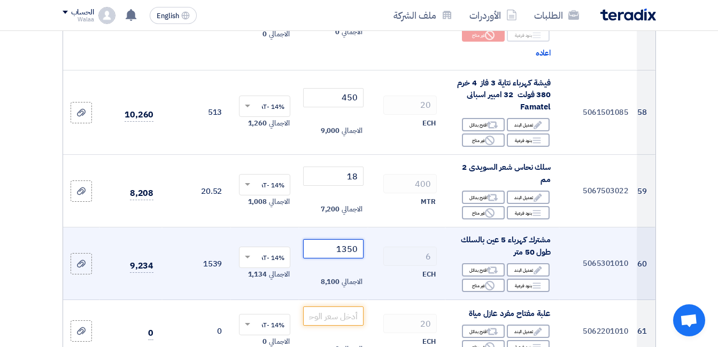
scroll to position [4808, 0]
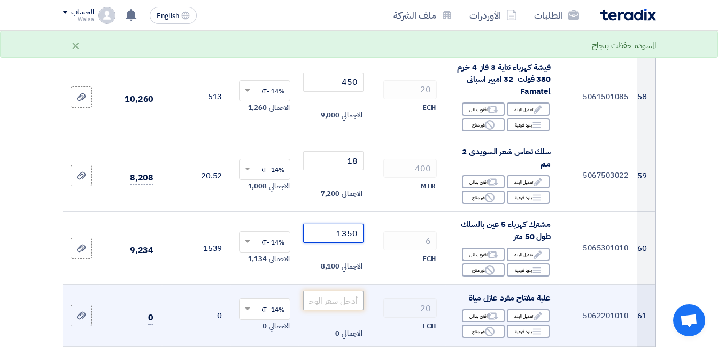
type input "1350"
click at [353, 291] on input "number" at bounding box center [333, 300] width 60 height 19
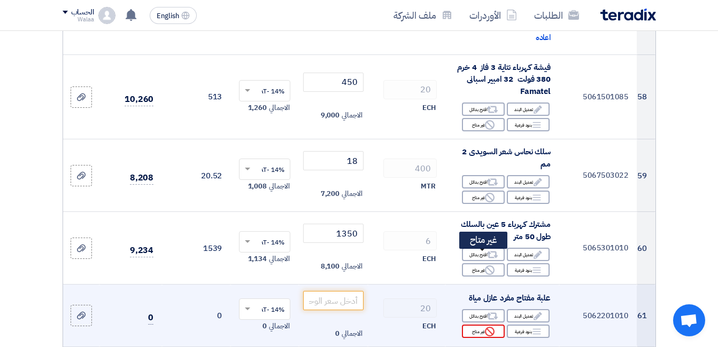
click at [475, 325] on div "Reject غير متاح" at bounding box center [483, 331] width 43 height 13
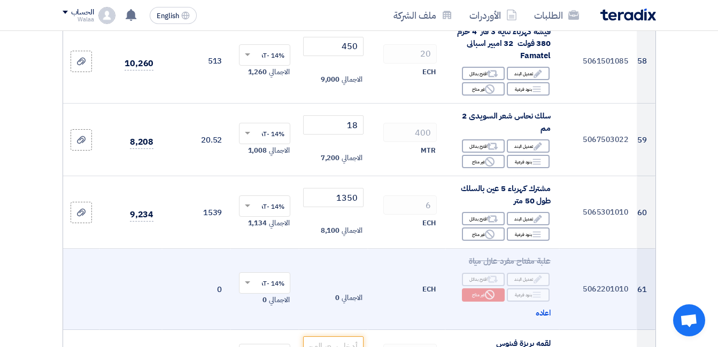
scroll to position [4862, 0]
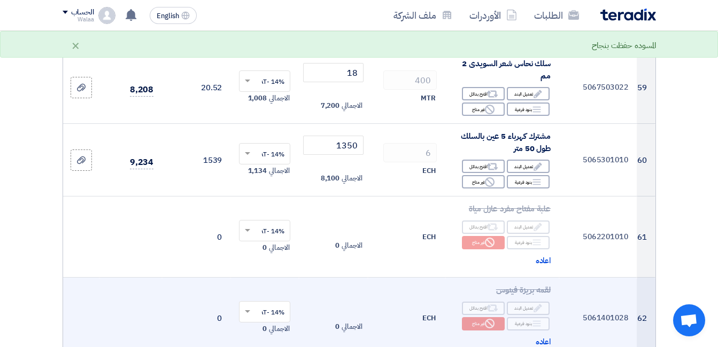
scroll to position [4969, 0]
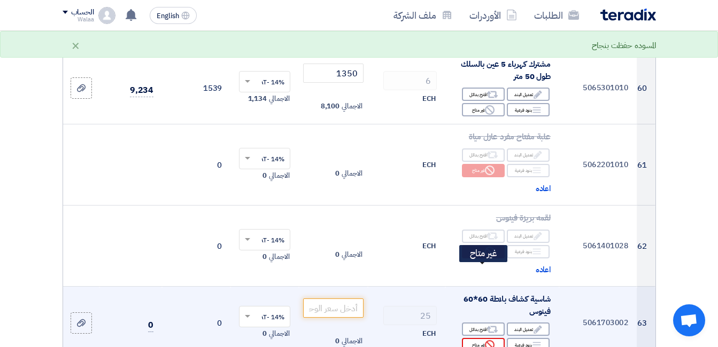
click at [477, 338] on div "Reject غير متاح" at bounding box center [483, 344] width 43 height 13
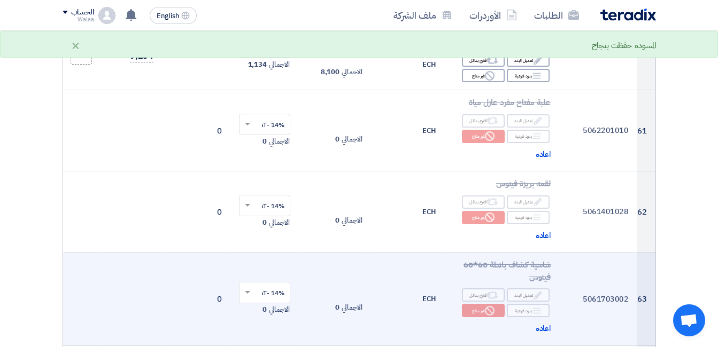
scroll to position [5022, 0]
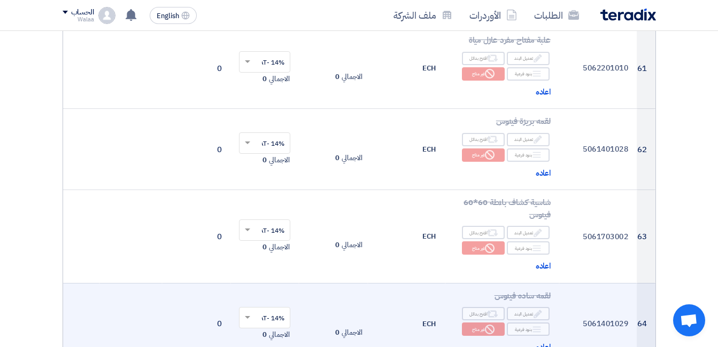
scroll to position [5129, 0]
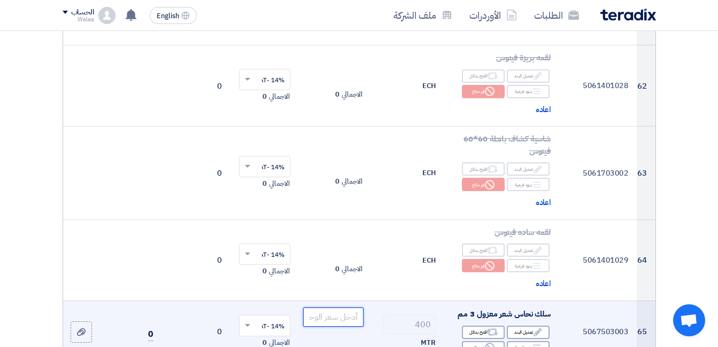
click at [350, 308] on input "number" at bounding box center [333, 317] width 60 height 19
paste input "27"
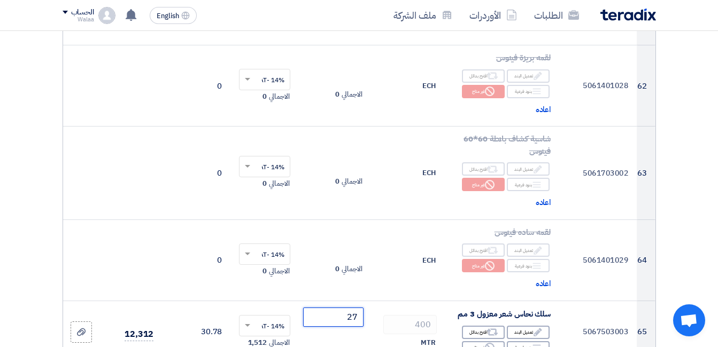
type input "27"
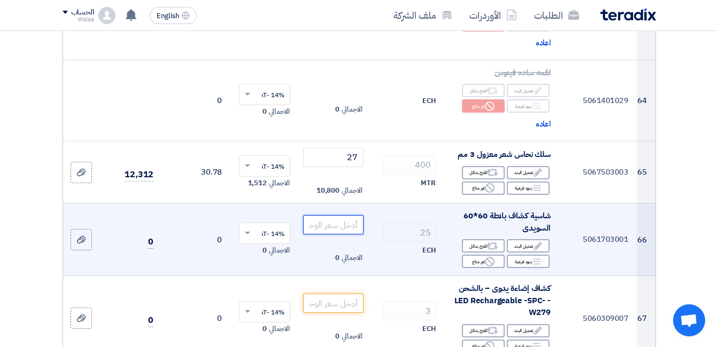
scroll to position [5289, 0]
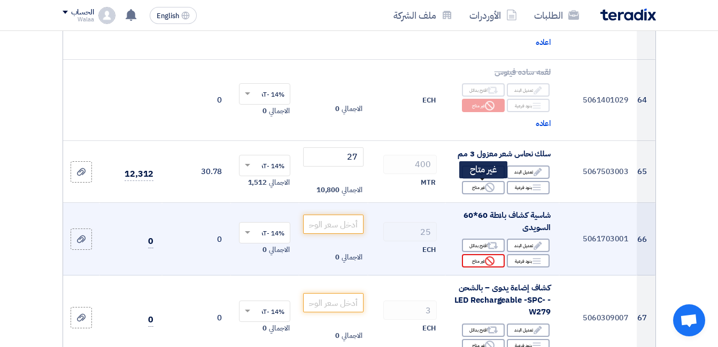
click at [480, 254] on div "Reject غير متاح" at bounding box center [483, 260] width 43 height 13
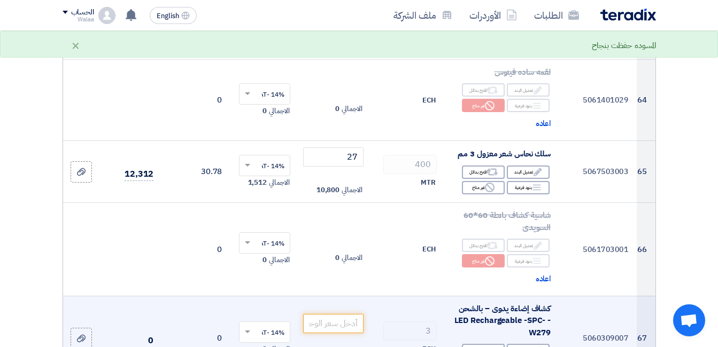
scroll to position [5343, 0]
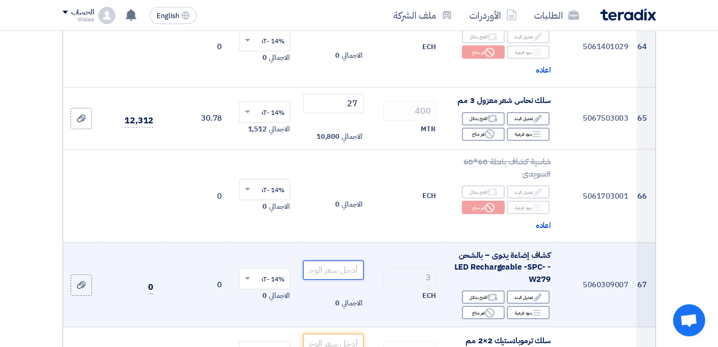
click at [344, 261] on input "number" at bounding box center [333, 270] width 60 height 19
paste input "650"
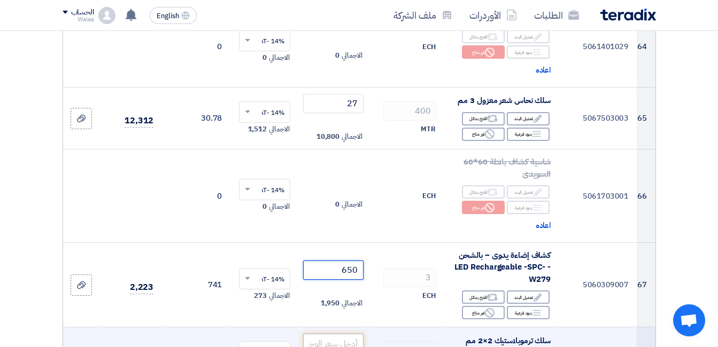
type input "650"
click at [358, 334] on input "number" at bounding box center [333, 343] width 60 height 19
paste input "50"
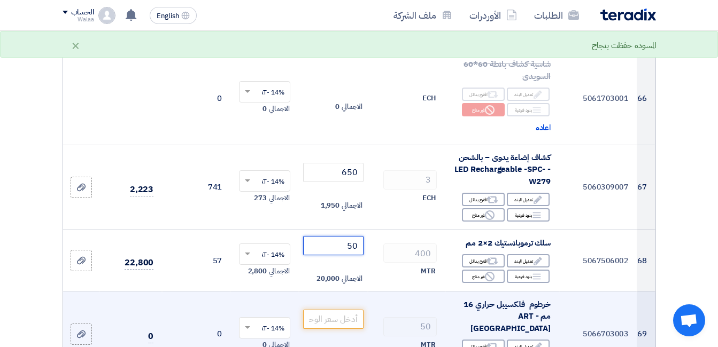
scroll to position [5449, 0]
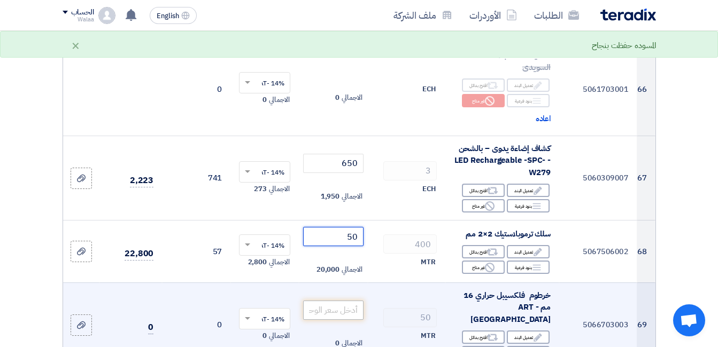
type input "50"
click at [355, 301] on input "number" at bounding box center [333, 310] width 60 height 19
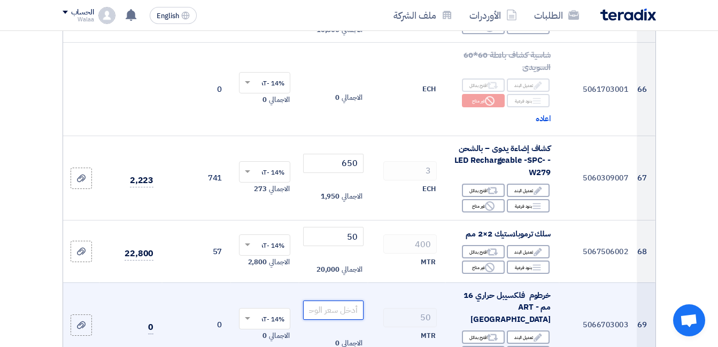
paste input "15"
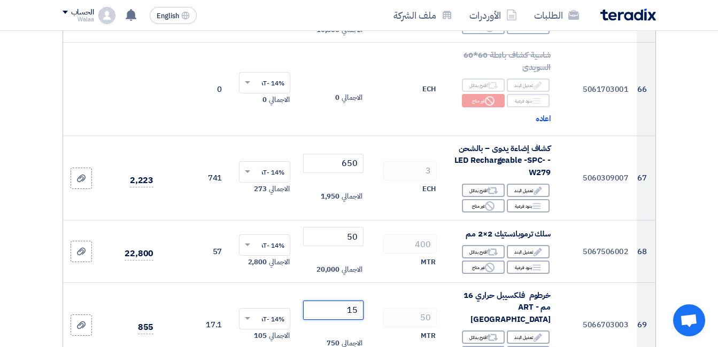
type input "15"
paste input "152"
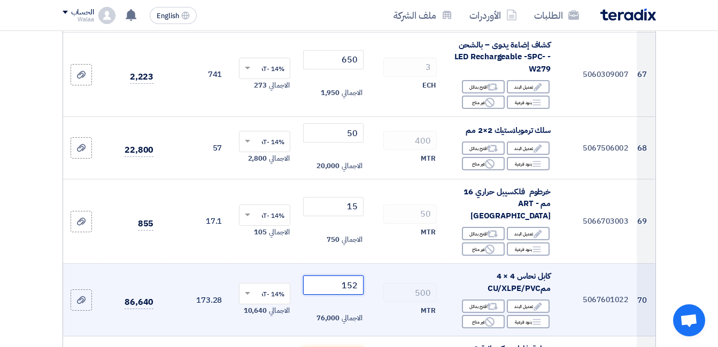
scroll to position [5556, 0]
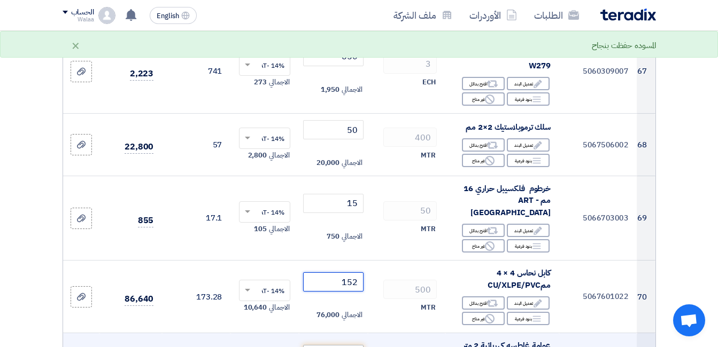
type input "152"
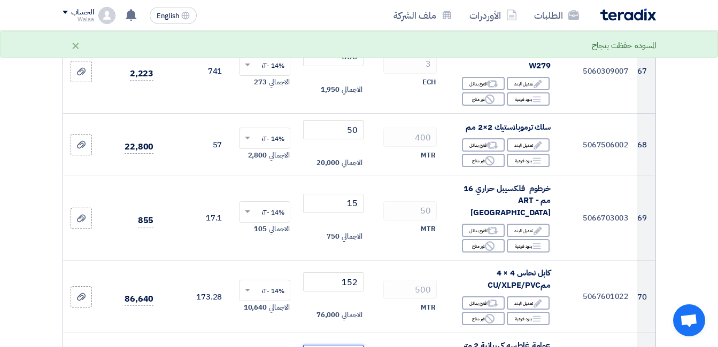
paste input "500"
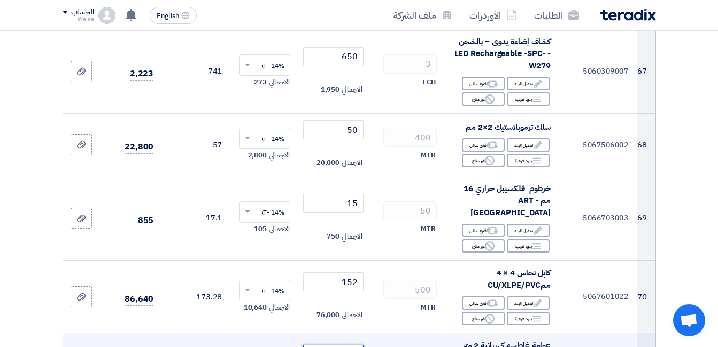
scroll to position [5610, 0]
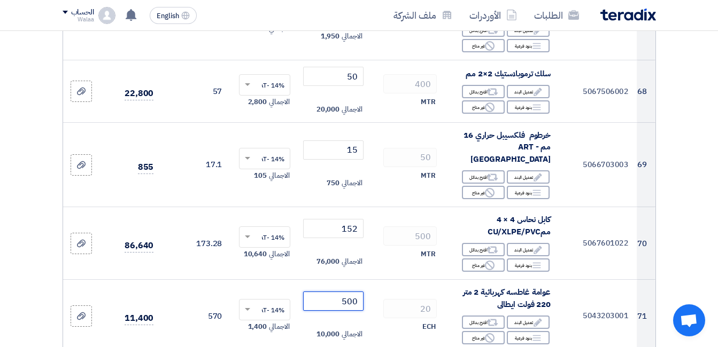
type input "500"
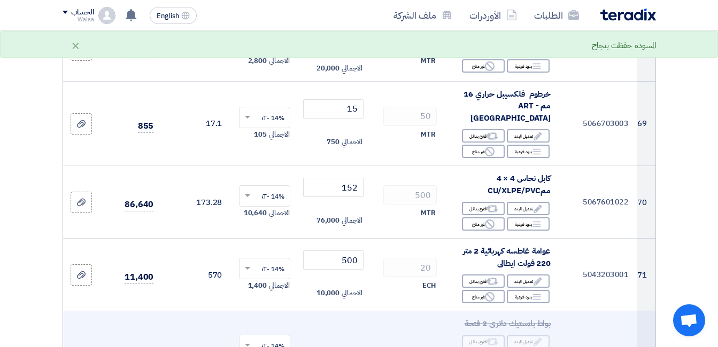
scroll to position [5717, 0]
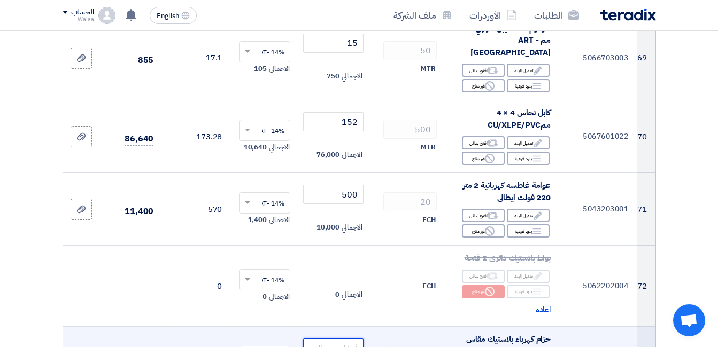
click at [341, 339] on input "number" at bounding box center [333, 348] width 60 height 19
paste input "0.85"
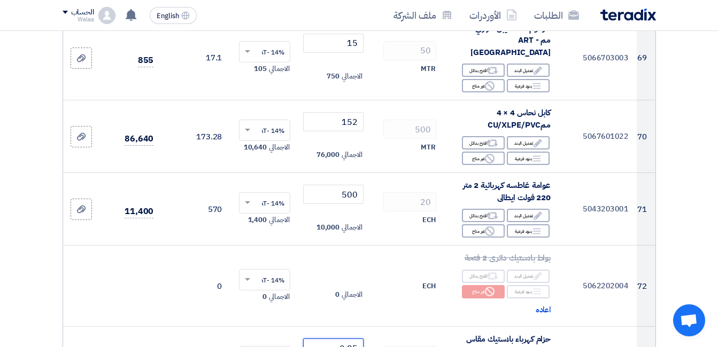
type input "0.85"
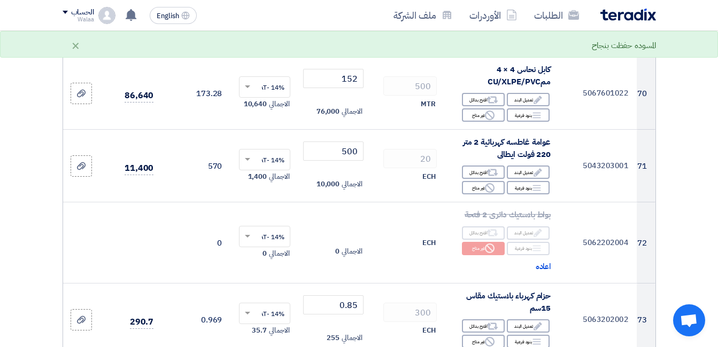
scroll to position [5823, 0]
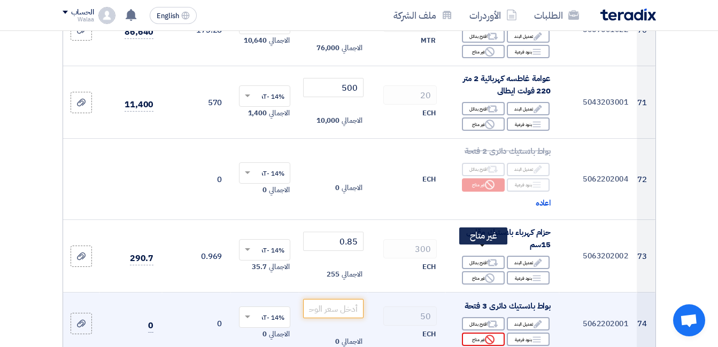
click at [487, 335] on icon "Reject" at bounding box center [490, 340] width 10 height 10
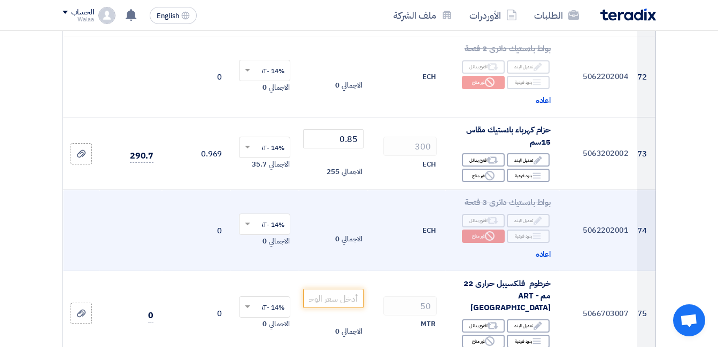
scroll to position [5930, 0]
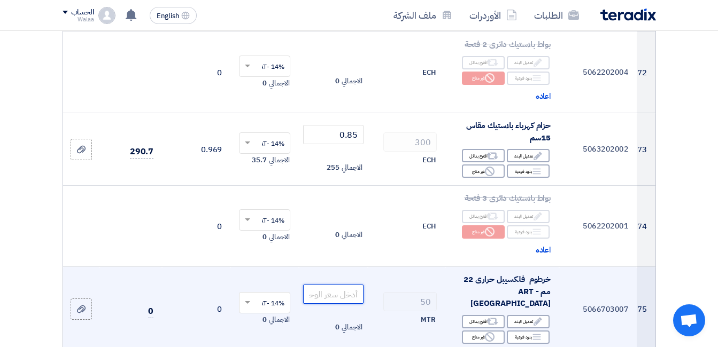
click at [357, 285] on input "number" at bounding box center [333, 294] width 60 height 19
paste input "13"
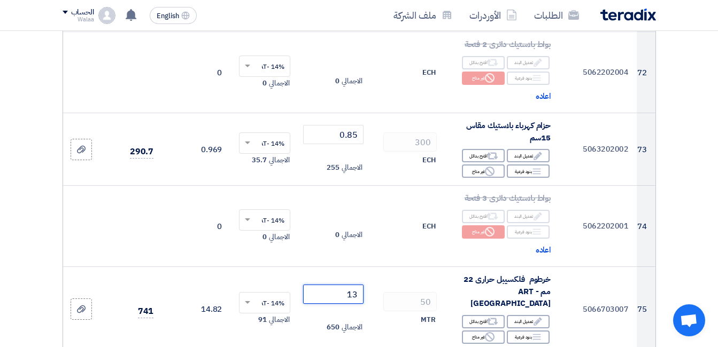
type input "13"
paste input "49"
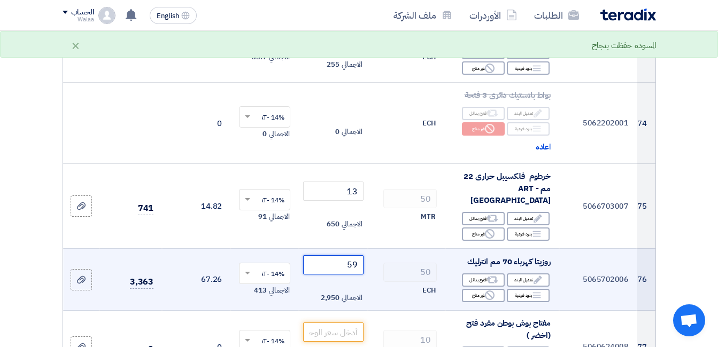
scroll to position [6037, 0]
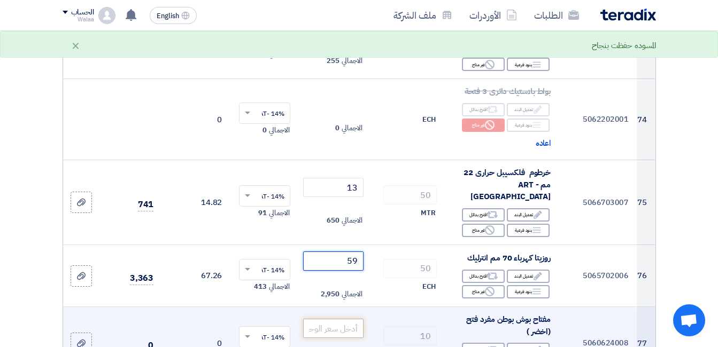
type input "59"
click at [333, 319] on input "number" at bounding box center [333, 328] width 60 height 19
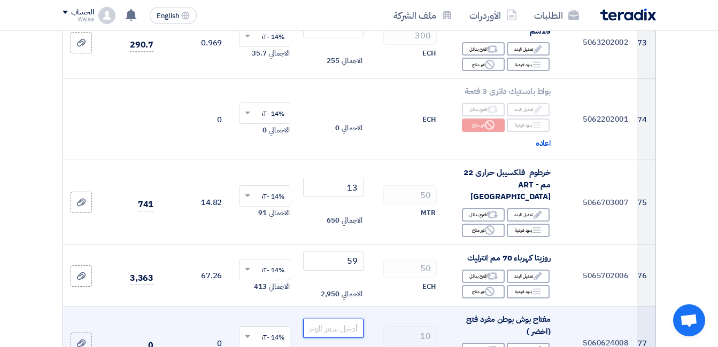
paste input "275"
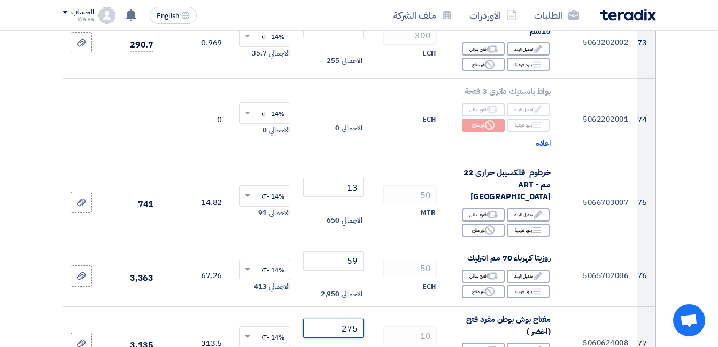
type input "275"
paste input "275"
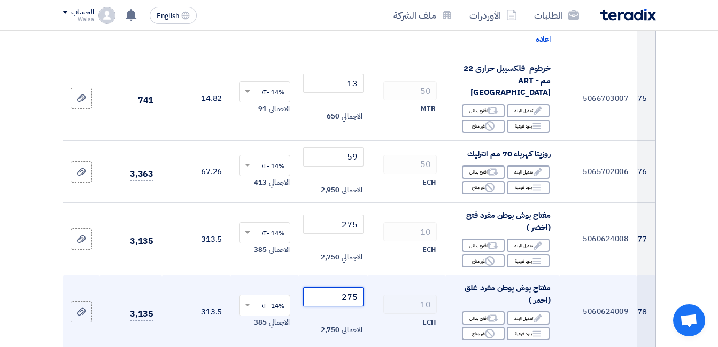
scroll to position [6144, 0]
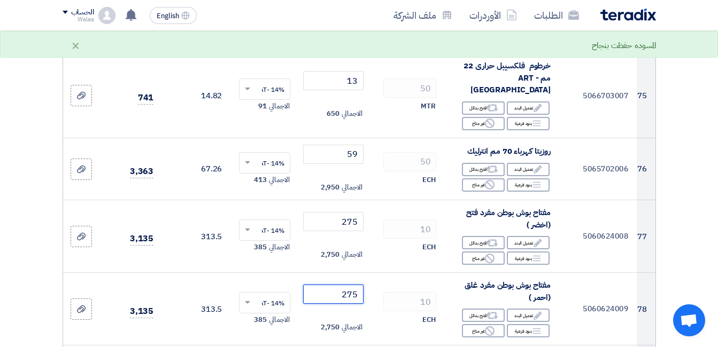
type input "275"
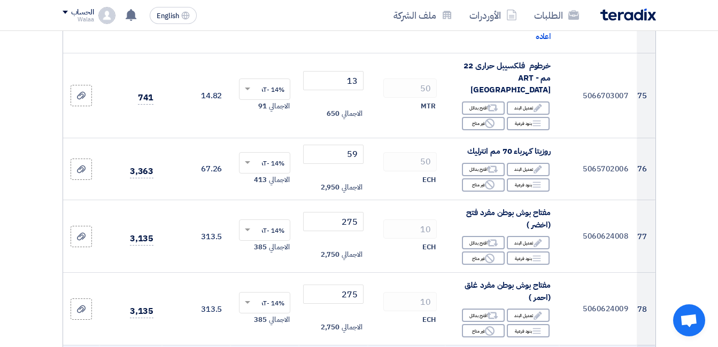
paste input "3200"
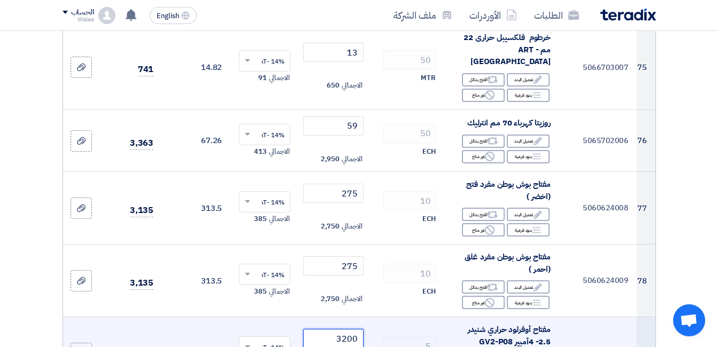
scroll to position [6197, 0]
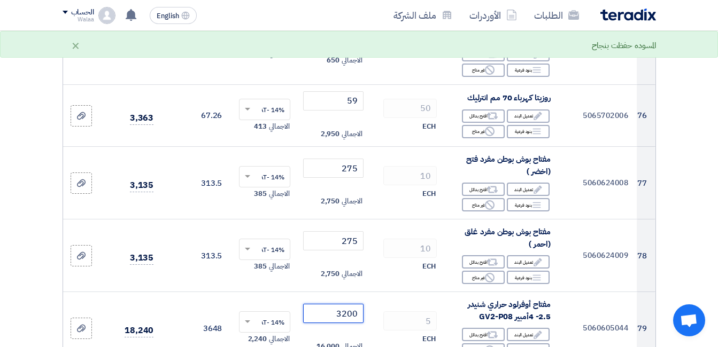
type input "3200"
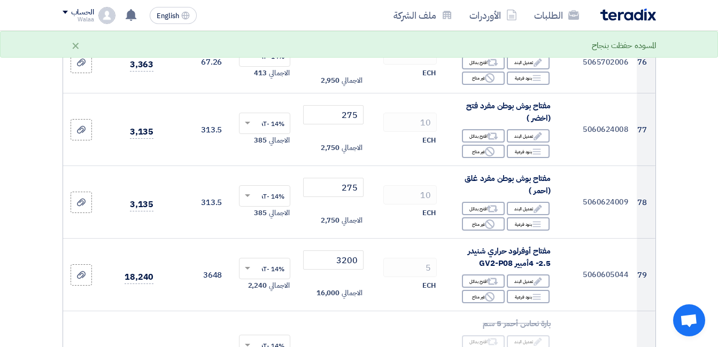
scroll to position [6411, 0]
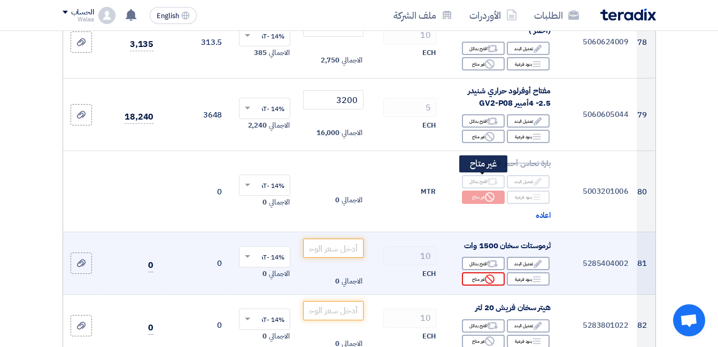
click at [481, 272] on div "Reject غير متاح" at bounding box center [483, 278] width 43 height 13
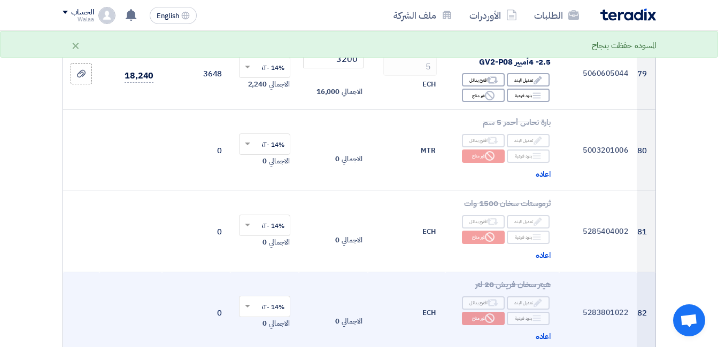
scroll to position [6465, 0]
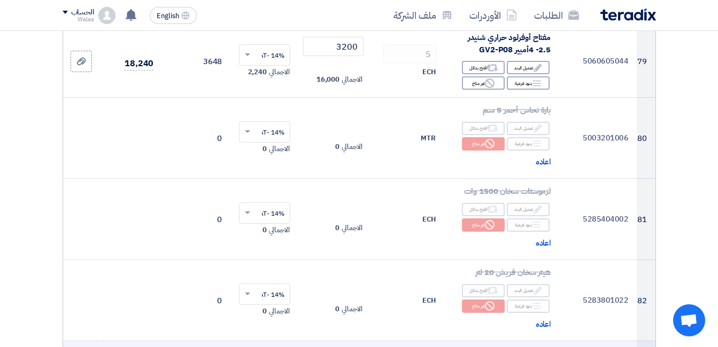
paste input "570"
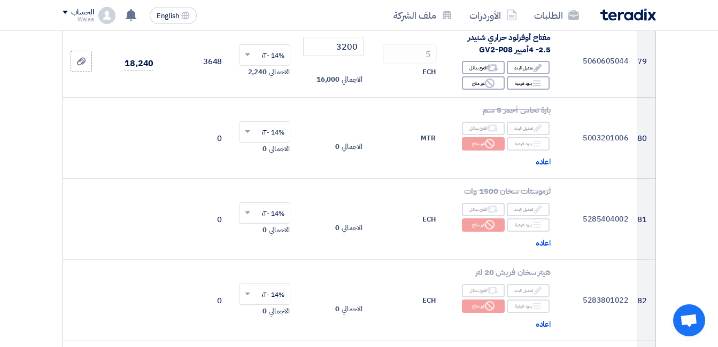
type input "570"
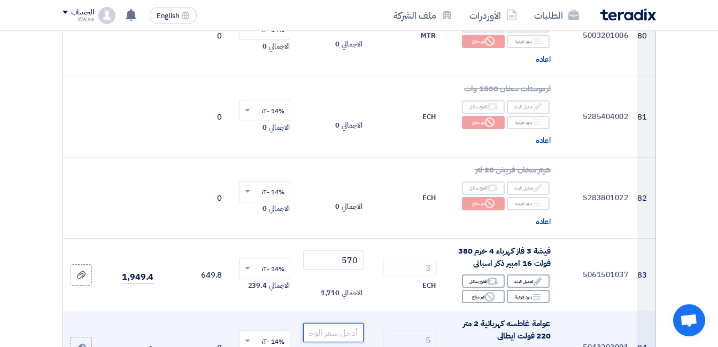
scroll to position [6571, 0]
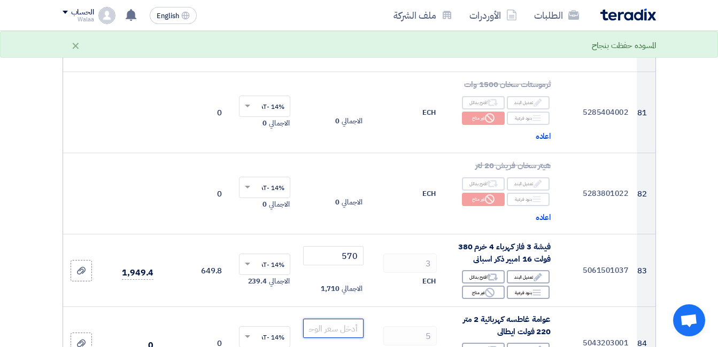
paste input "650"
type input "650"
paste input "3200"
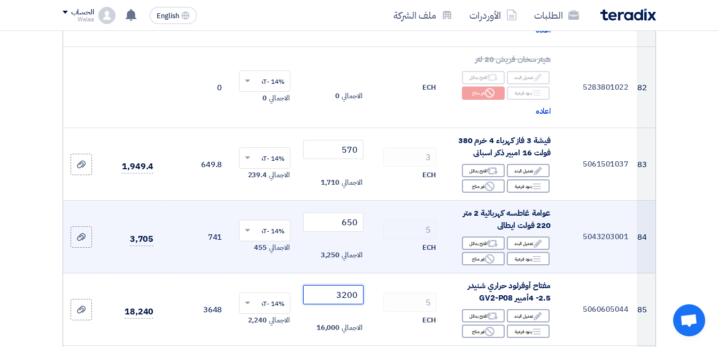
scroll to position [6678, 0]
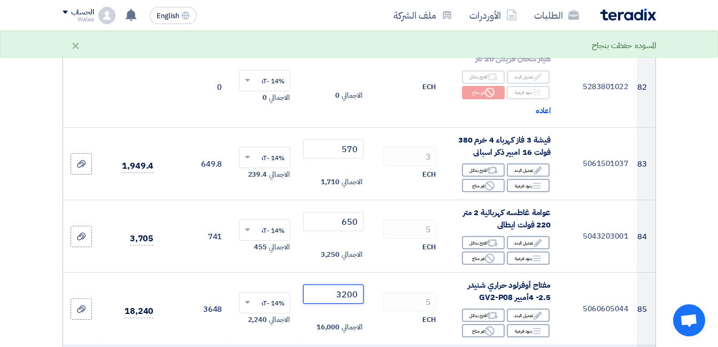
type input "3200"
paste input "570"
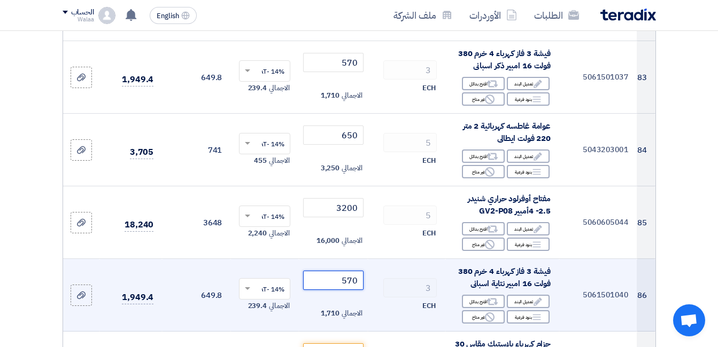
scroll to position [6785, 0]
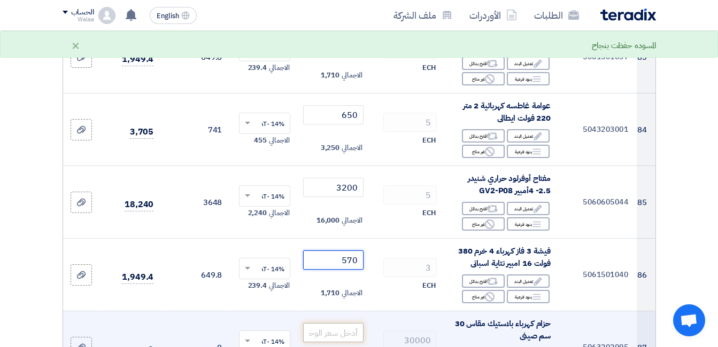
type input "570"
click at [347, 323] on input "number" at bounding box center [333, 332] width 60 height 19
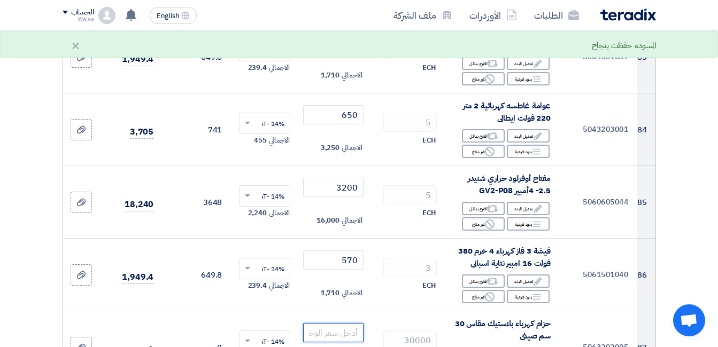
paste input "0.79"
type input "0.79"
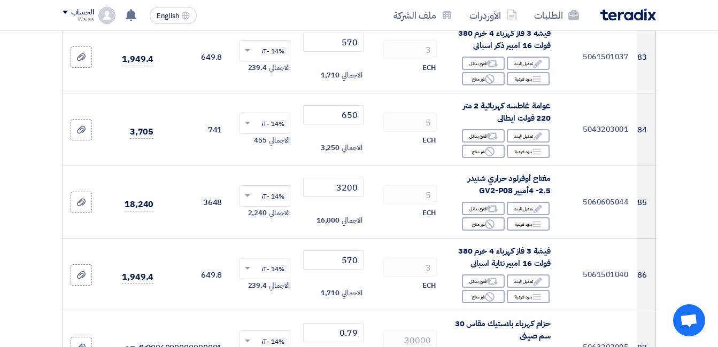
scroll to position [6839, 0]
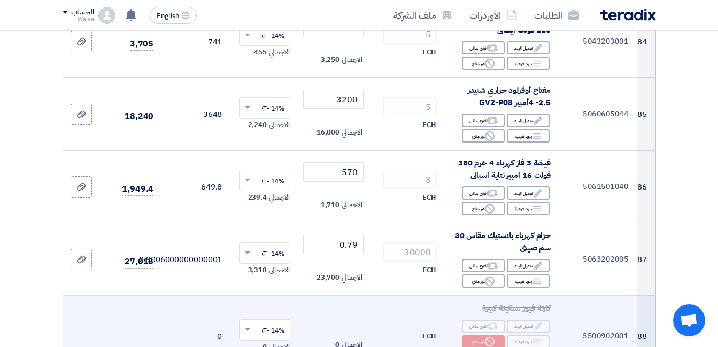
scroll to position [6892, 0]
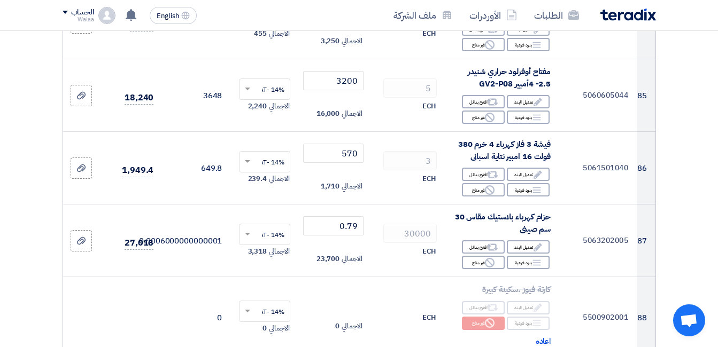
paste input "1250"
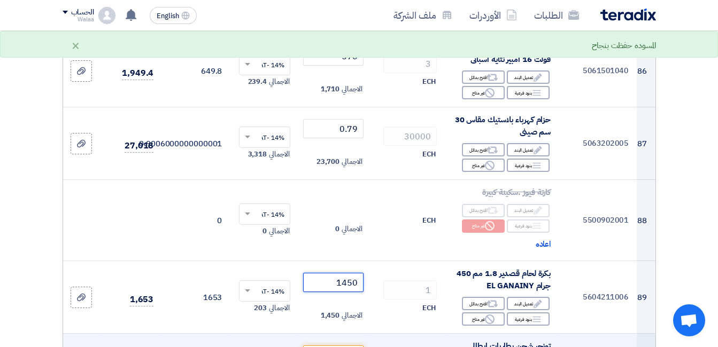
scroll to position [6999, 0]
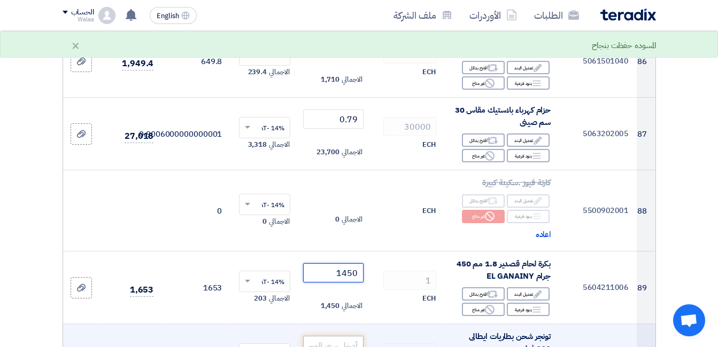
type input "1450"
click at [349, 336] on input "number" at bounding box center [333, 345] width 60 height 19
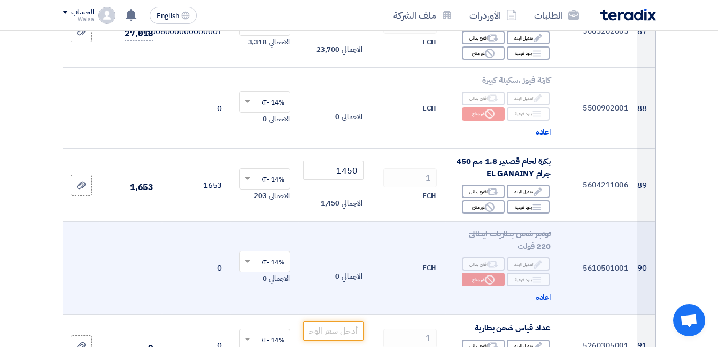
scroll to position [7106, 0]
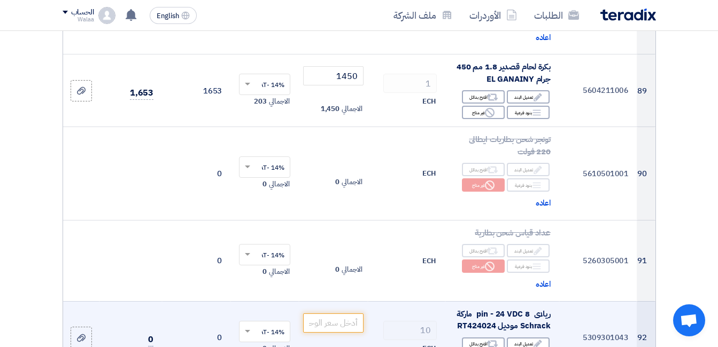
scroll to position [7213, 0]
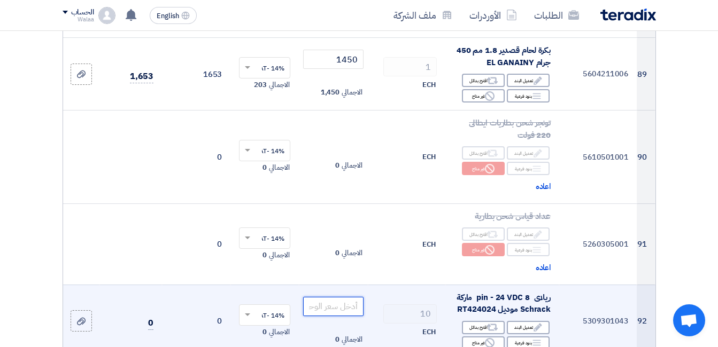
click at [337, 297] on input "number" at bounding box center [333, 306] width 60 height 19
paste input "355"
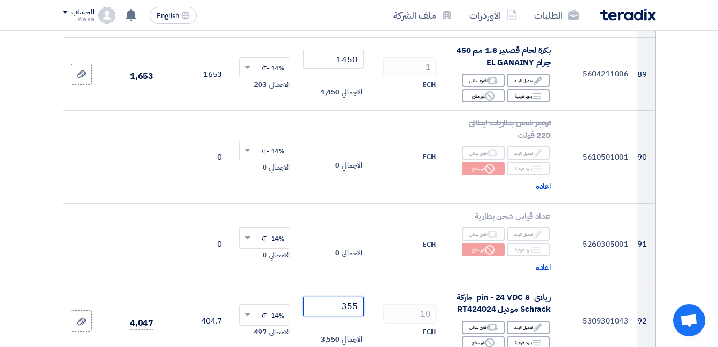
type input "355"
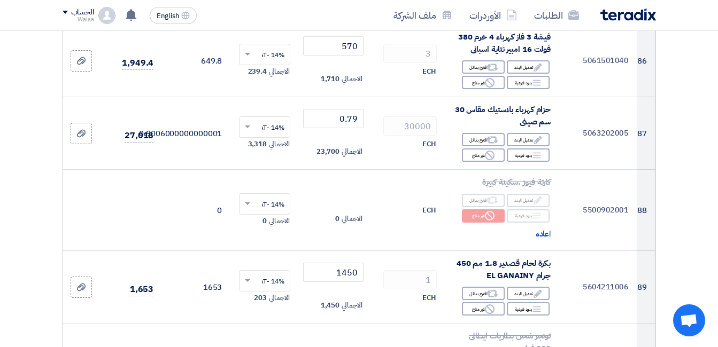
scroll to position [6999, 0]
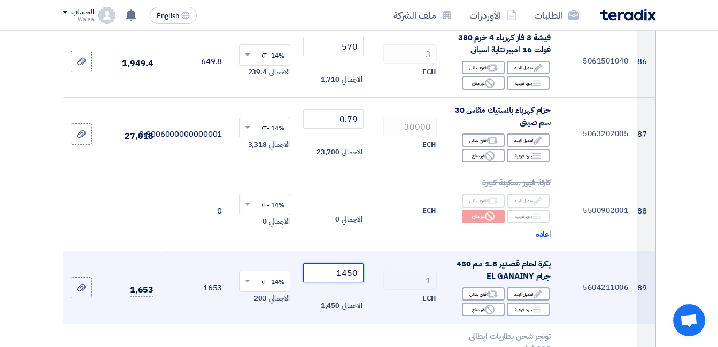
click at [383, 252] on tr "89 5604211006 بكرة لحام قصدير 1.8 مم 450 جرام EL GANAINY Edit تعديل البند Alter…" at bounding box center [359, 288] width 592 height 73
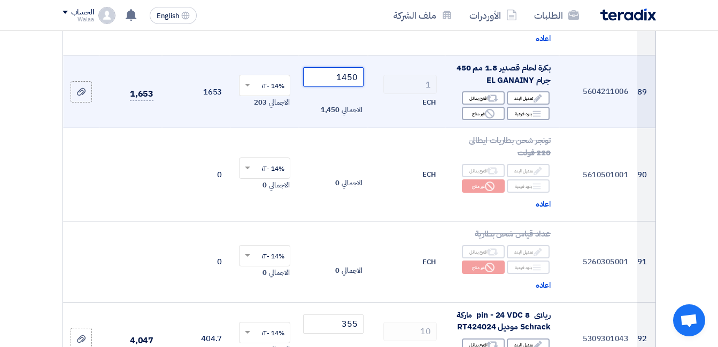
scroll to position [7213, 0]
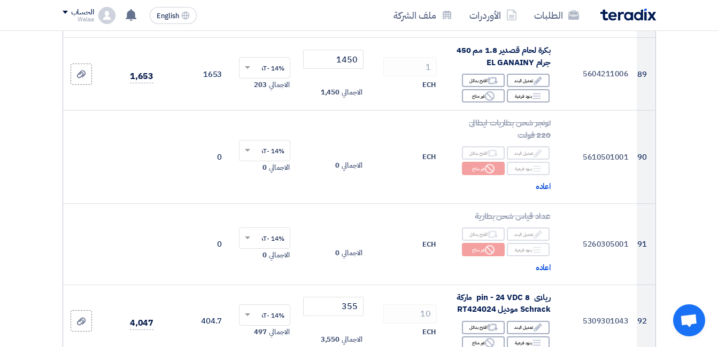
paste input "1450"
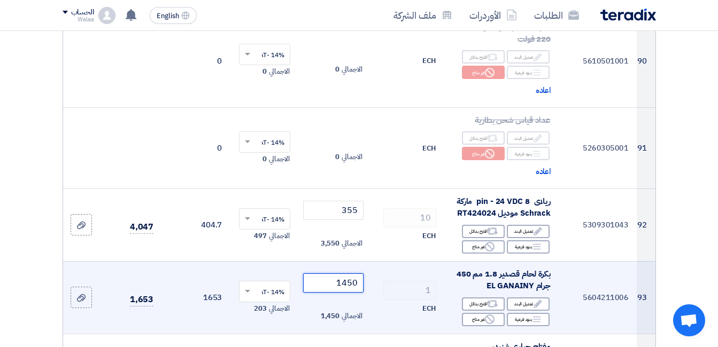
scroll to position [7319, 0]
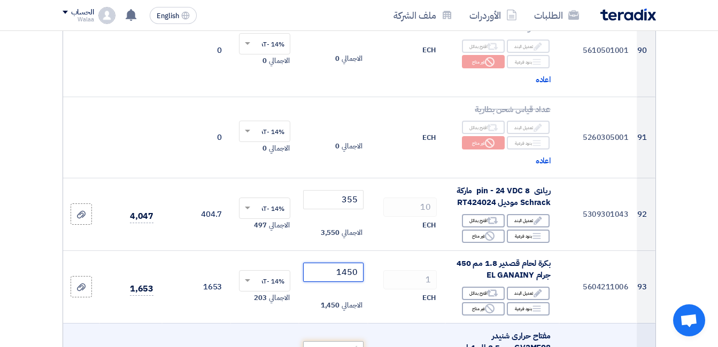
type input "1450"
click at [353, 341] on input "number" at bounding box center [333, 350] width 60 height 19
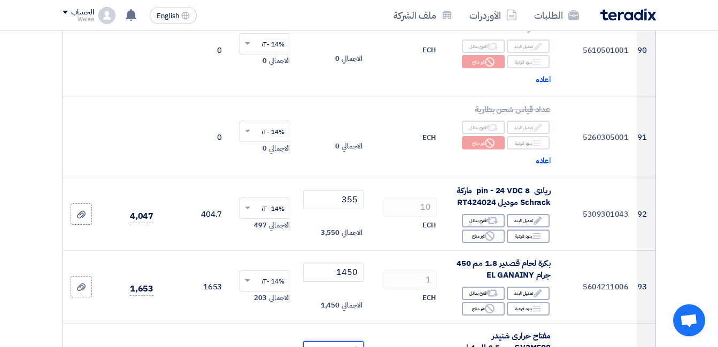
paste input "2300"
type input "2300"
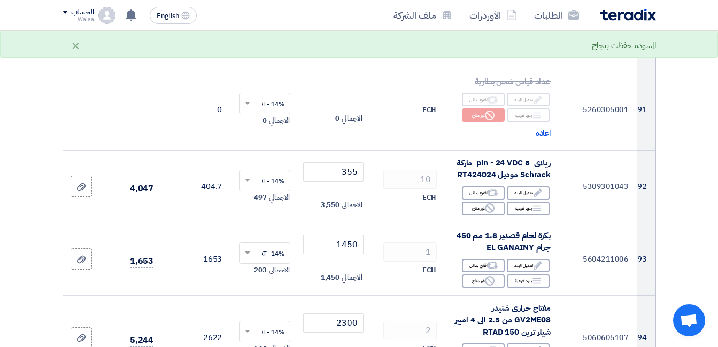
scroll to position [7373, 0]
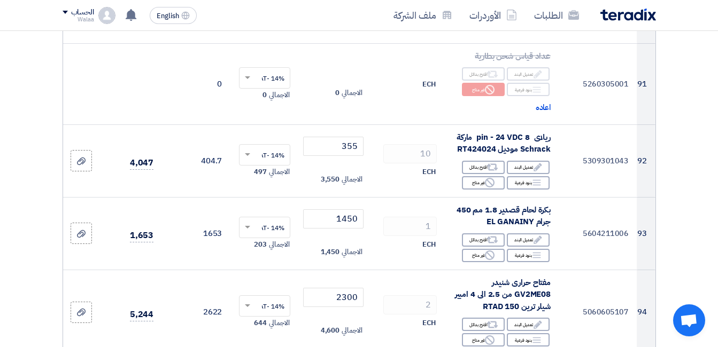
paste input "92"
type input "92"
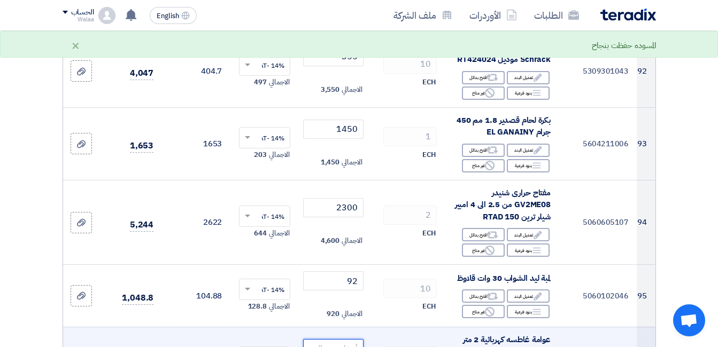
scroll to position [7480, 0]
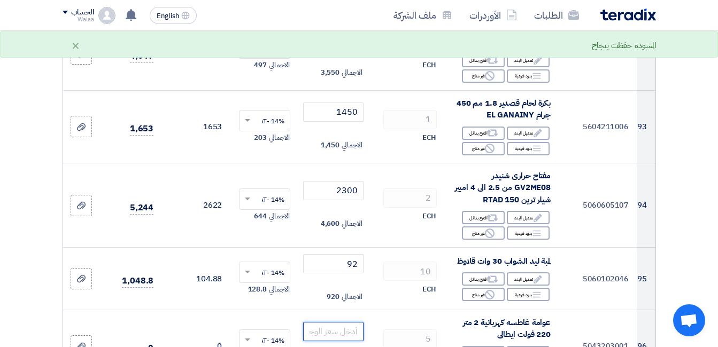
paste input "650"
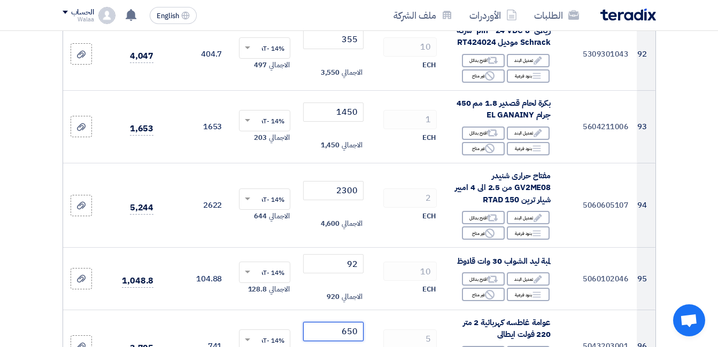
type input "650"
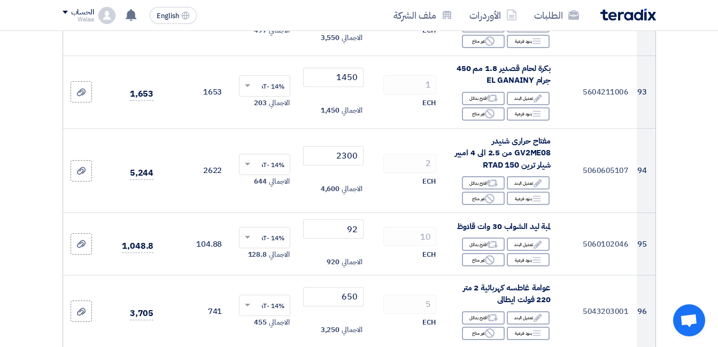
scroll to position [7533, 0]
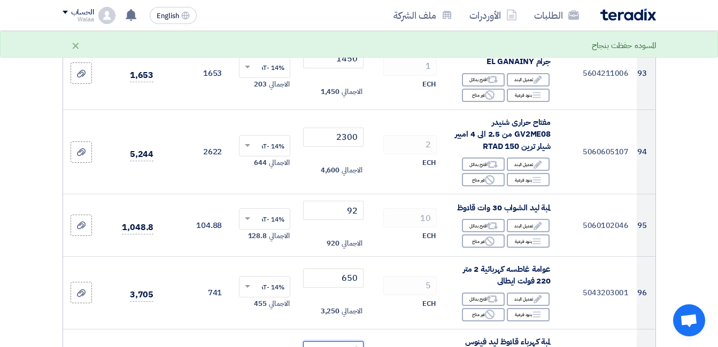
paste input "140"
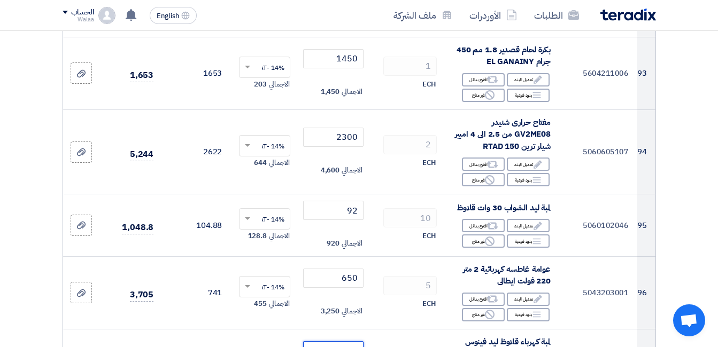
type input "140"
paste input "1550"
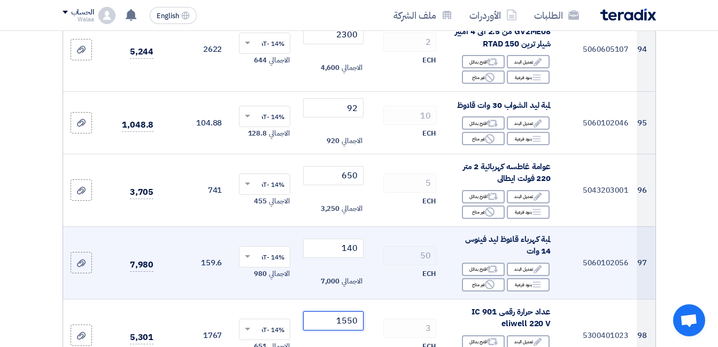
scroll to position [7640, 0]
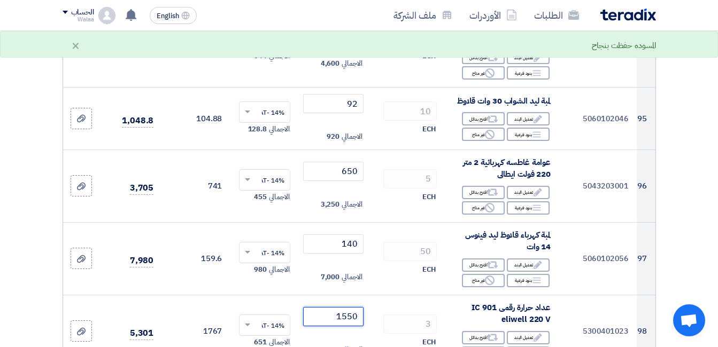
type input "1550"
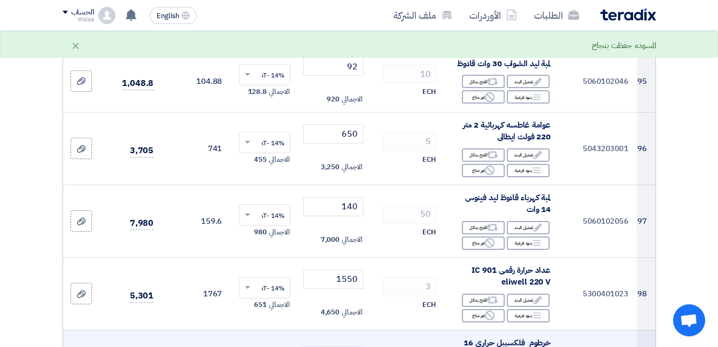
scroll to position [7693, 0]
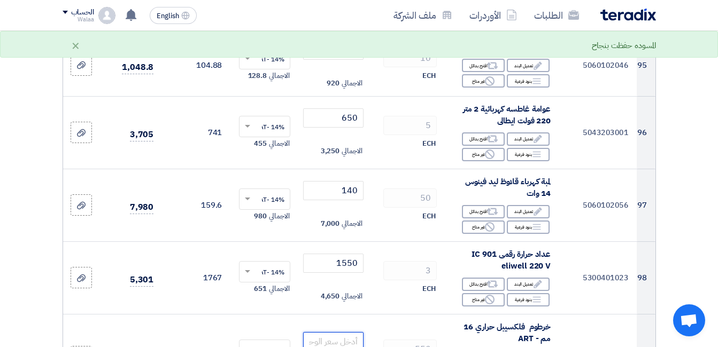
paste input "13"
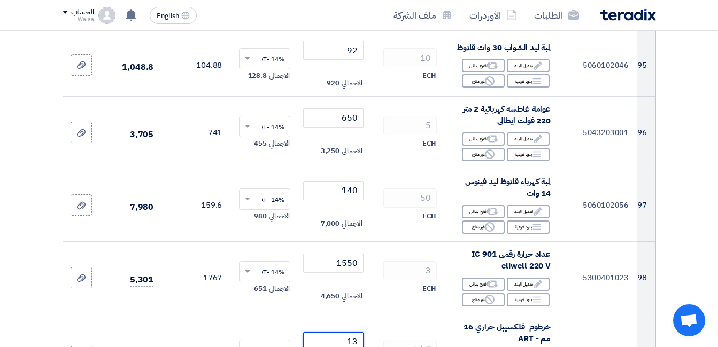
type input "13"
paste input "35"
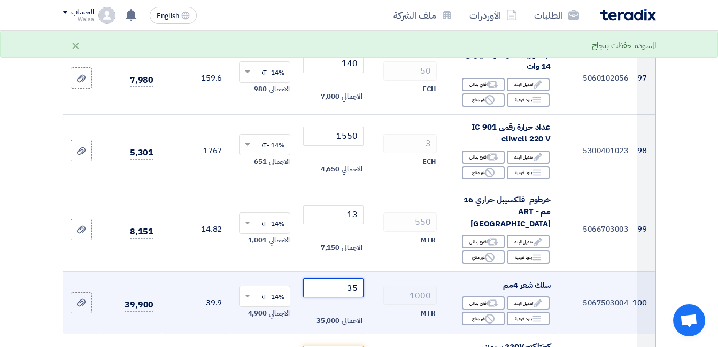
scroll to position [7854, 0]
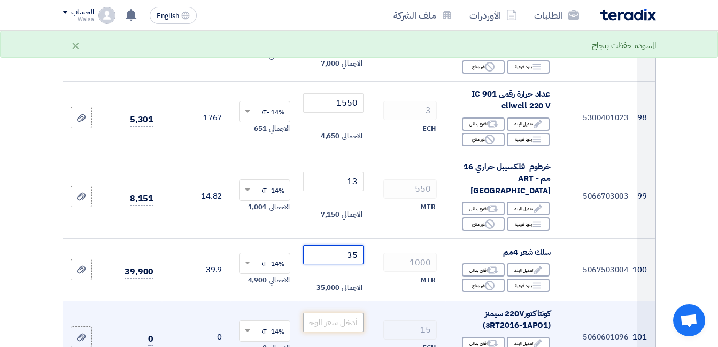
type input "35"
click at [354, 313] on input "number" at bounding box center [333, 322] width 60 height 19
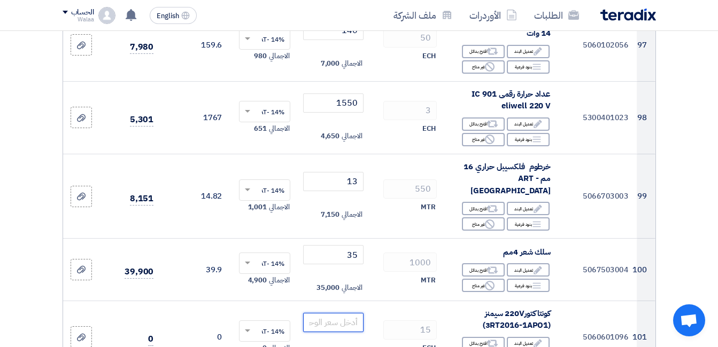
paste input "1200"
type input "1200"
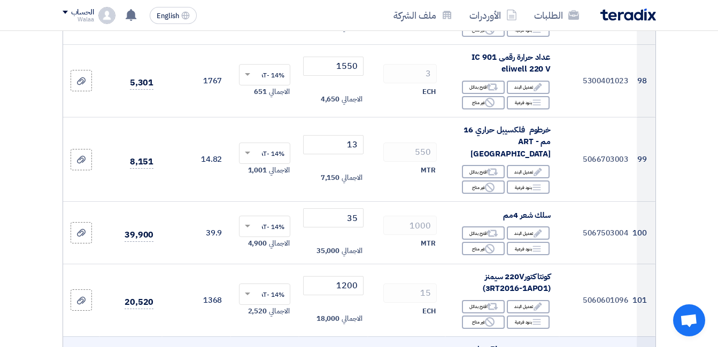
scroll to position [7907, 0]
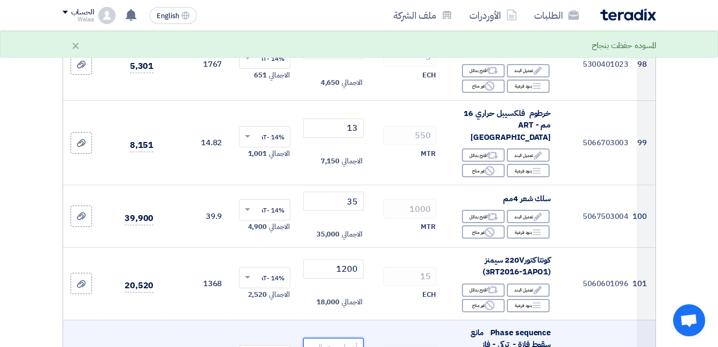
paste input "1880"
click at [344, 338] on input "1880" at bounding box center [333, 347] width 60 height 19
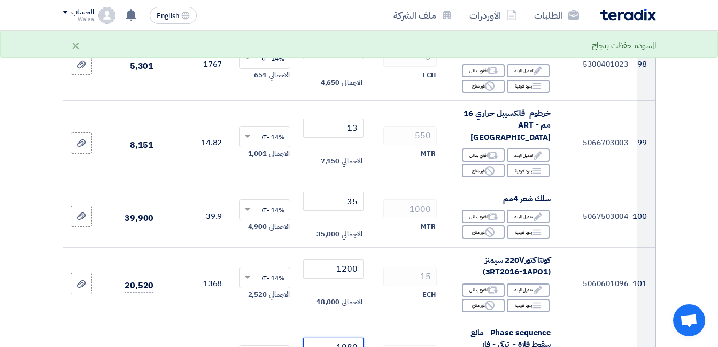
type input "1980"
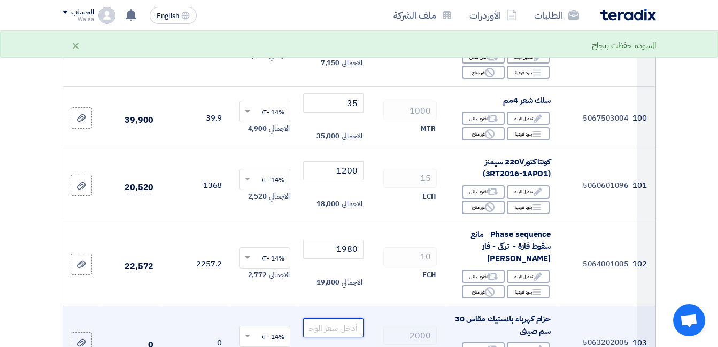
scroll to position [8014, 0]
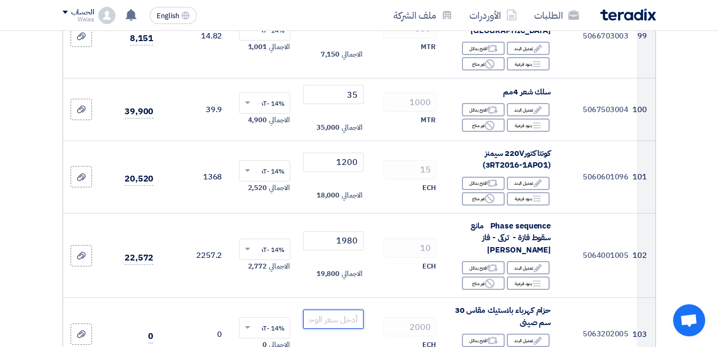
paste input "0.79"
type input "0.79"
paste input "1850"
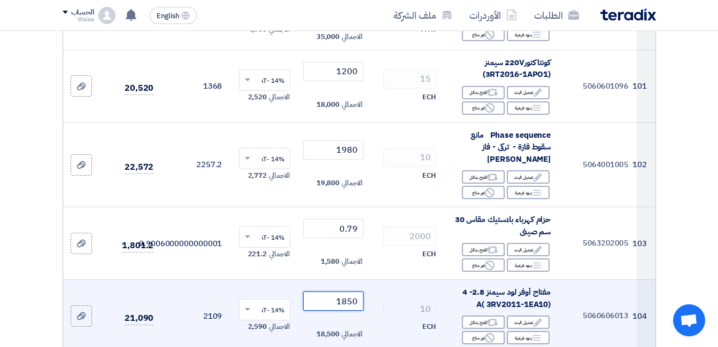
scroll to position [8121, 0]
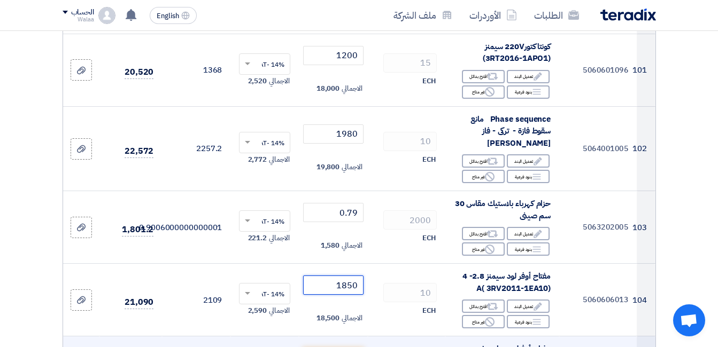
type input "1850"
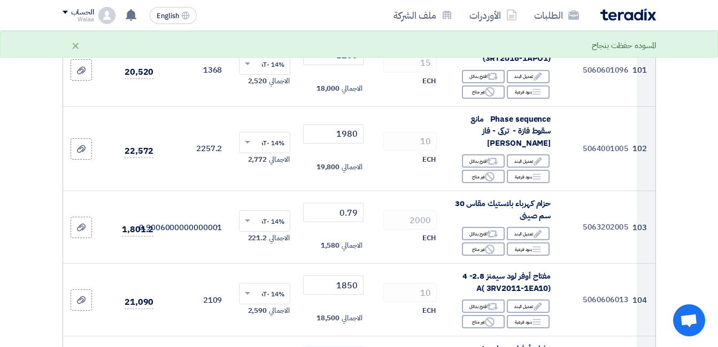
paste
type input "3250"
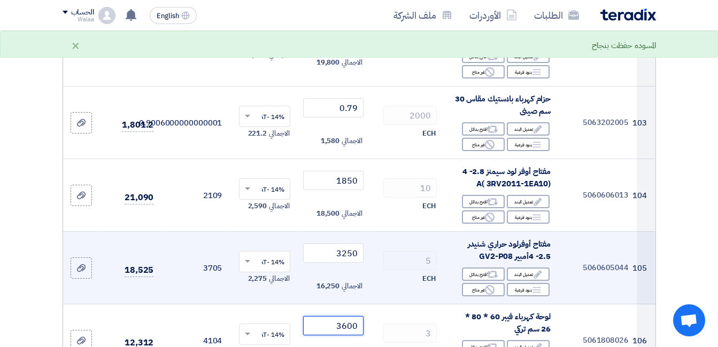
scroll to position [8228, 0]
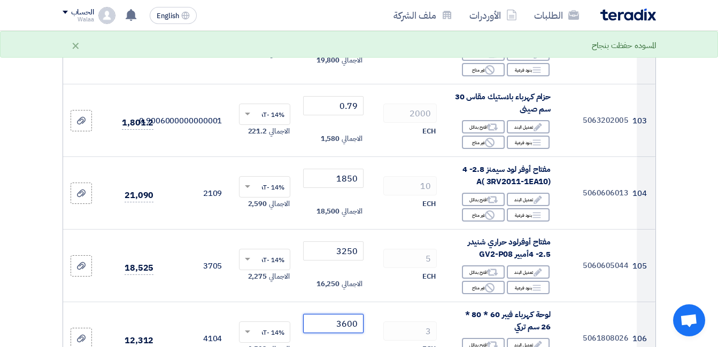
type input "3600"
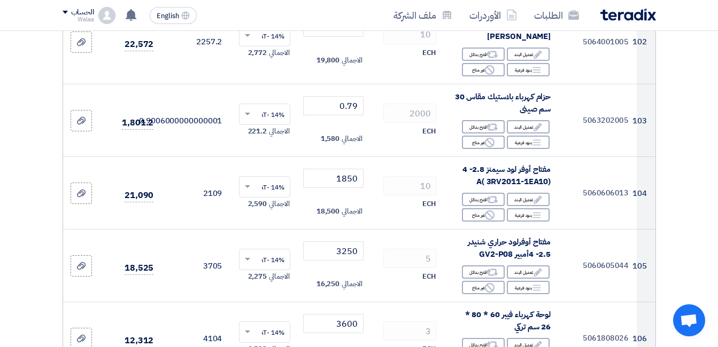
scroll to position [8334, 0]
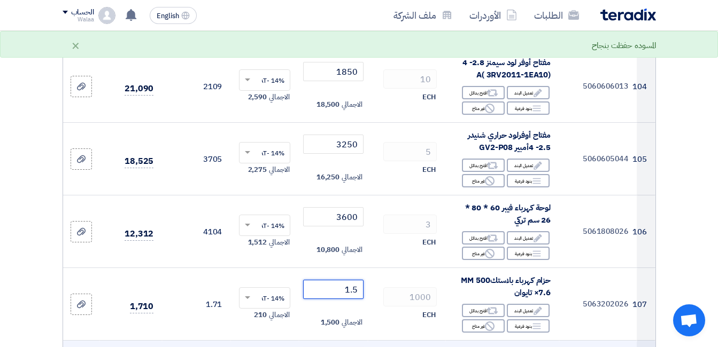
type input "1.5"
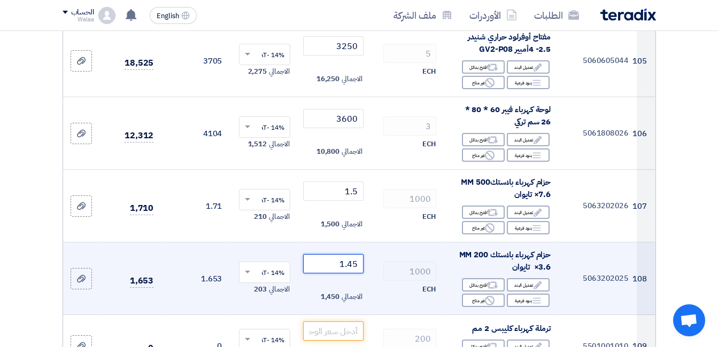
scroll to position [8441, 0]
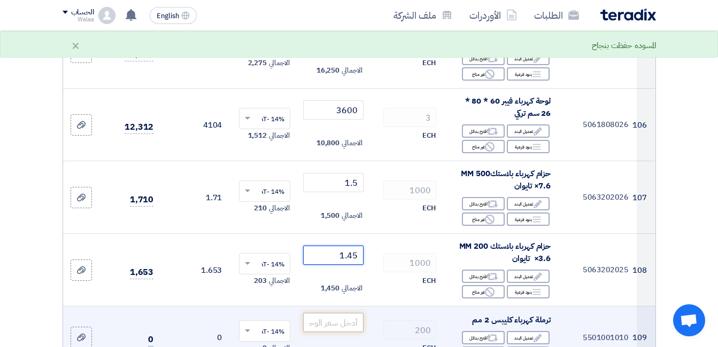
type input "1.45"
click at [340, 313] on input "number" at bounding box center [333, 322] width 60 height 19
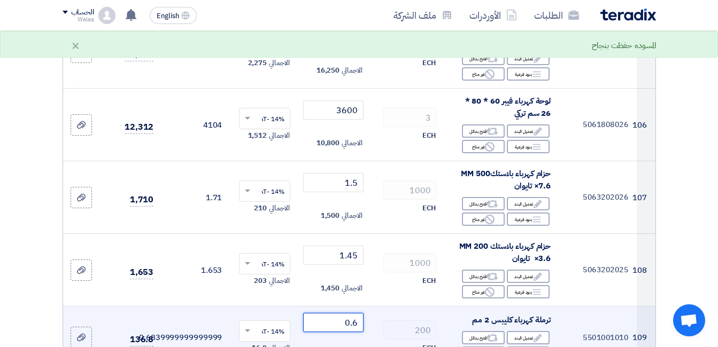
drag, startPoint x: 359, startPoint y: 212, endPoint x: 369, endPoint y: 211, distance: 10.2
click at [369, 307] on tr "109 5501001010 ترملة كهرباء كليبس 2 مم Edit تعديل البند Alternative اقترح بدائل…" at bounding box center [359, 338] width 592 height 63
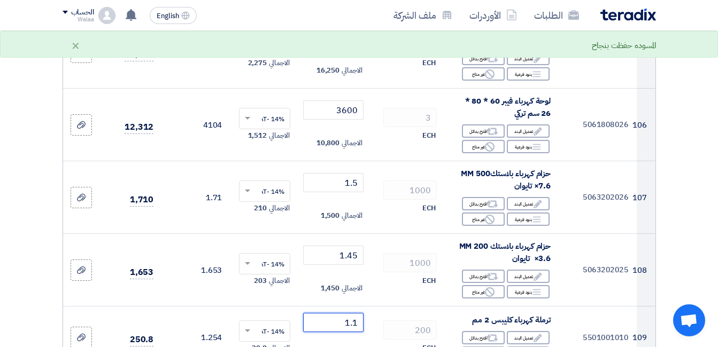
type input "1.1"
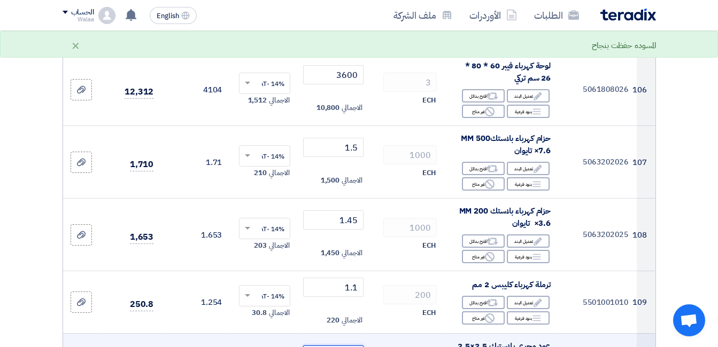
scroll to position [8495, 0]
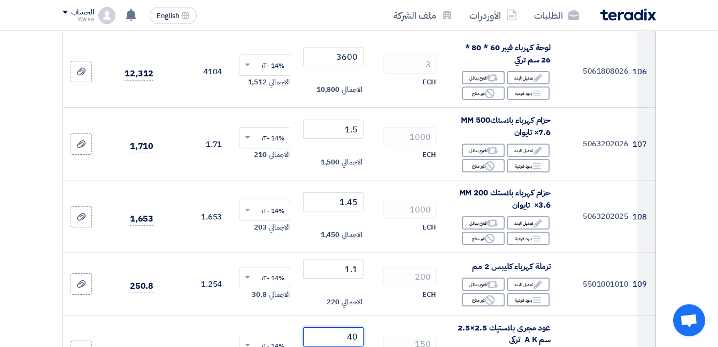
type input "4"
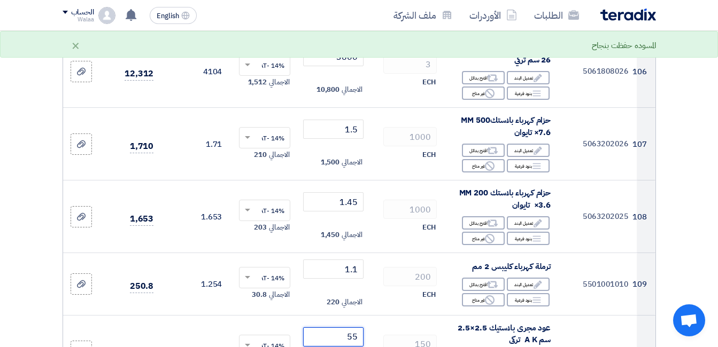
type input "55"
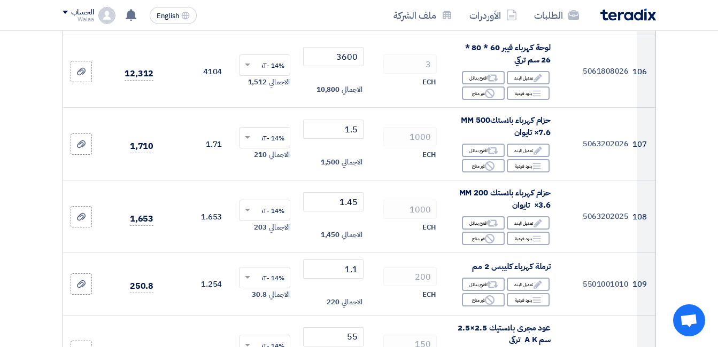
scroll to position [8548, 0]
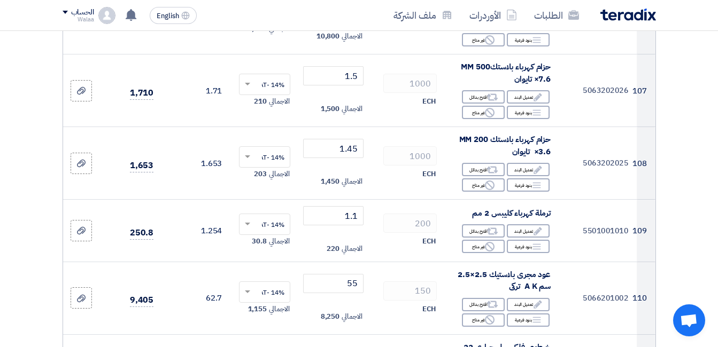
type input "12"
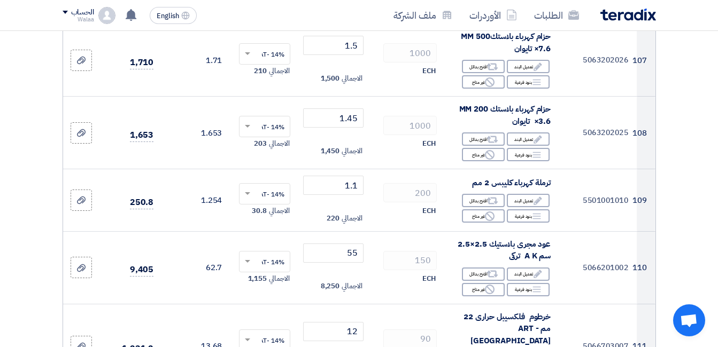
scroll to position [8602, 0]
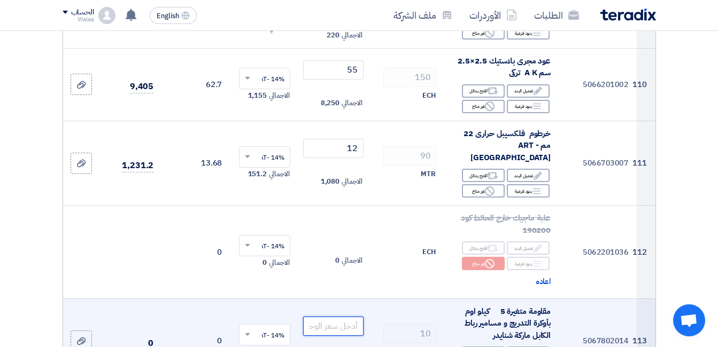
click at [338, 317] on input "number" at bounding box center [333, 326] width 60 height 19
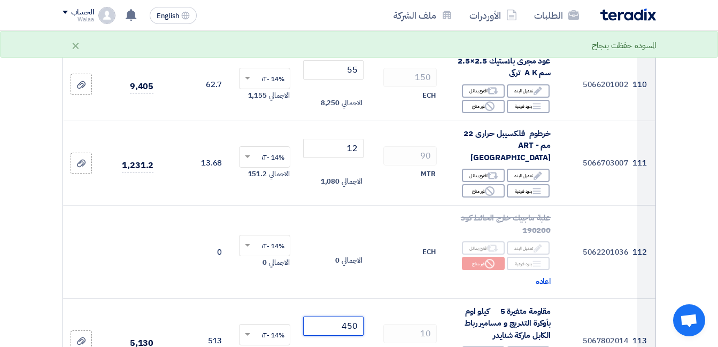
type input "450"
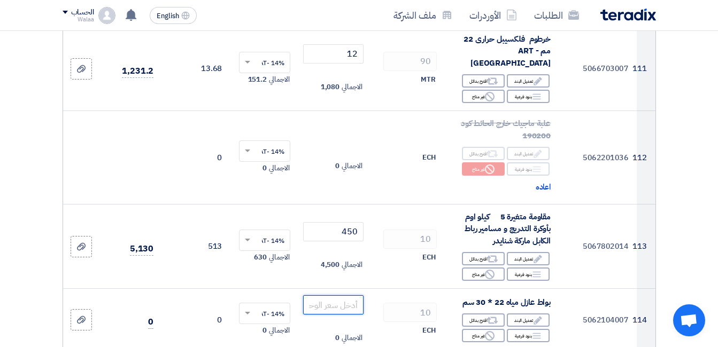
scroll to position [8869, 0]
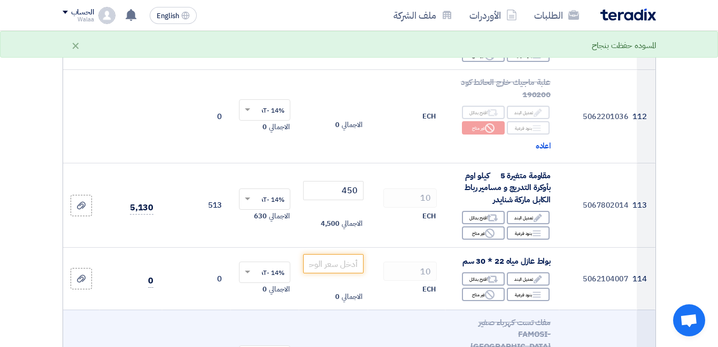
scroll to position [8922, 0]
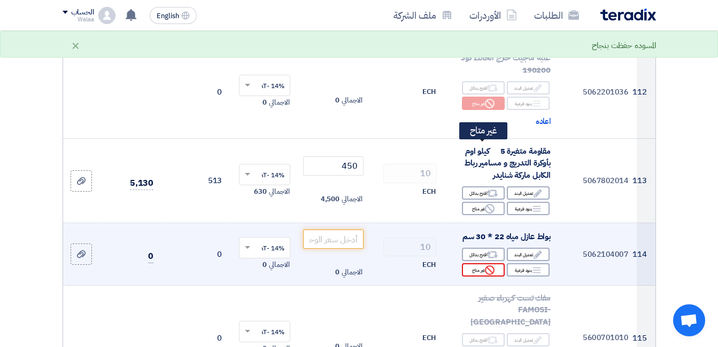
type input "170"
click at [480, 263] on div "Reject غير متاح" at bounding box center [483, 269] width 43 height 13
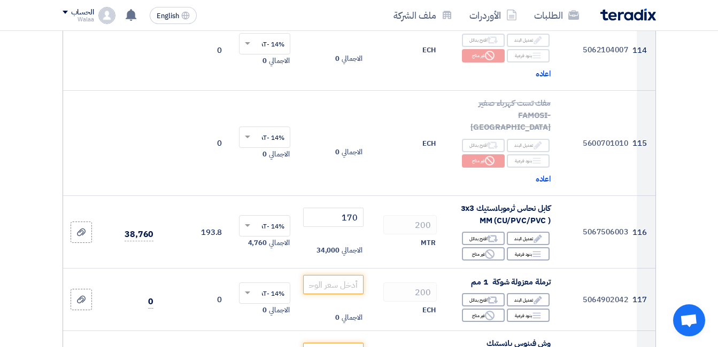
scroll to position [9189, 0]
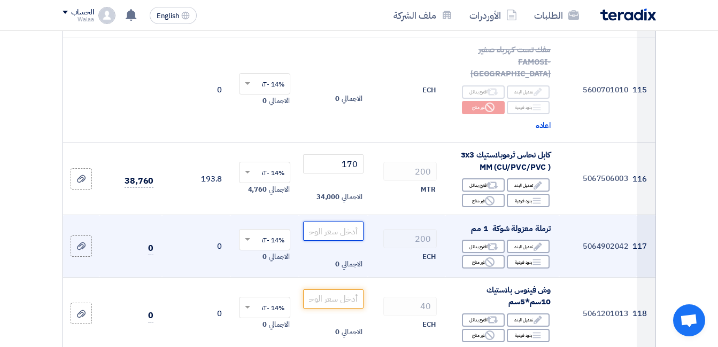
click at [348, 222] on input "number" at bounding box center [333, 231] width 60 height 19
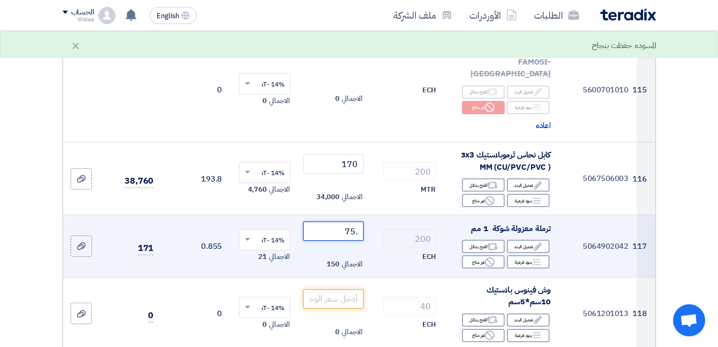
click at [386, 215] on tr "117 5064902042 ترملة معزولة شوكة 1 مم Edit تعديل البند Alternative اقترح بدائل …" at bounding box center [359, 246] width 592 height 63
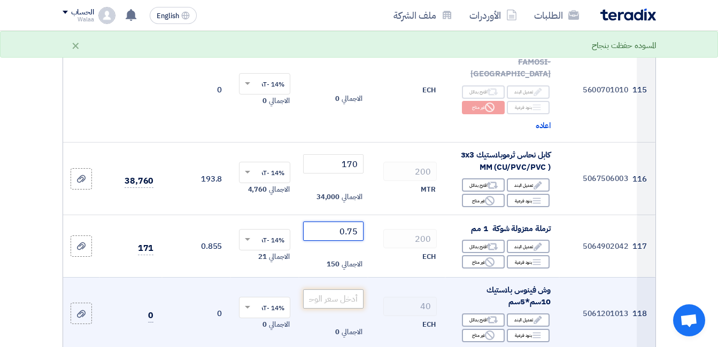
type input "0.75"
click at [352, 290] on input "number" at bounding box center [333, 299] width 60 height 19
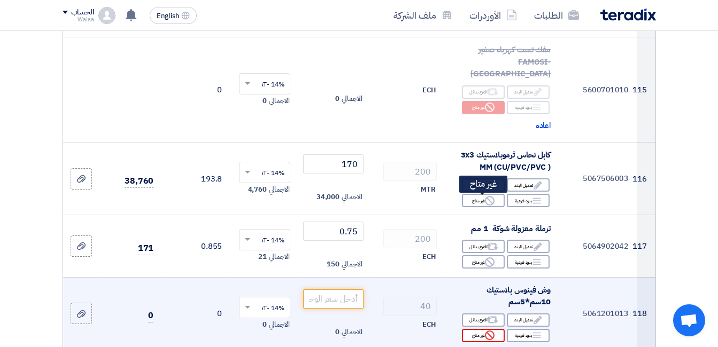
click at [481, 329] on div "Reject غير متاح" at bounding box center [483, 335] width 43 height 13
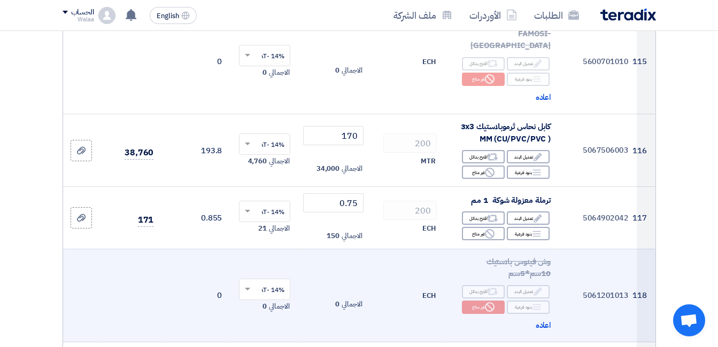
scroll to position [9243, 0]
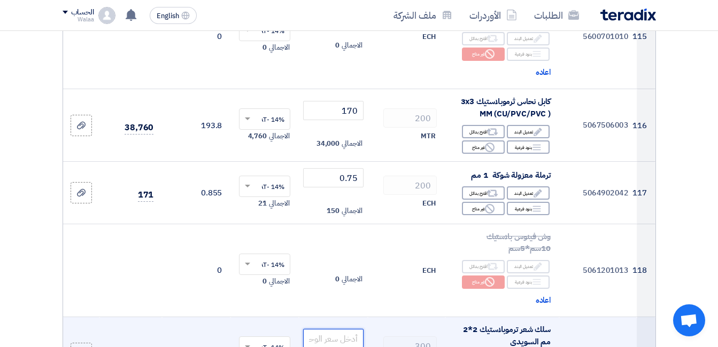
click at [336, 329] on input "number" at bounding box center [333, 338] width 60 height 19
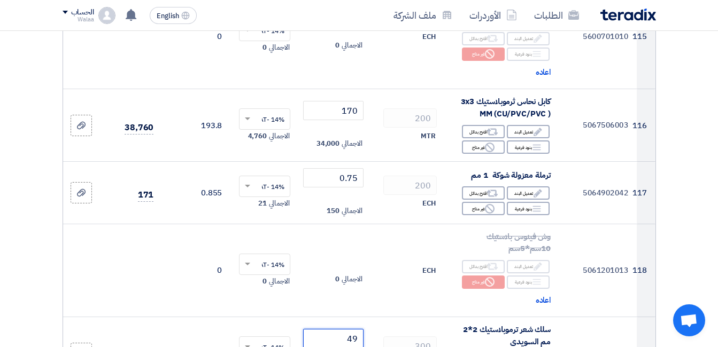
type input "49"
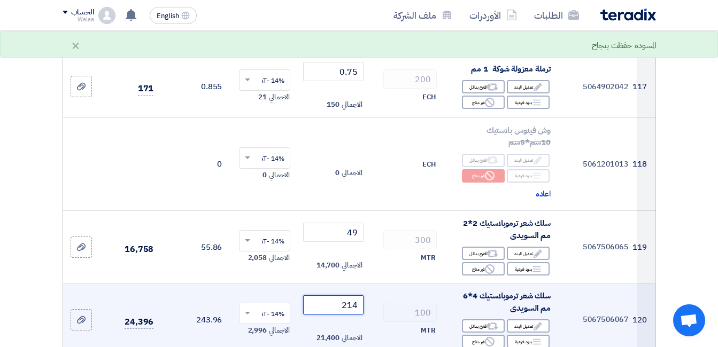
scroll to position [9350, 0]
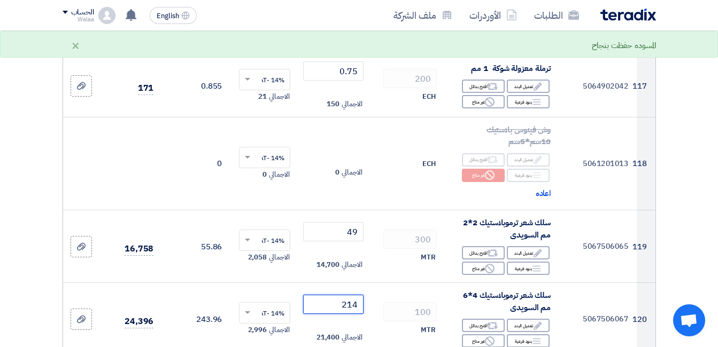
type input "214"
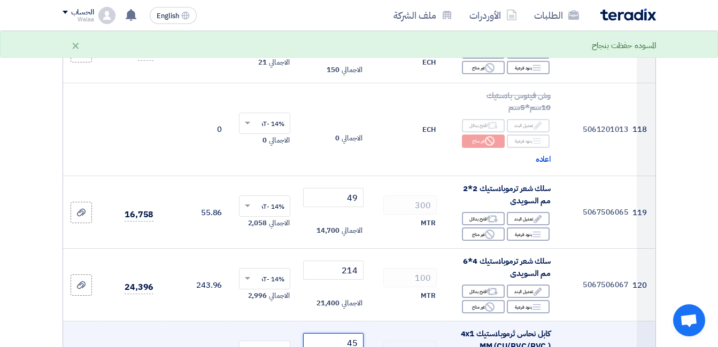
scroll to position [9403, 0]
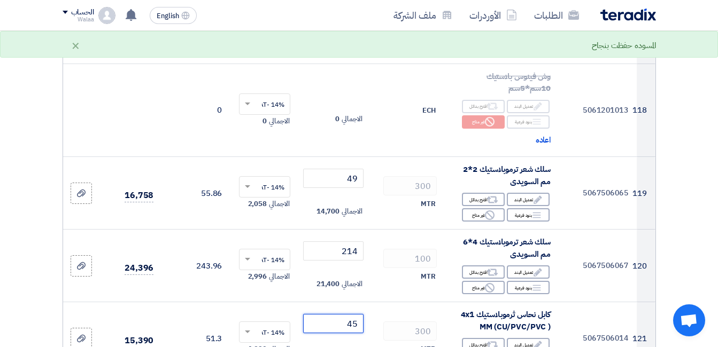
type input "45"
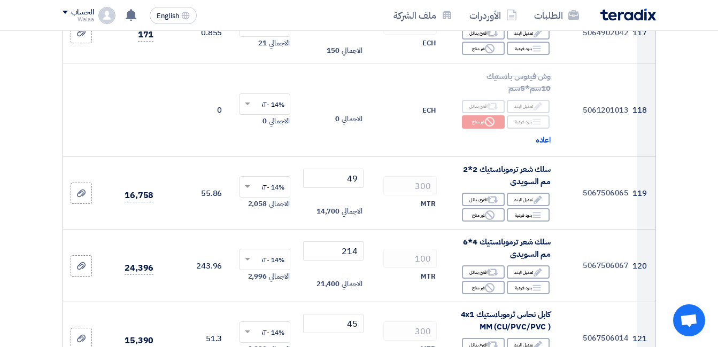
type input "1.35"
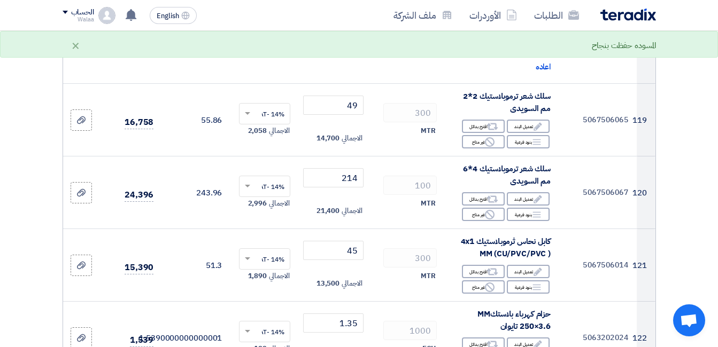
scroll to position [9510, 0]
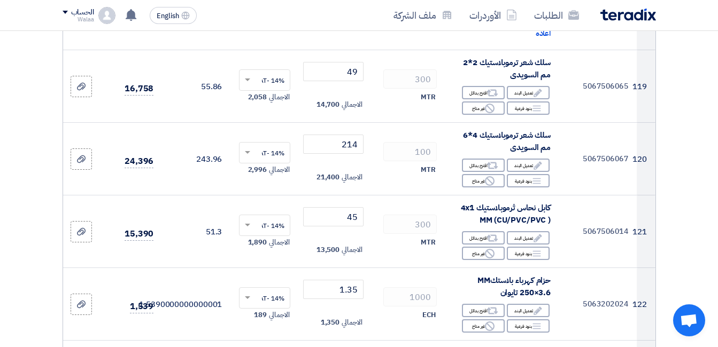
type input "166"
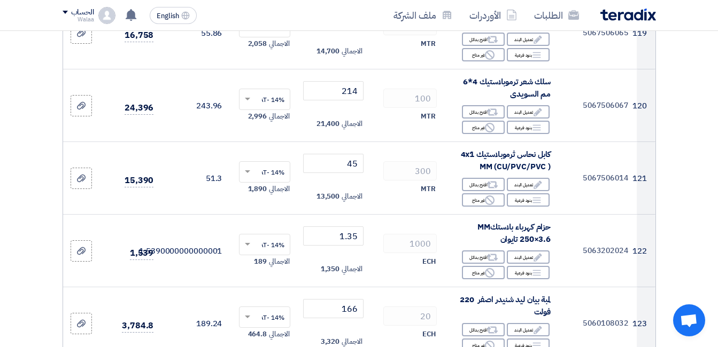
type input "25"
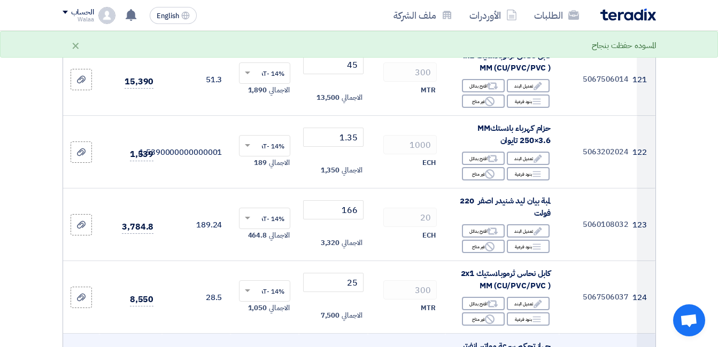
scroll to position [9670, 0]
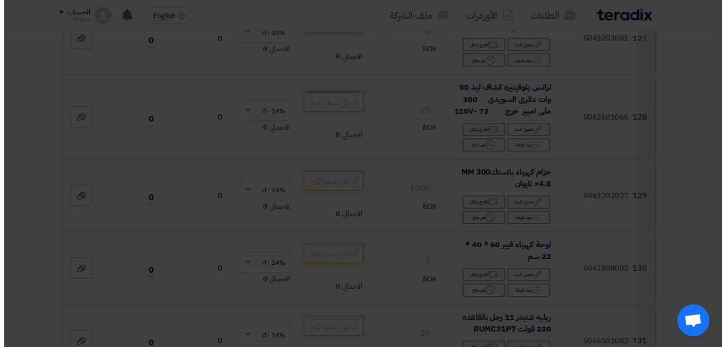
scroll to position [9189, 0]
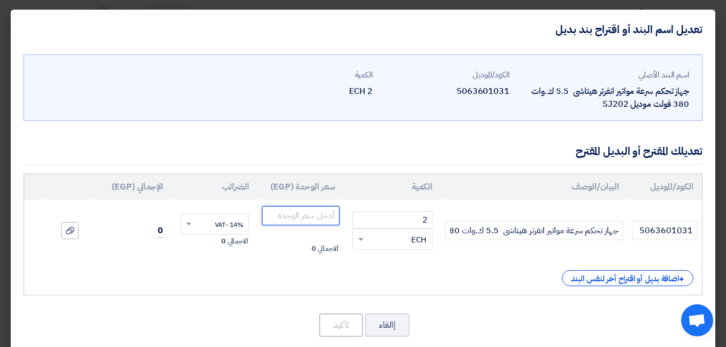
click at [300, 218] on input "number" at bounding box center [300, 215] width 77 height 19
type input "34650"
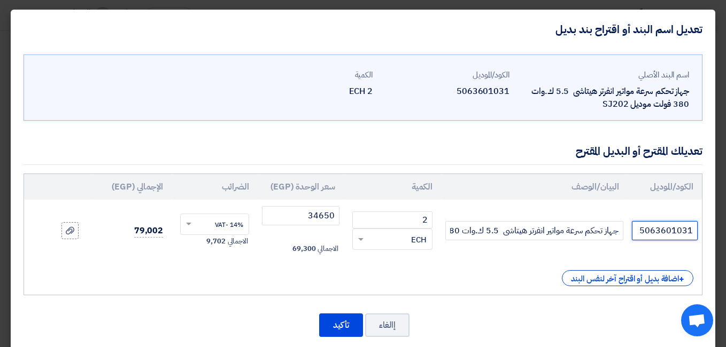
click at [664, 231] on input "5063601031" at bounding box center [664, 230] width 66 height 19
type input "wl202"
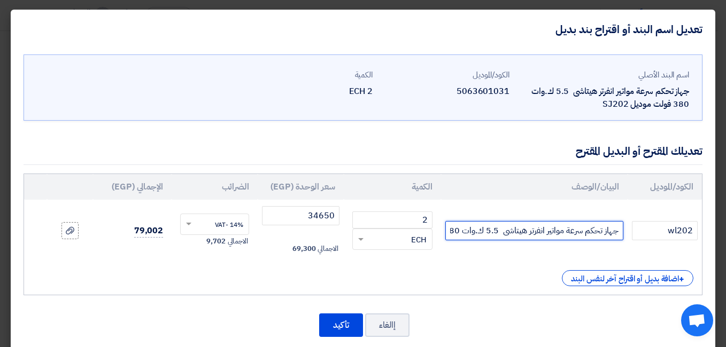
click at [481, 235] on input "جهاز تحكم سرعة مواتير انفرتر هيتاشى 5.5 ك.وات 380 فولت موديل SJ202" at bounding box center [533, 230] width 177 height 19
drag, startPoint x: 462, startPoint y: 230, endPoint x: 452, endPoint y: 231, distance: 9.7
click at [452, 231] on input "جهاز تحكم سرعة مواتير انفرتر هيتاشى 5.5 ك.وات 380 فولت موديل SJ202" at bounding box center [533, 230] width 177 height 19
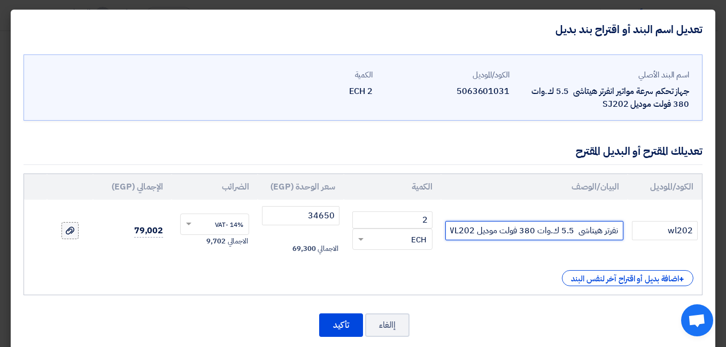
type input "جهاز تحكم سرعة مواتير انفرتر هيتاشى 5.5 ك.وات 380 فولت موديل WL202"
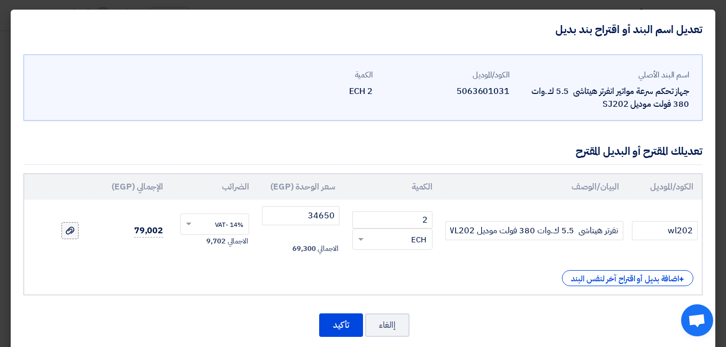
click at [74, 231] on use at bounding box center [70, 230] width 9 height 7
click at [0, 0] on input "file" at bounding box center [0, 0] width 0 height 0
click at [342, 328] on button "تأكيد" at bounding box center [341, 326] width 44 height 24
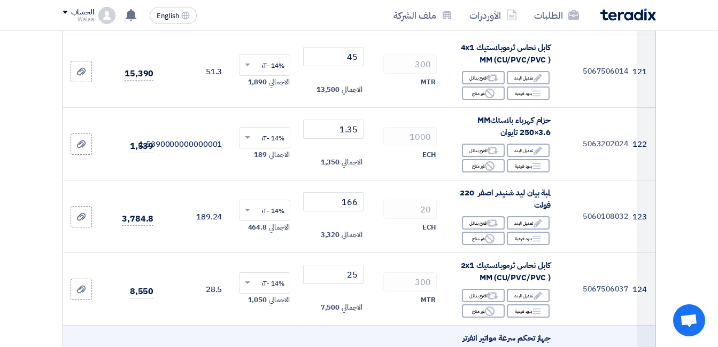
scroll to position [9724, 0]
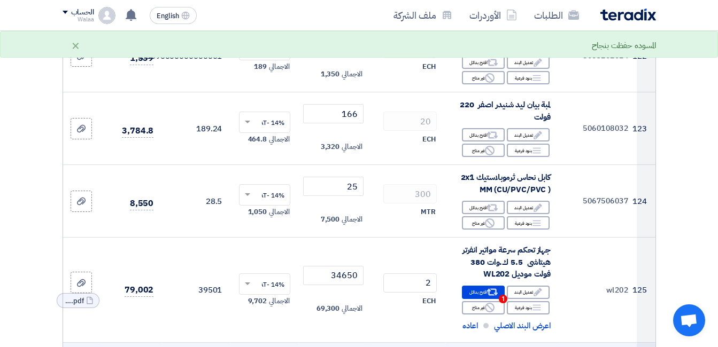
scroll to position [9777, 0]
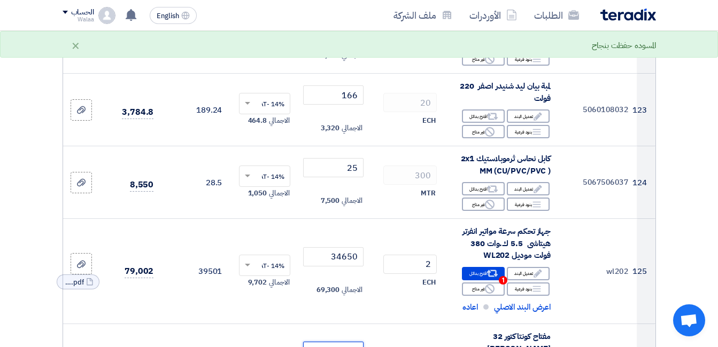
type input "1488"
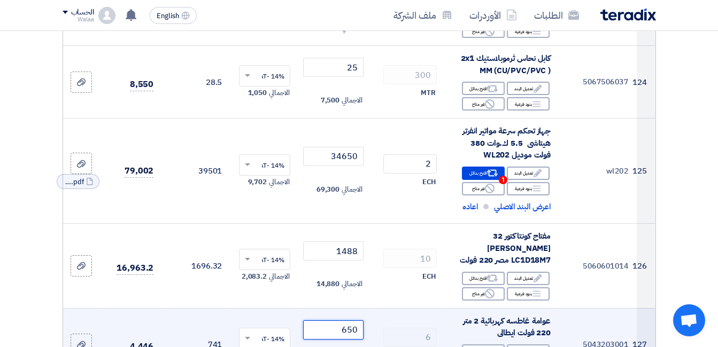
scroll to position [9884, 0]
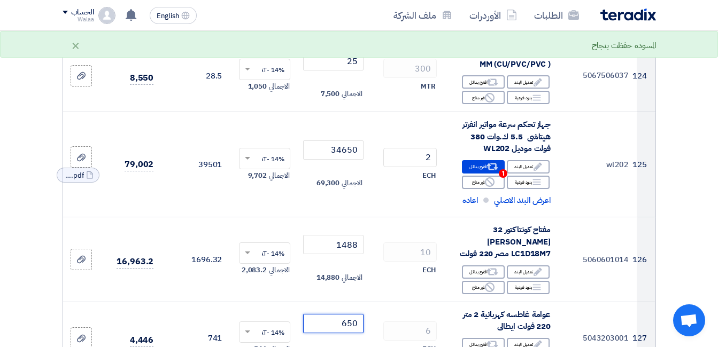
type input "650"
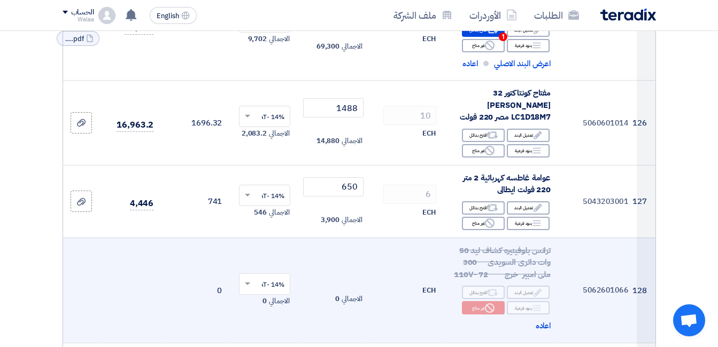
scroll to position [10044, 0]
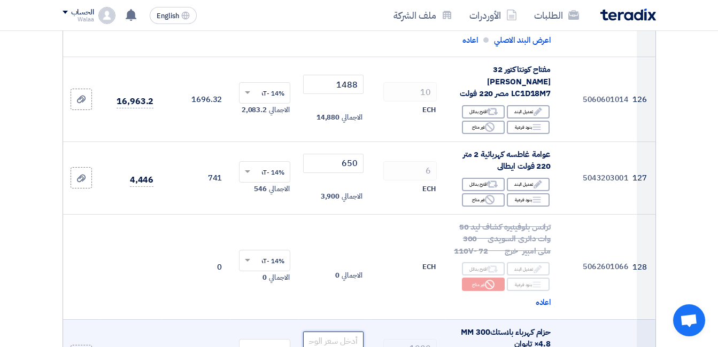
click at [345, 332] on input "number" at bounding box center [333, 341] width 60 height 19
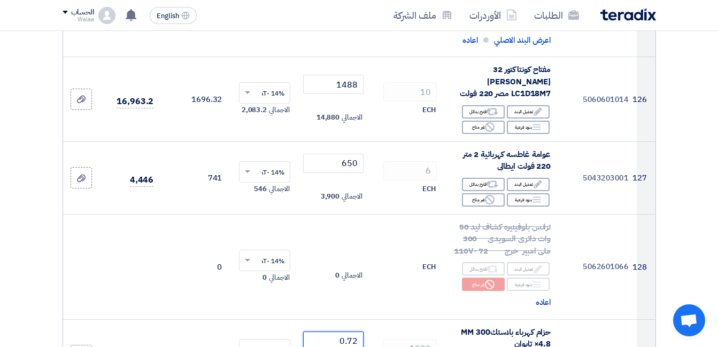
type input "0.72"
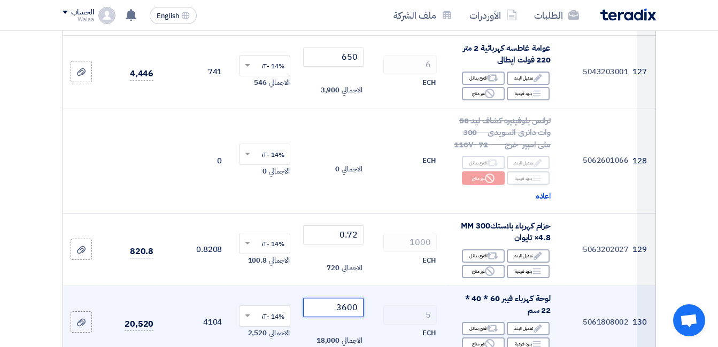
scroll to position [10151, 0]
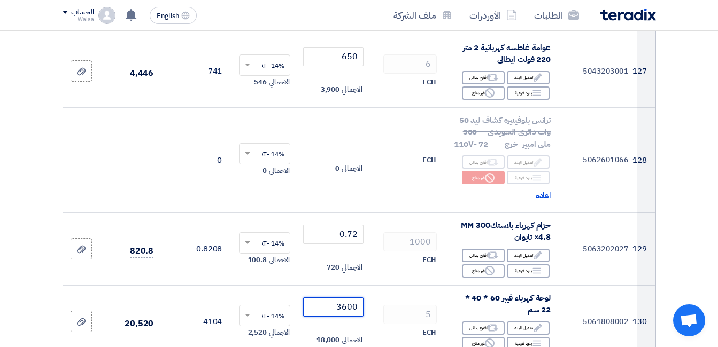
type input "3600"
type input "295"
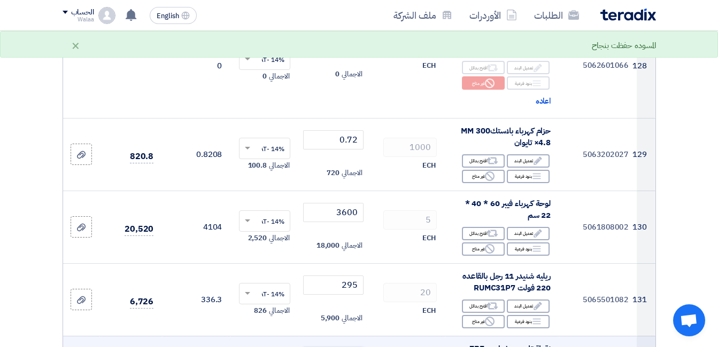
scroll to position [10258, 0]
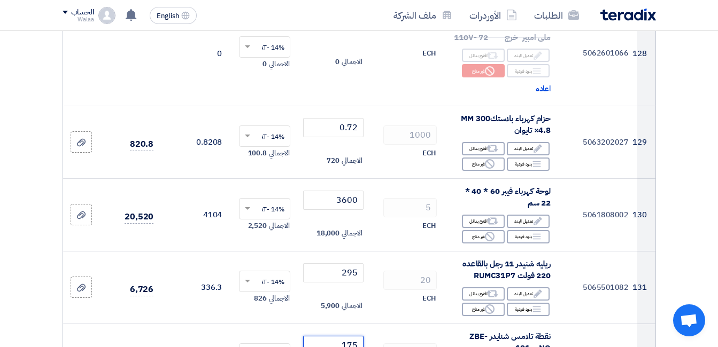
type input "175"
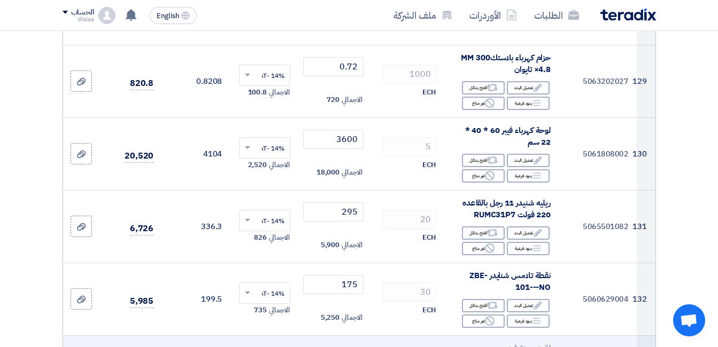
scroll to position [10365, 0]
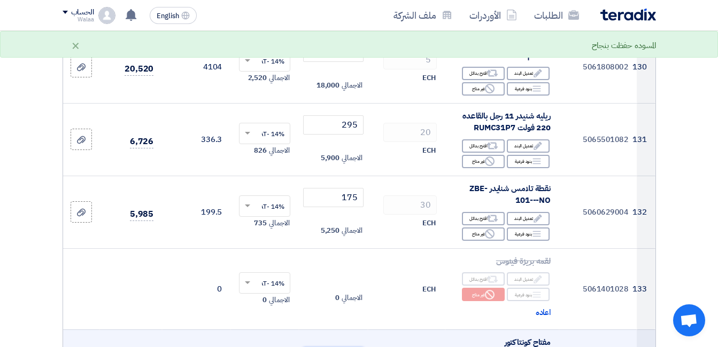
scroll to position [10418, 0]
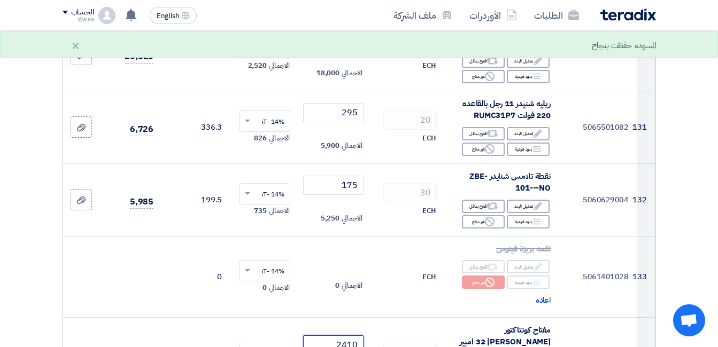
type input "2410"
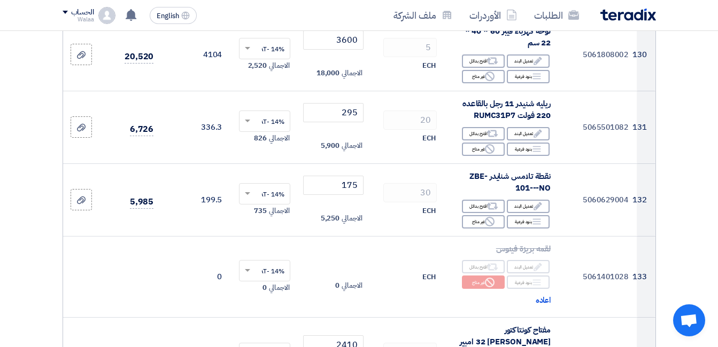
type input "6500"
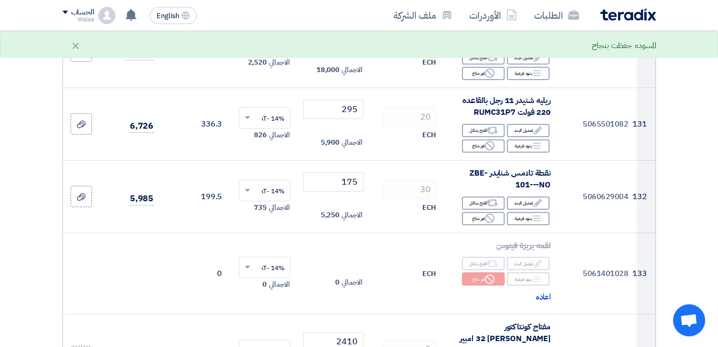
scroll to position [10525, 0]
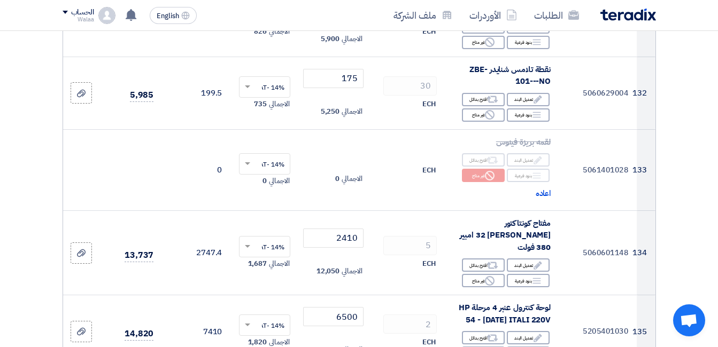
type input "13"
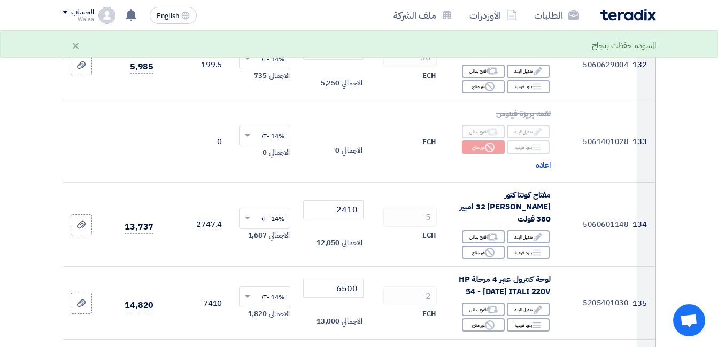
scroll to position [10578, 0]
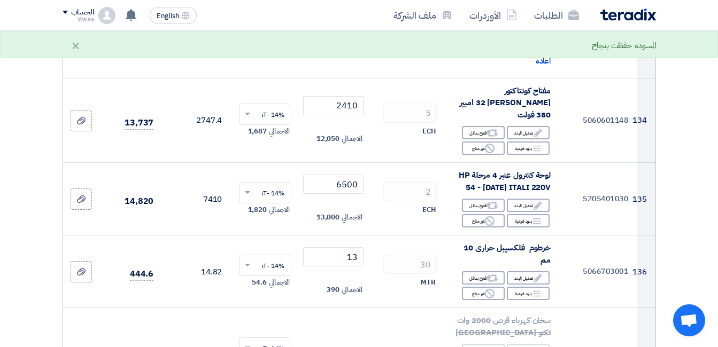
scroll to position [10685, 0]
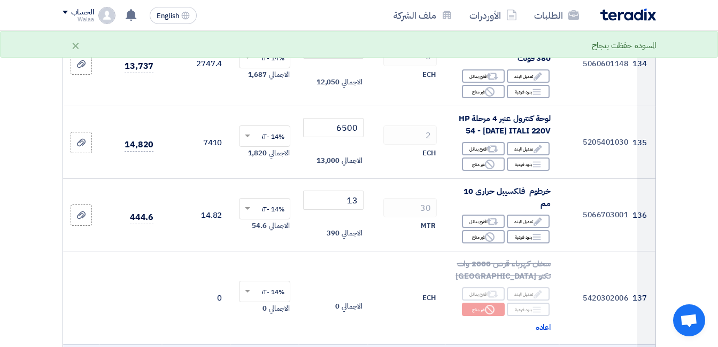
scroll to position [10739, 0]
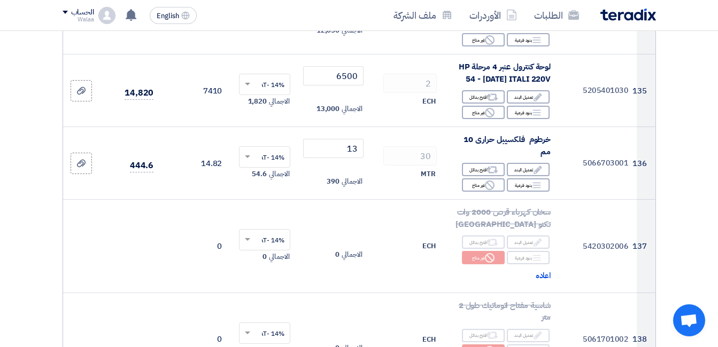
scroll to position [10845, 0]
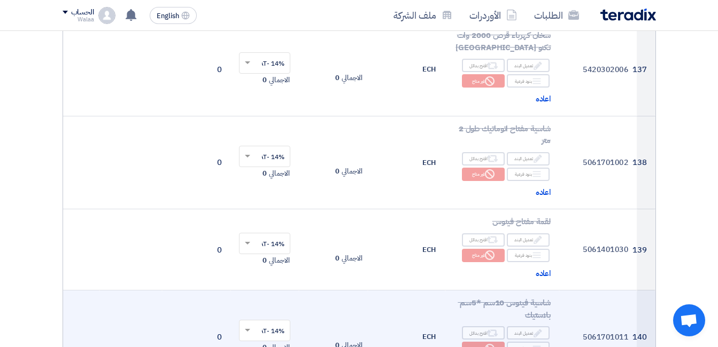
scroll to position [10952, 0]
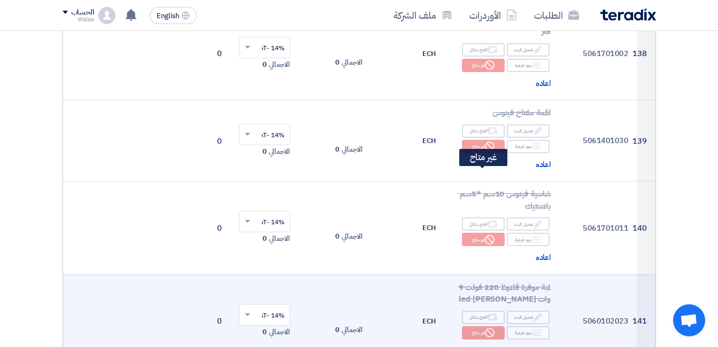
scroll to position [11059, 0]
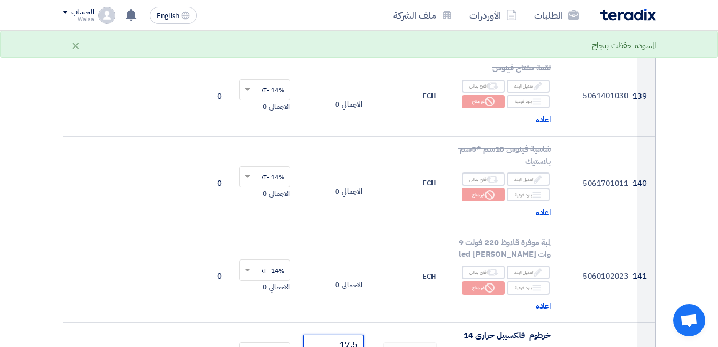
scroll to position [11166, 0]
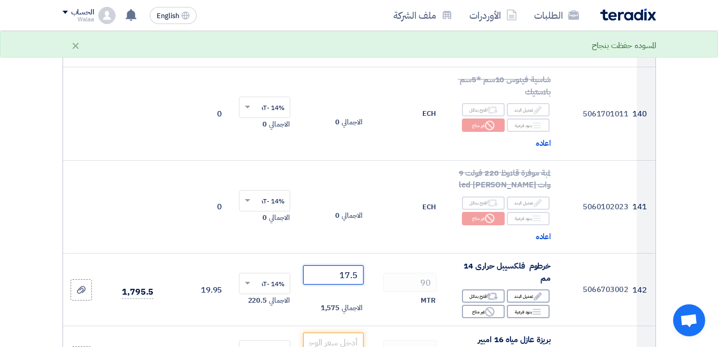
type input "17.5"
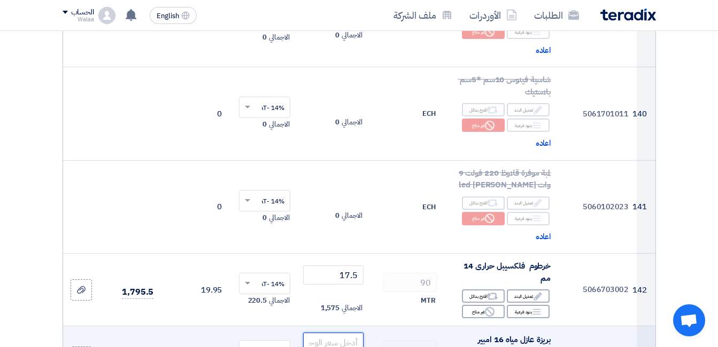
click at [355, 333] on input "number" at bounding box center [333, 342] width 60 height 19
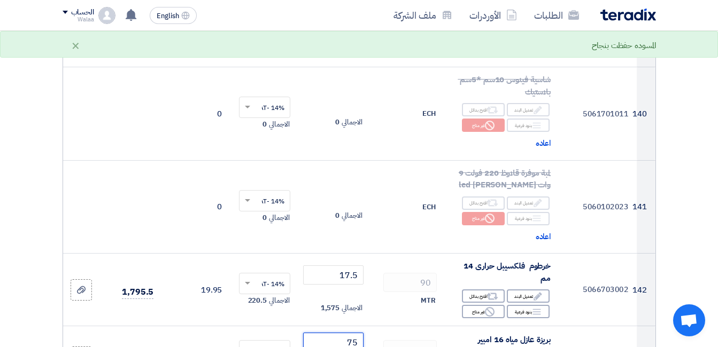
type input "75"
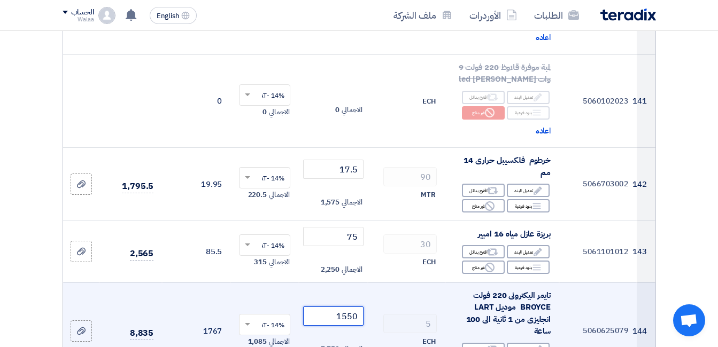
scroll to position [11273, 0]
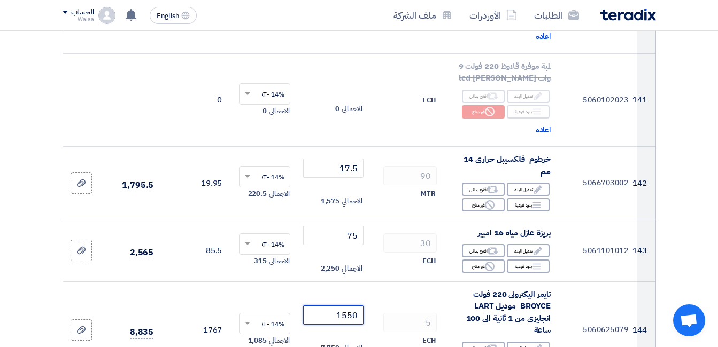
type input "1550"
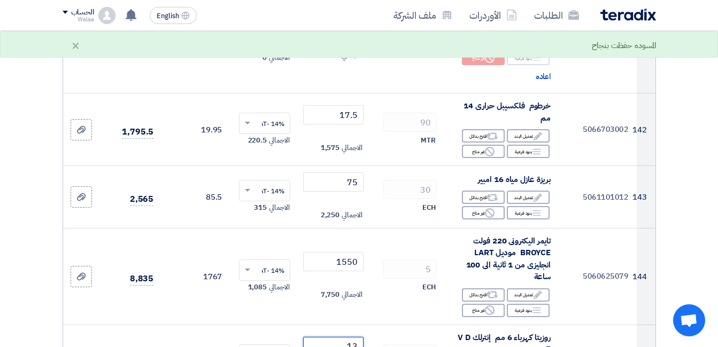
type input "13"
type input "535"
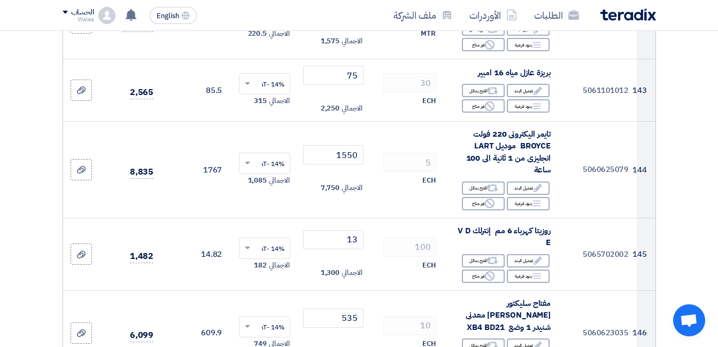
scroll to position [11487, 0]
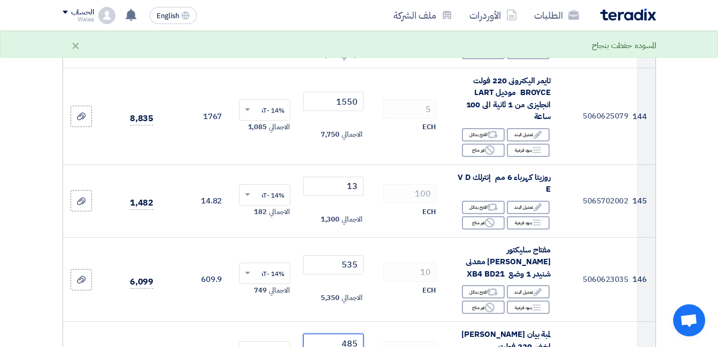
type input "485"
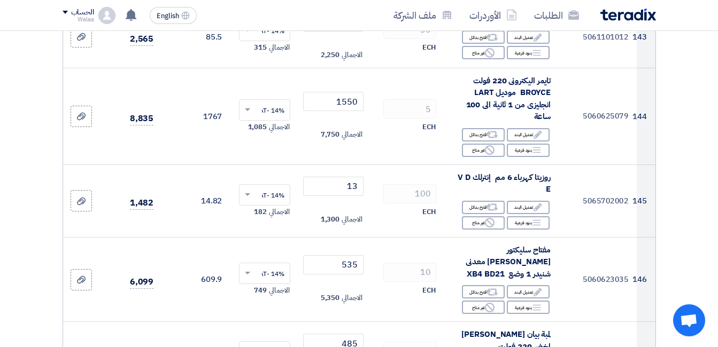
type input "0.4"
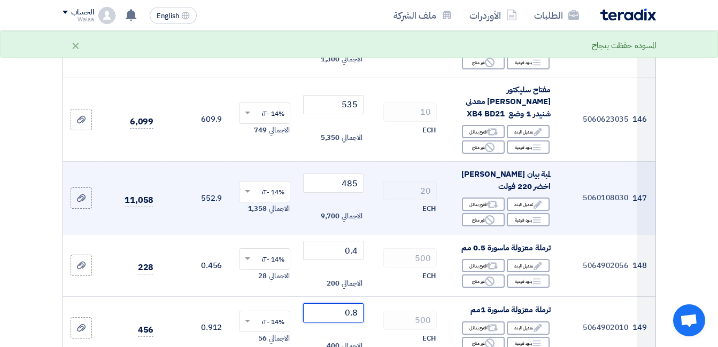
scroll to position [11700, 0]
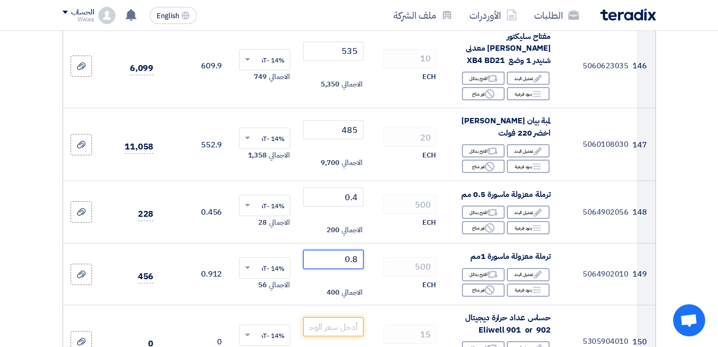
type input "0.8"
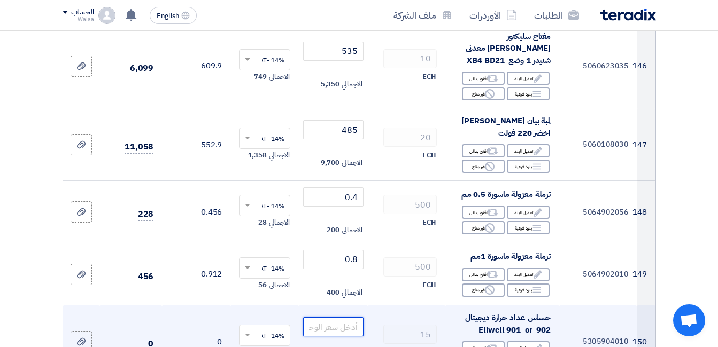
click at [344, 317] on input "number" at bounding box center [333, 326] width 60 height 19
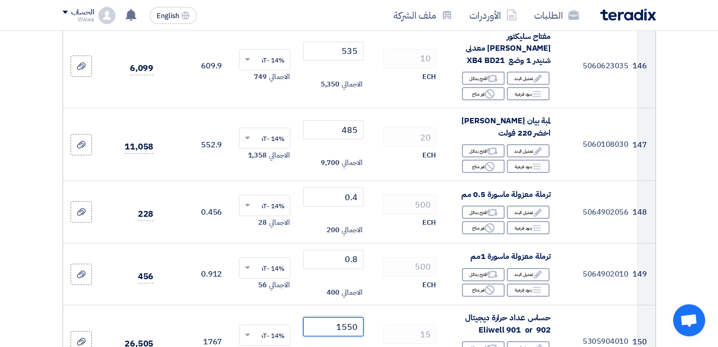
type input "1550"
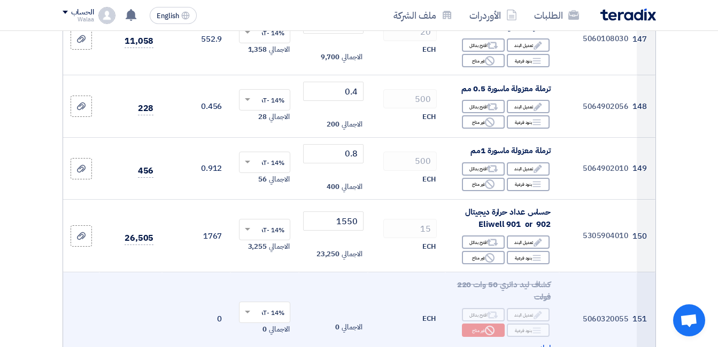
scroll to position [11807, 0]
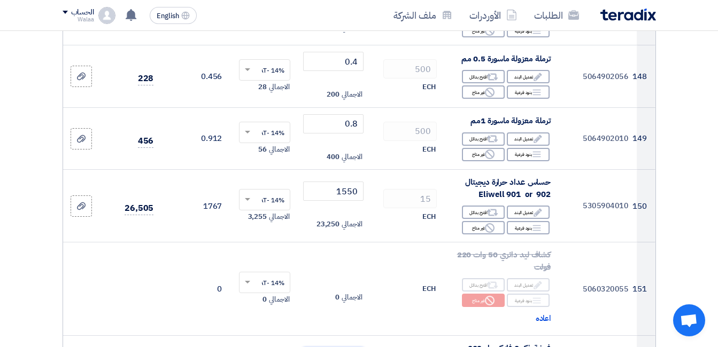
scroll to position [11861, 0]
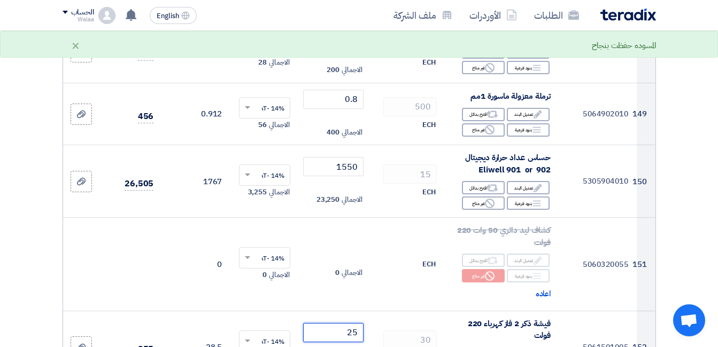
type input "25"
type input "17.5"
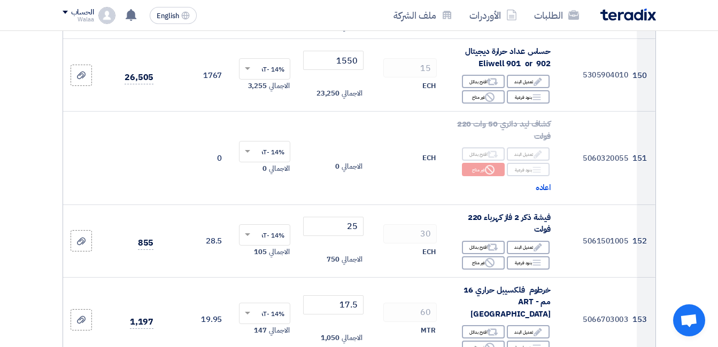
scroll to position [11967, 0]
type input "0.35"
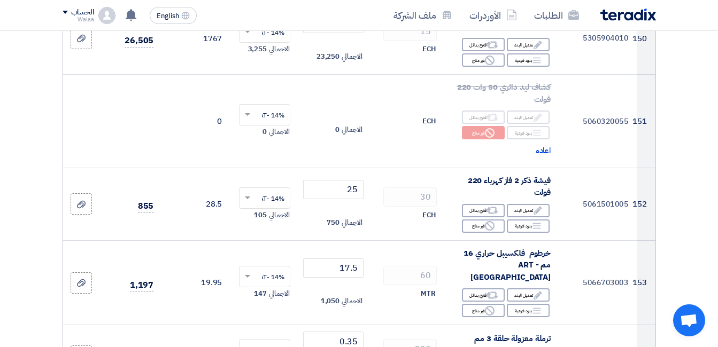
scroll to position [12021, 0]
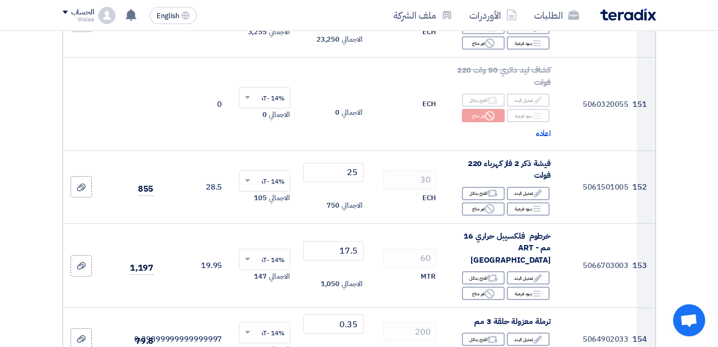
type input "2300"
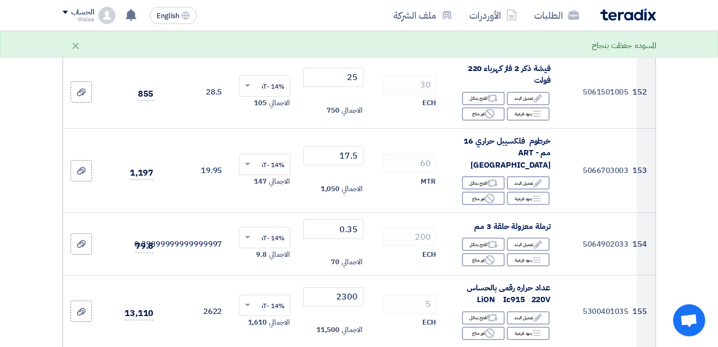
scroll to position [12128, 0]
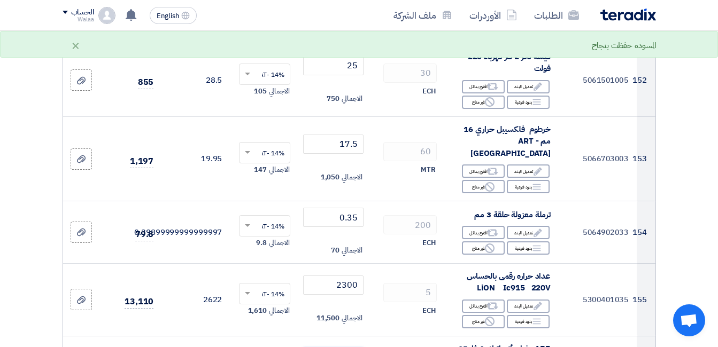
type input "350"
type input "0.4"
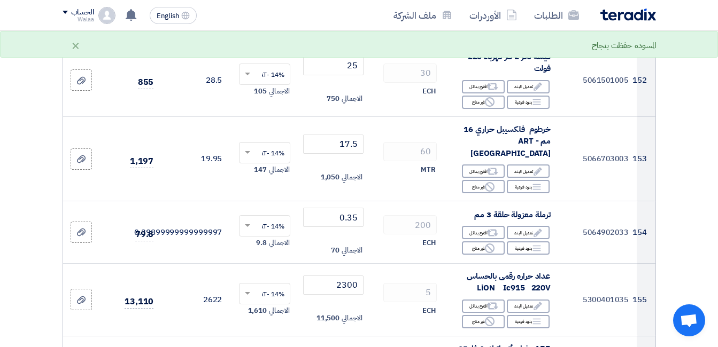
scroll to position [12235, 0]
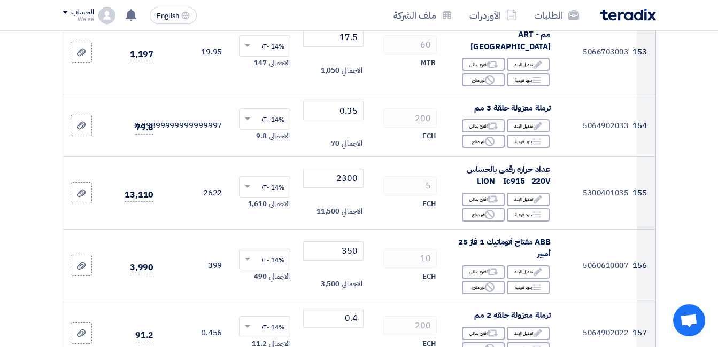
type input "175"
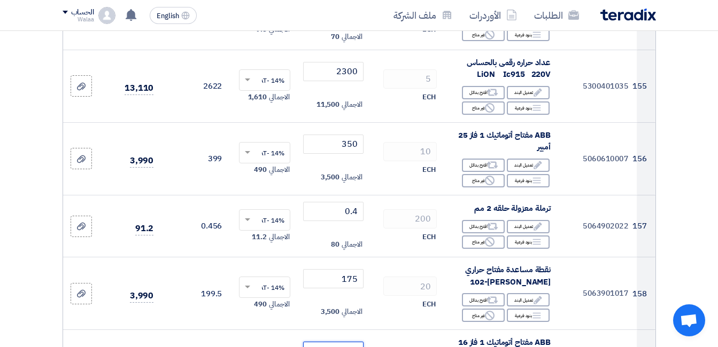
type input "350"
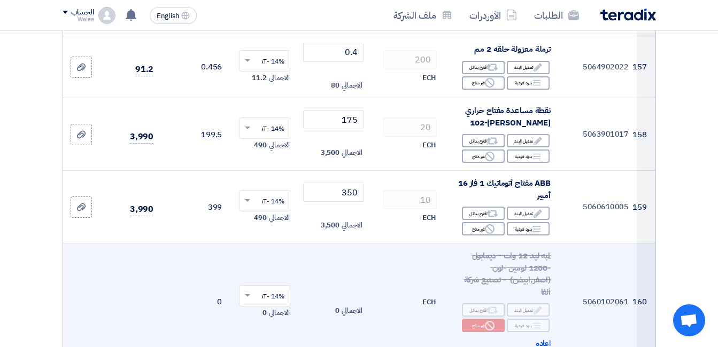
scroll to position [12502, 0]
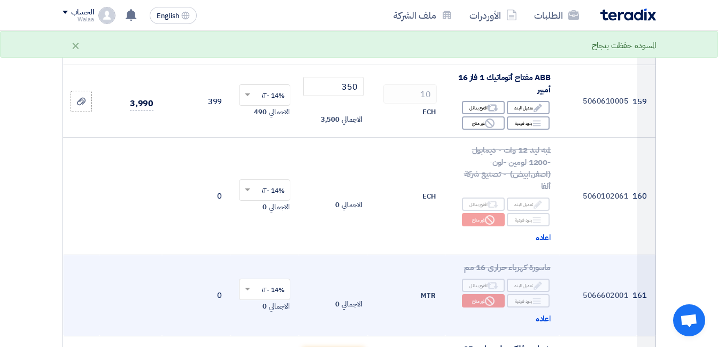
scroll to position [12609, 0]
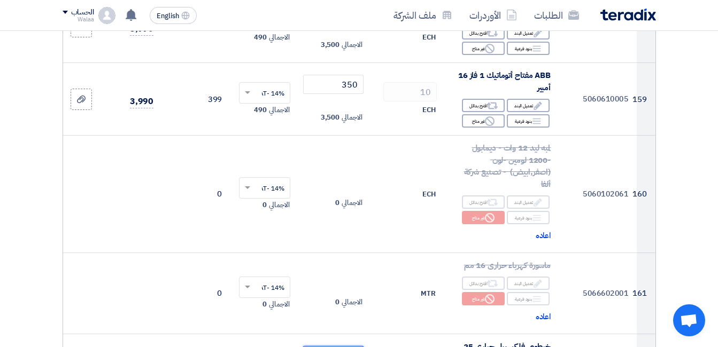
type input "18"
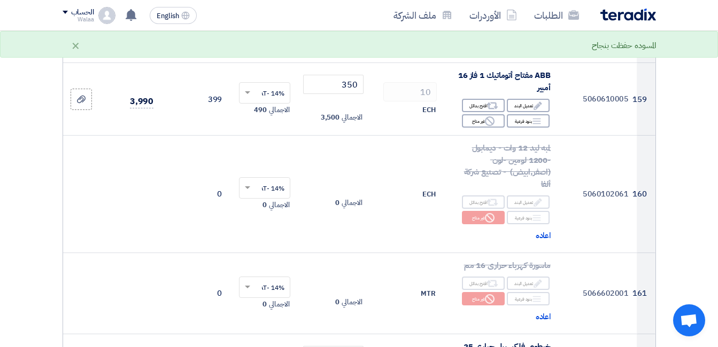
drag, startPoint x: 349, startPoint y: 247, endPoint x: 363, endPoint y: 246, distance: 13.4
type input "95"
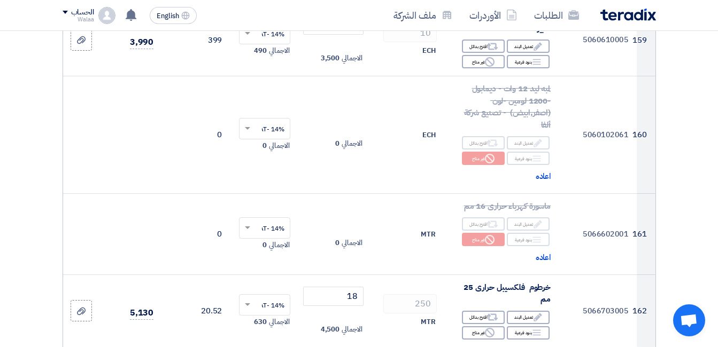
scroll to position [12715, 0]
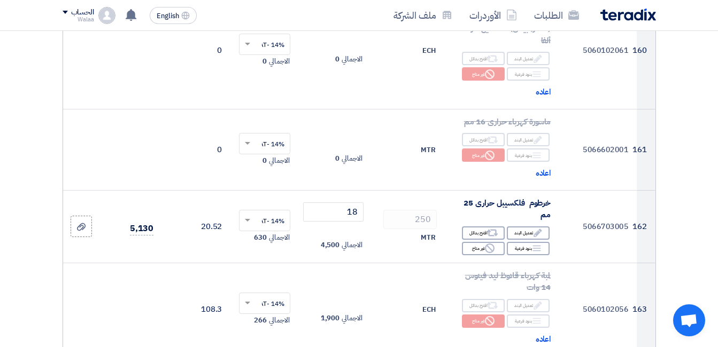
scroll to position [12822, 0]
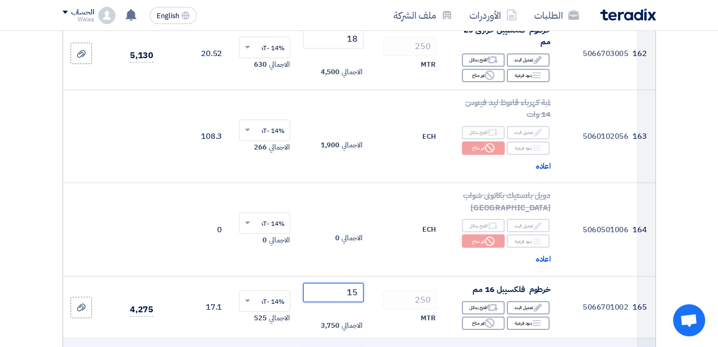
scroll to position [12929, 0]
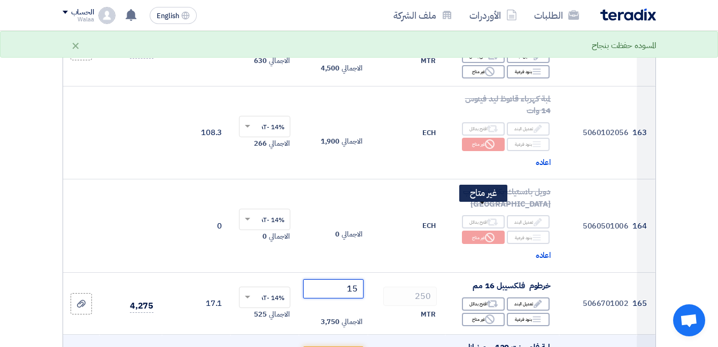
type input "15"
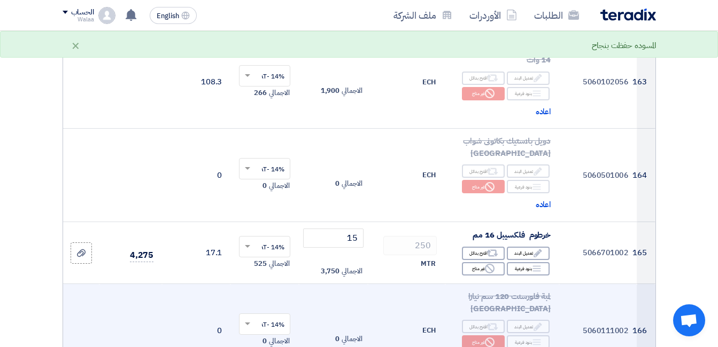
scroll to position [12983, 0]
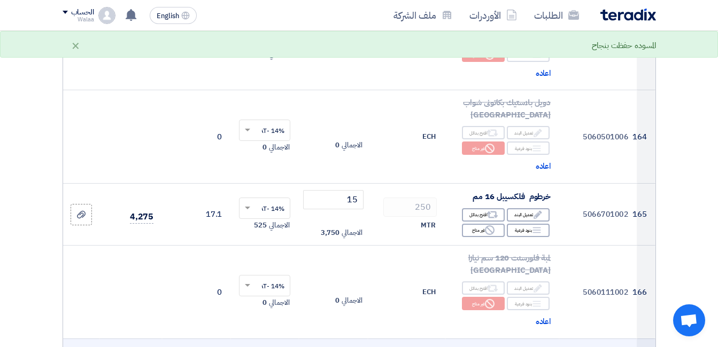
scroll to position [13036, 0]
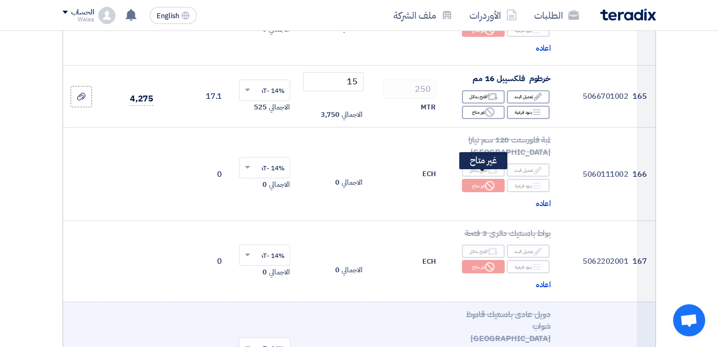
scroll to position [13143, 0]
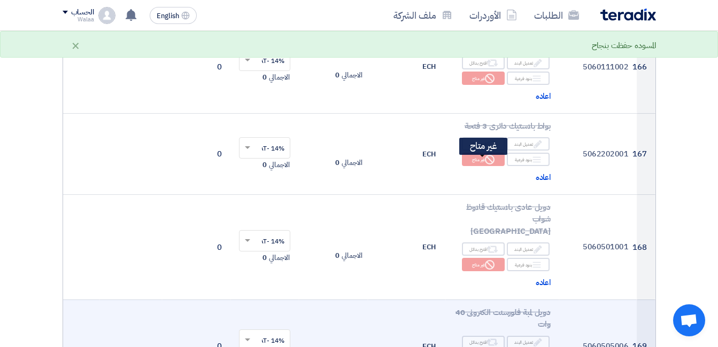
scroll to position [13250, 0]
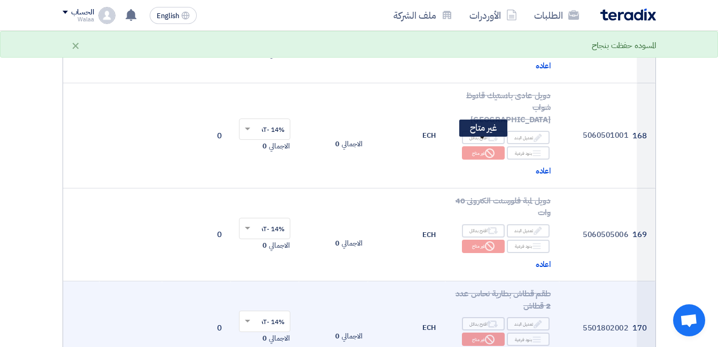
scroll to position [13356, 0]
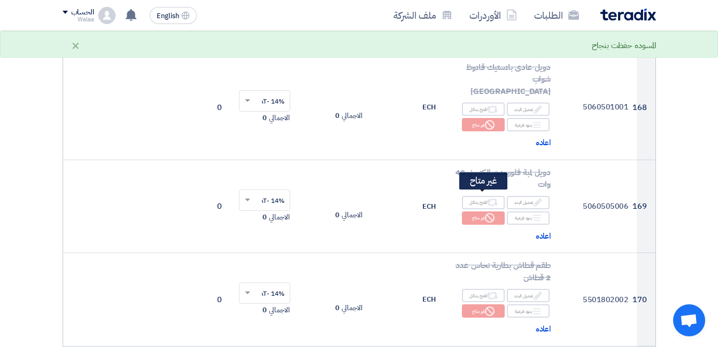
scroll to position [13410, 0]
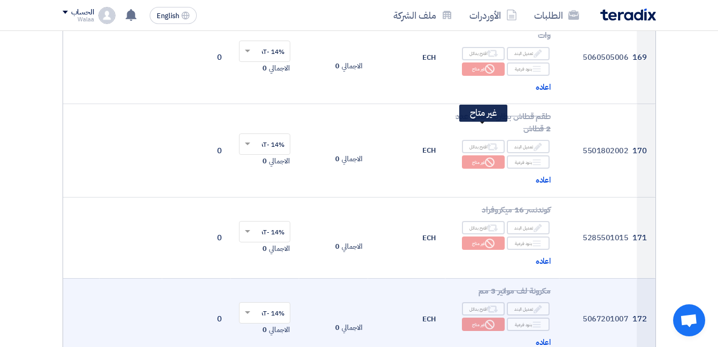
scroll to position [13570, 0]
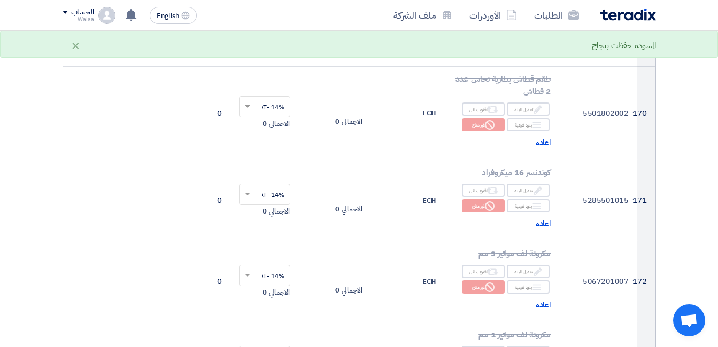
scroll to position [13677, 0]
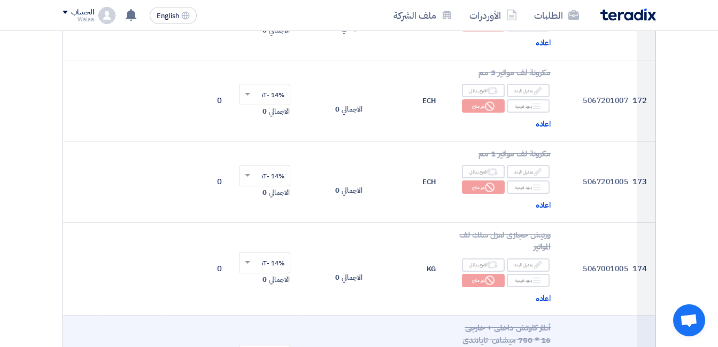
scroll to position [13784, 0]
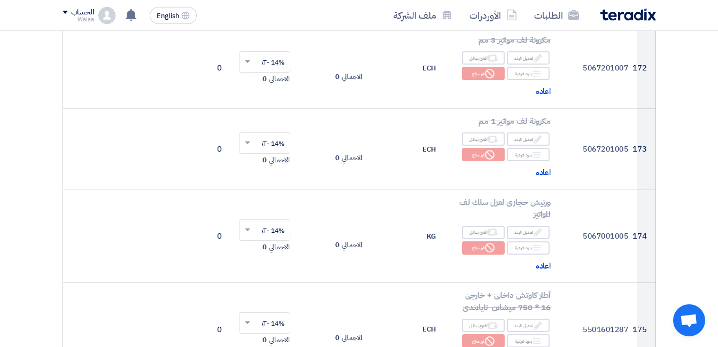
type input "155"
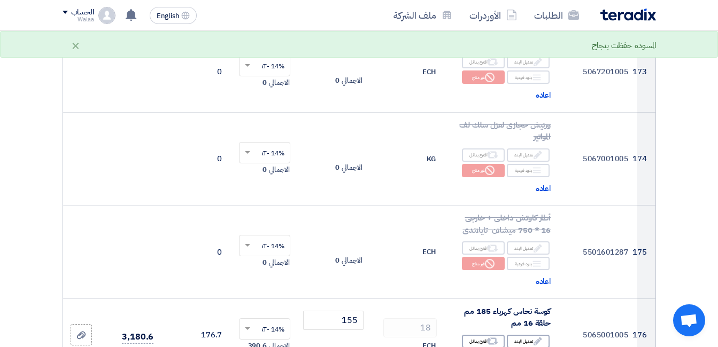
scroll to position [13891, 0]
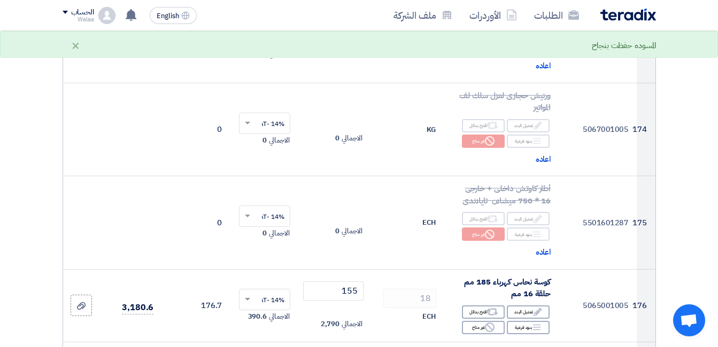
type input "250"
type input "122"
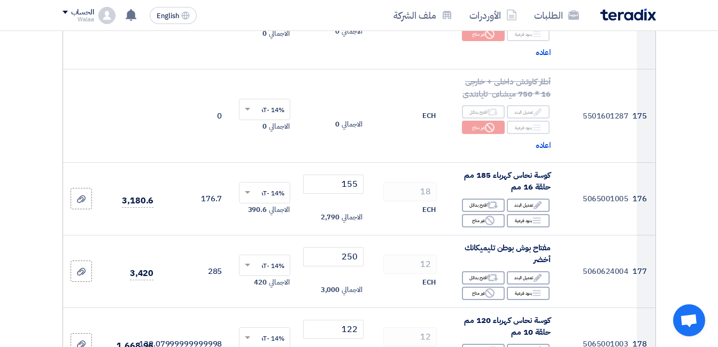
type input "8500"
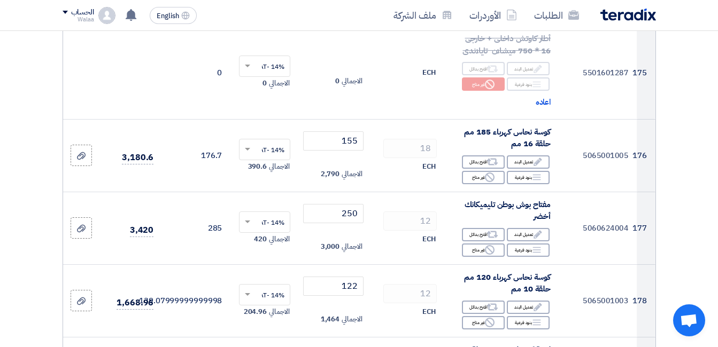
scroll to position [14104, 0]
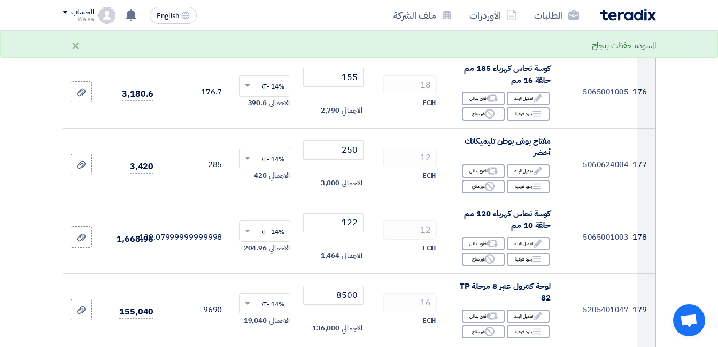
type input "1100"
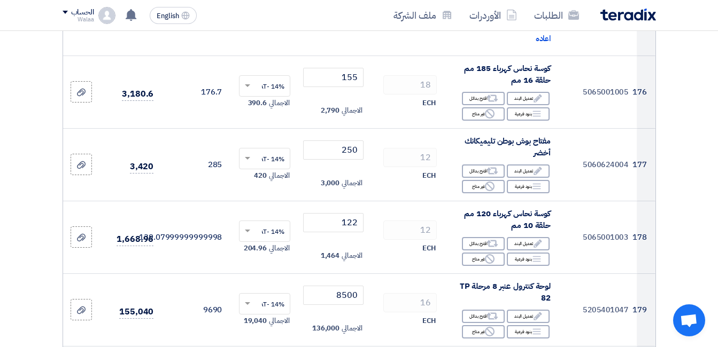
type input "175"
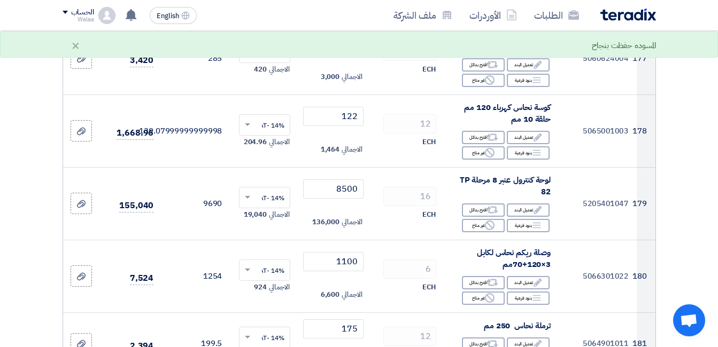
scroll to position [14211, 0]
type input "1950"
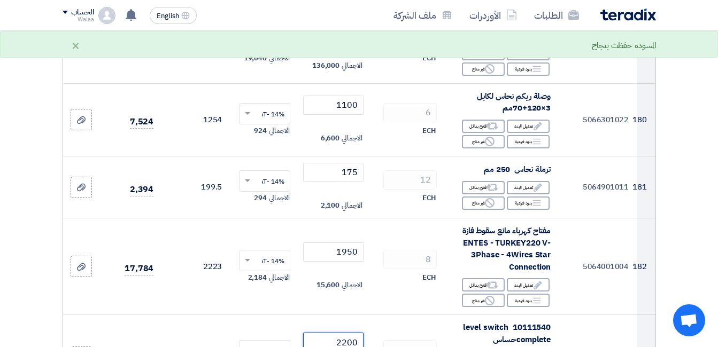
scroll to position [14372, 0]
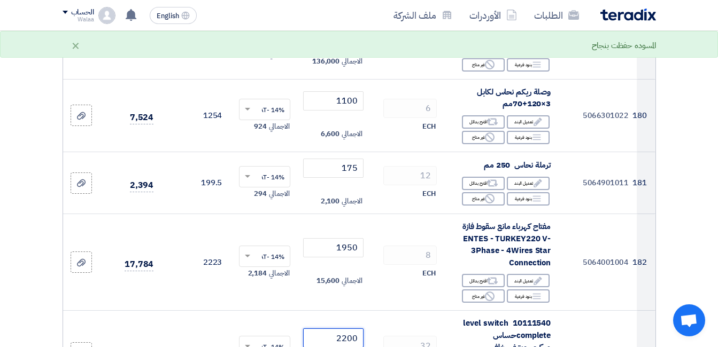
type input "2200"
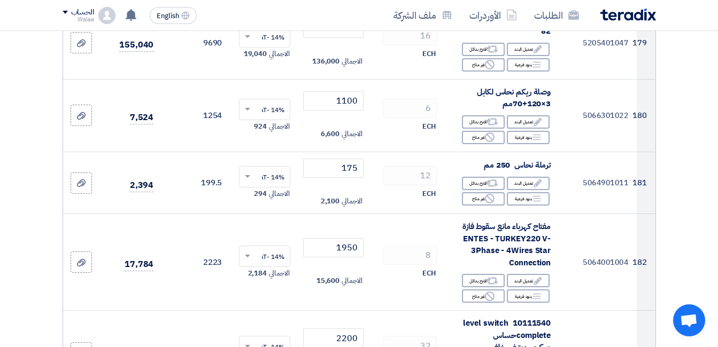
type input "1550"
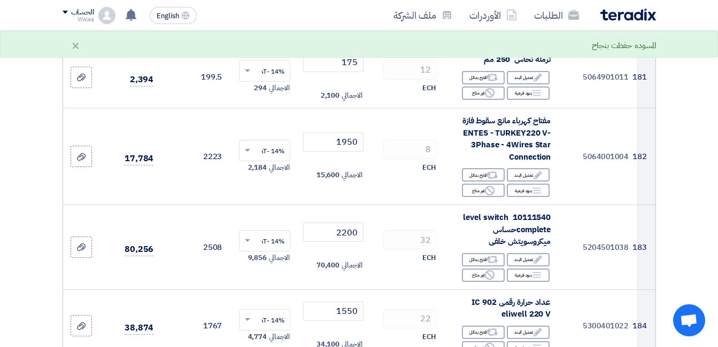
scroll to position [14478, 0]
type input "1100"
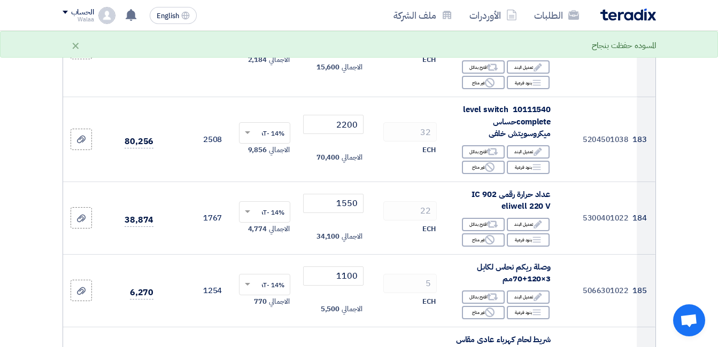
type input "30"
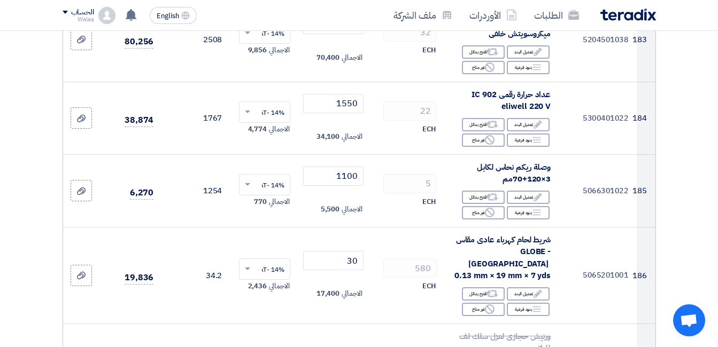
scroll to position [14692, 0]
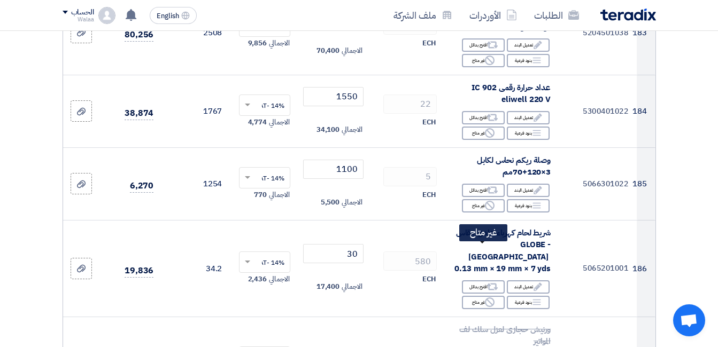
scroll to position [14746, 0]
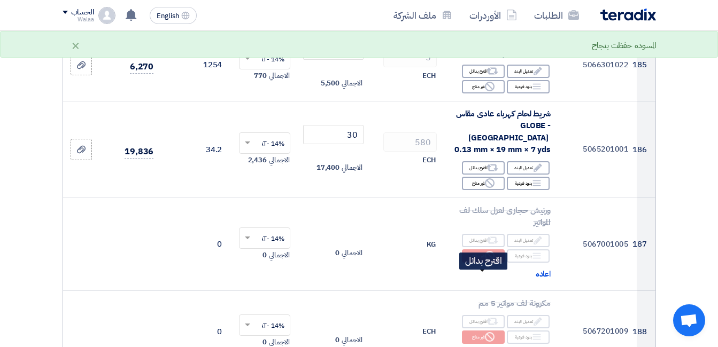
scroll to position [14852, 0]
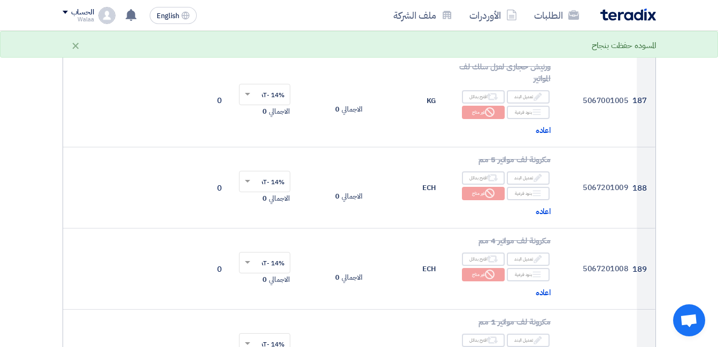
scroll to position [14959, 0]
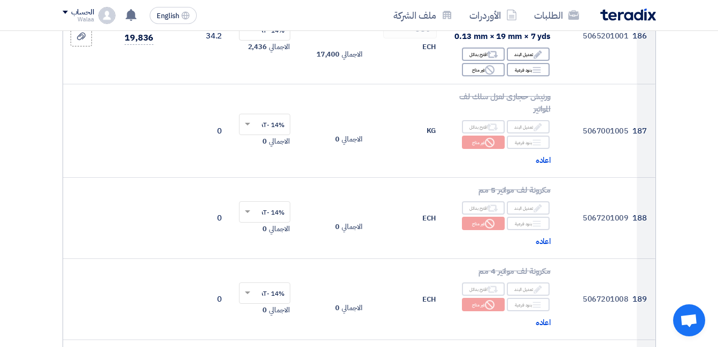
scroll to position [14959, 0]
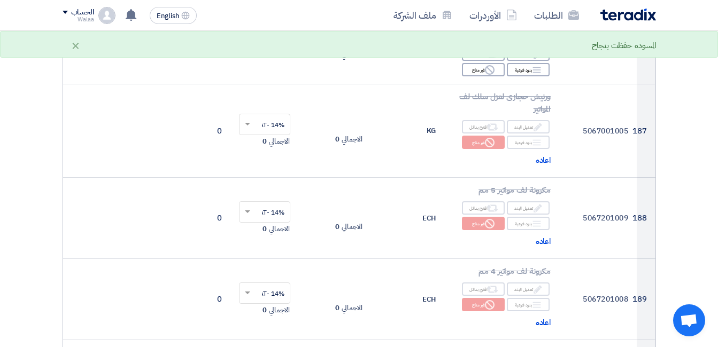
type input "4950"
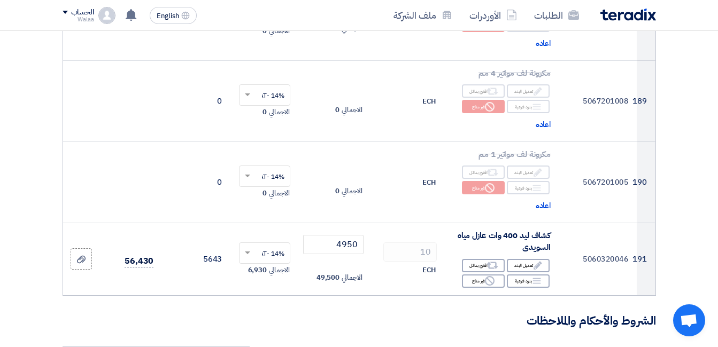
scroll to position [15173, 0]
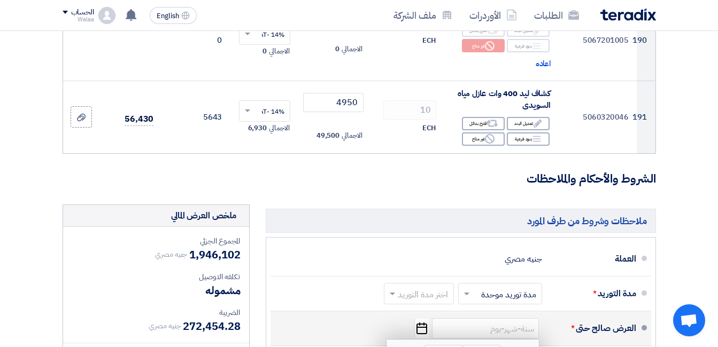
scroll to position [15333, 0]
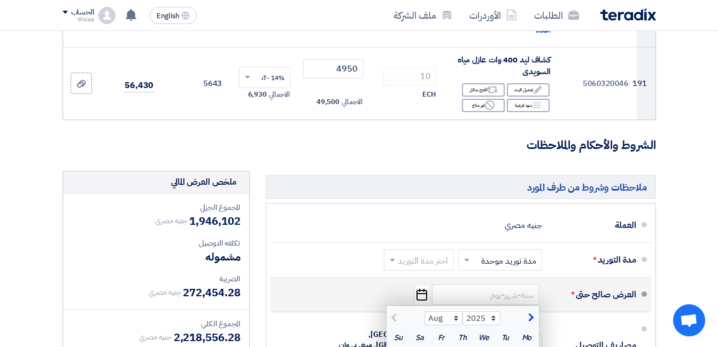
type input "[DATE]"
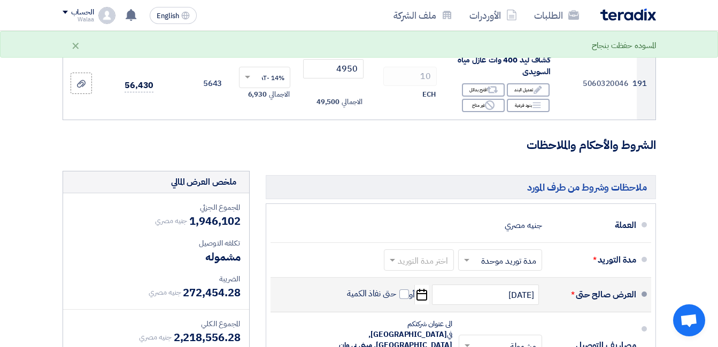
scroll to position [15226, 0]
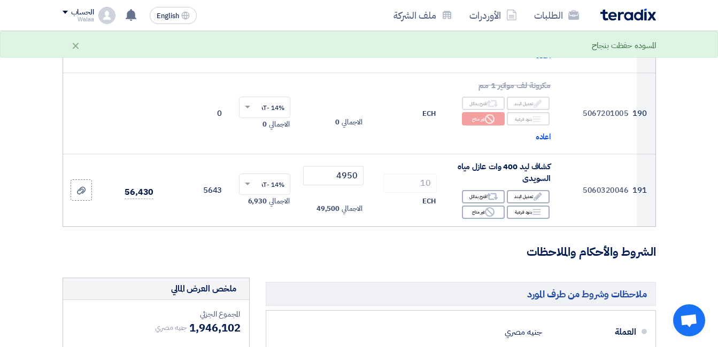
checkbox input "true"
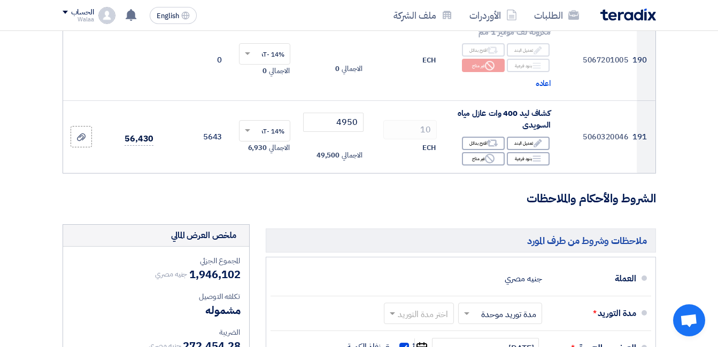
drag, startPoint x: 615, startPoint y: 245, endPoint x: 628, endPoint y: 244, distance: 12.3
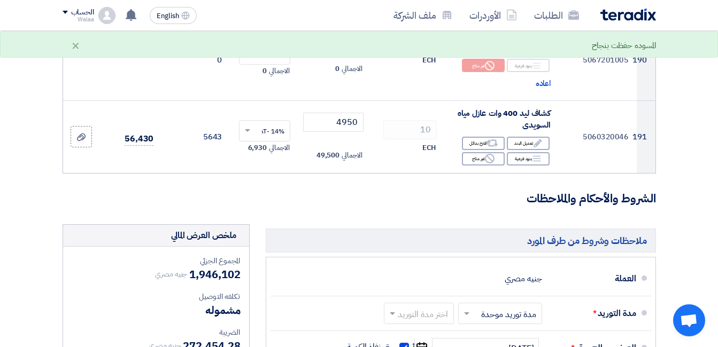
type input "100"
drag, startPoint x: 561, startPoint y: 247, endPoint x: 548, endPoint y: 249, distance: 13.0
type input "60"
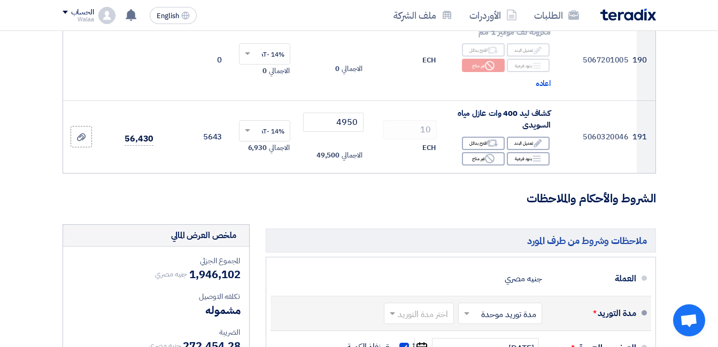
click at [395, 308] on span at bounding box center [390, 313] width 13 height 11
click at [435, 330] on span "(1-2) أيام" at bounding box center [433, 336] width 33 height 13
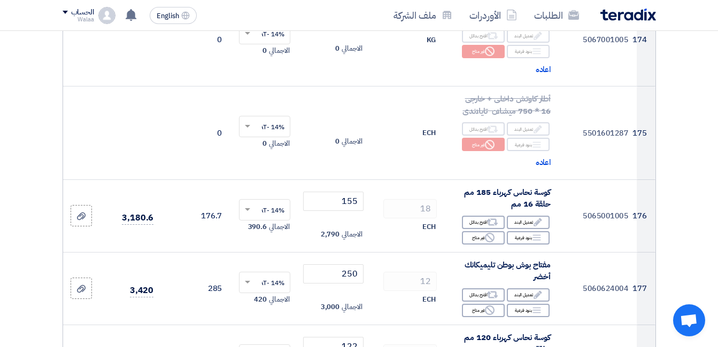
scroll to position [14051, 0]
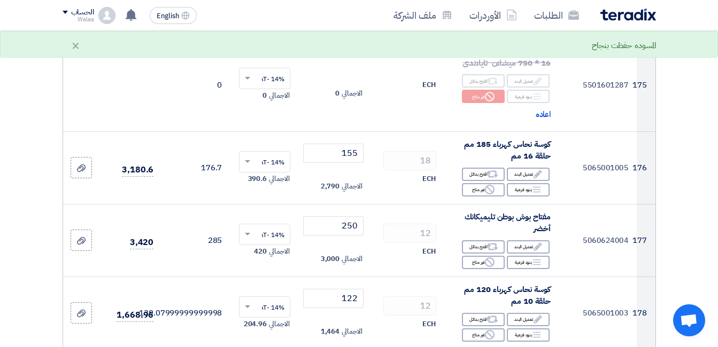
type input "9500"
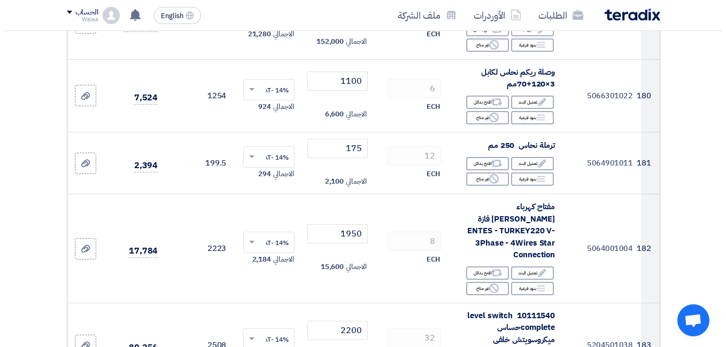
scroll to position [15424, 0]
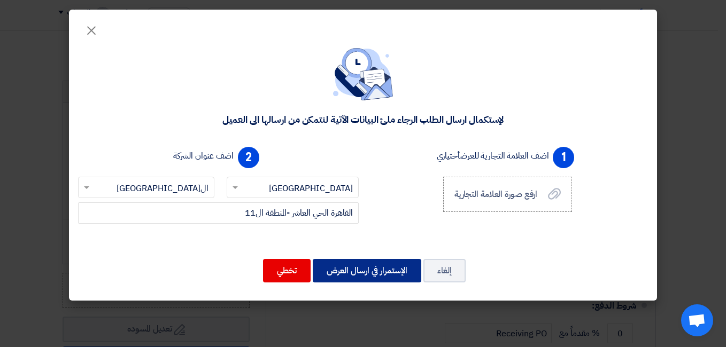
click at [355, 277] on button "الإستمرار في ارسال العرض" at bounding box center [367, 271] width 108 height 24
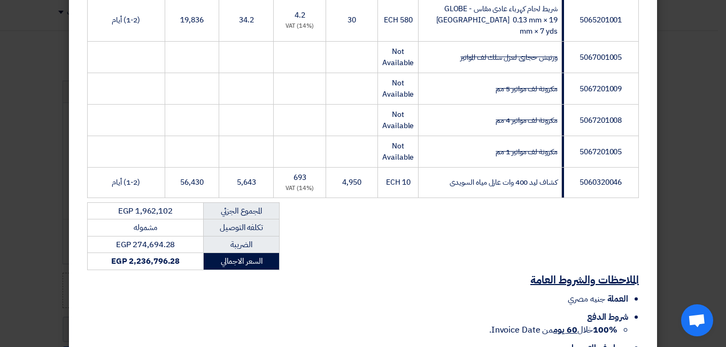
scroll to position [6104, 0]
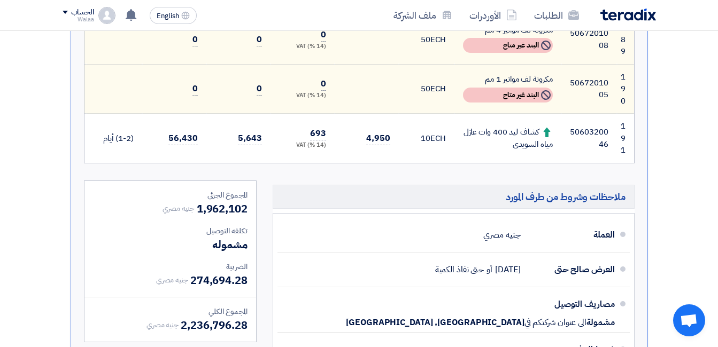
scroll to position [9825, 0]
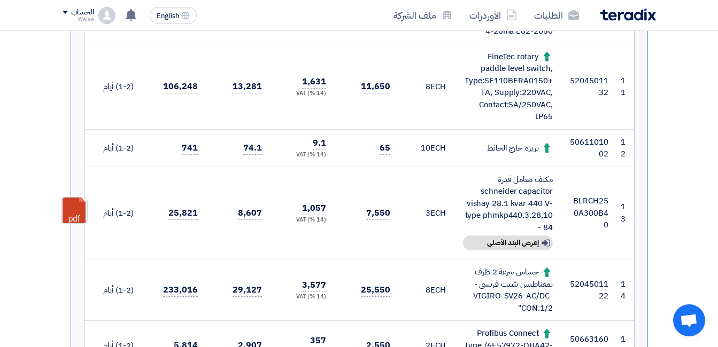
scroll to position [0, 0]
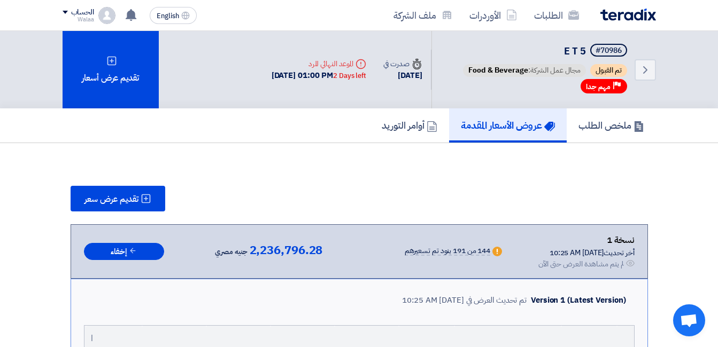
click at [616, 15] on img at bounding box center [628, 15] width 56 height 12
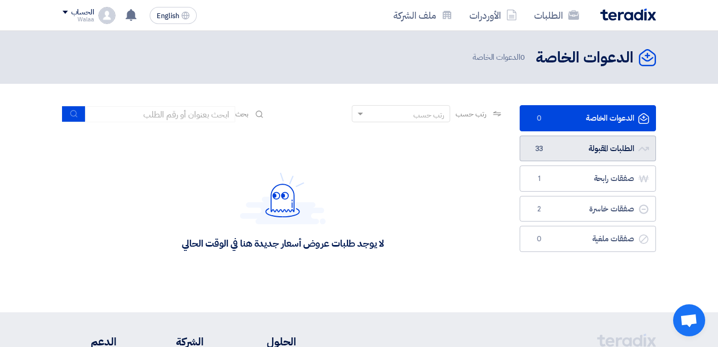
click at [575, 153] on link "الطلبات المقبولة الطلبات المقبولة 33" at bounding box center [587, 149] width 136 height 26
